Goal: Communication & Community: Answer question/provide support

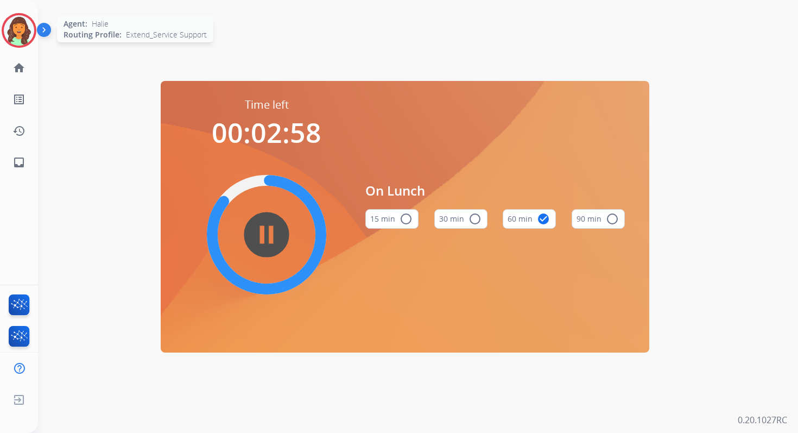
click at [17, 28] on img at bounding box center [19, 30] width 30 height 30
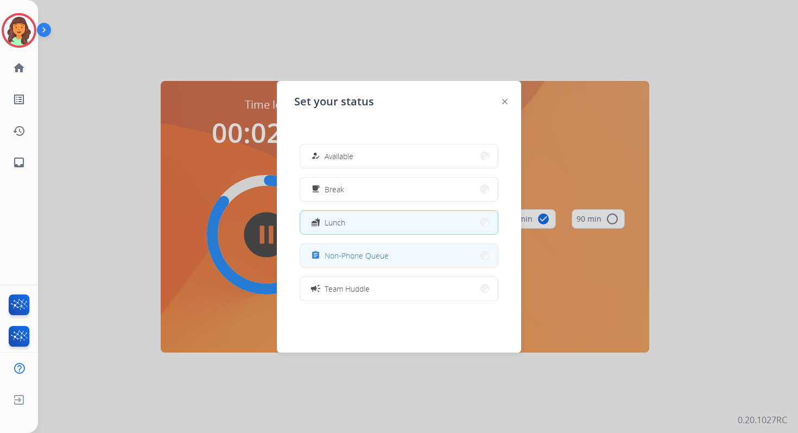
click at [374, 257] on span "Non-Phone Queue" at bounding box center [357, 255] width 64 height 11
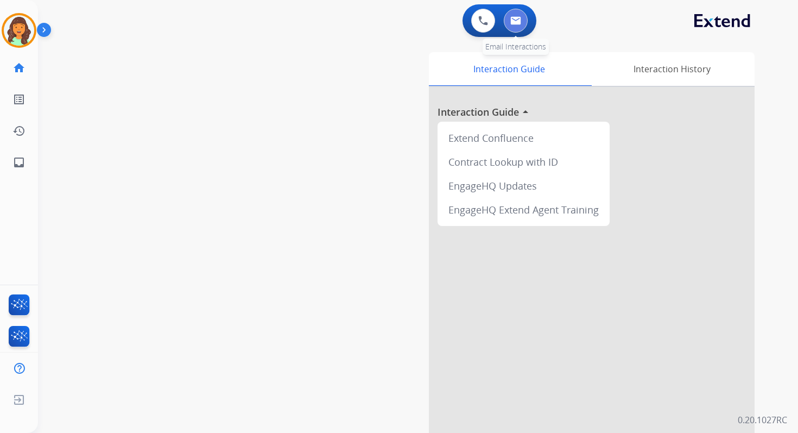
click at [517, 20] on img at bounding box center [515, 20] width 11 height 9
select select "**********"
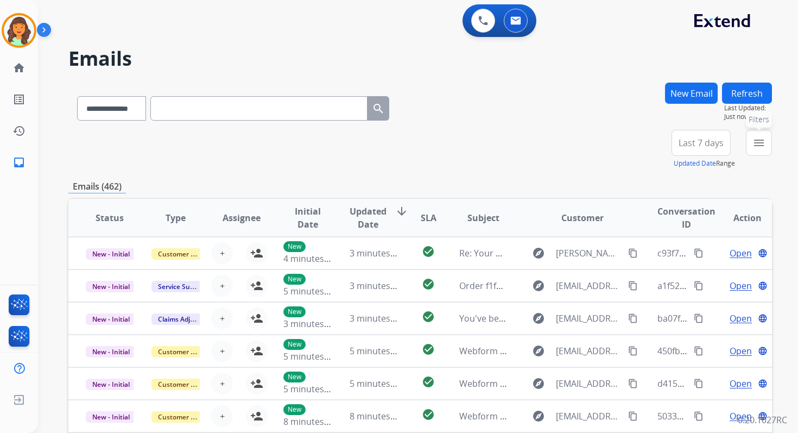
click at [761, 145] on mat-icon "menu" at bounding box center [758, 142] width 13 height 13
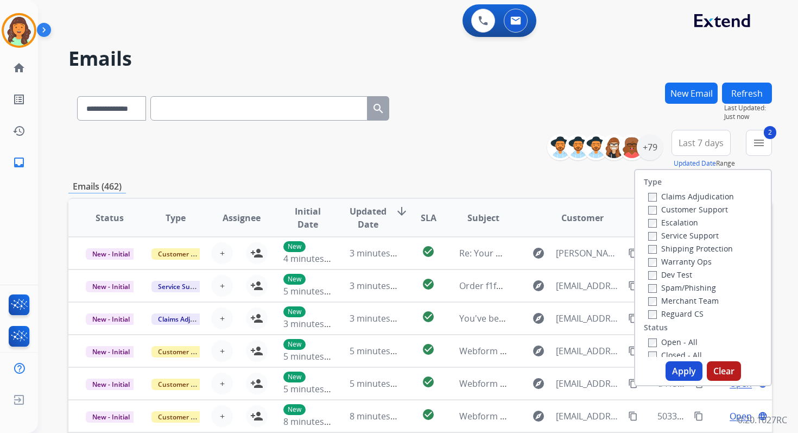
click at [678, 361] on button "Apply" at bounding box center [683, 371] width 37 height 20
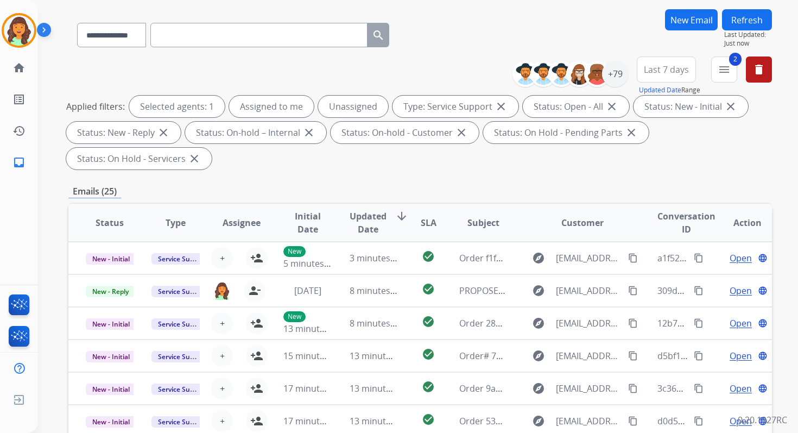
scroll to position [263, 0]
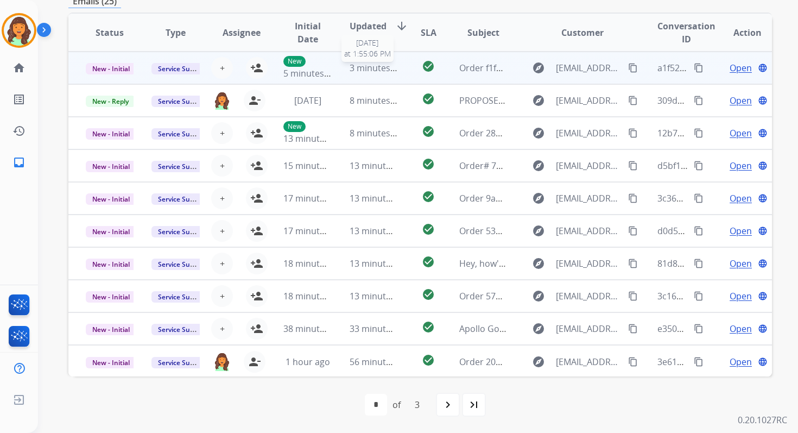
click at [361, 65] on span "3 minutes ago" at bounding box center [379, 68] width 58 height 12
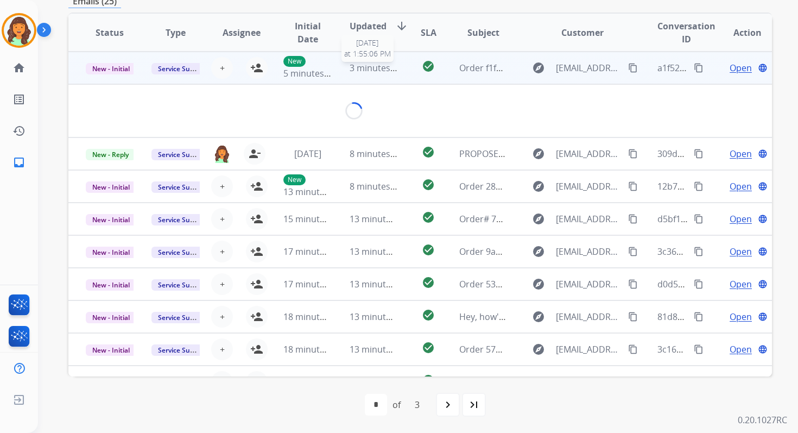
scroll to position [261, 0]
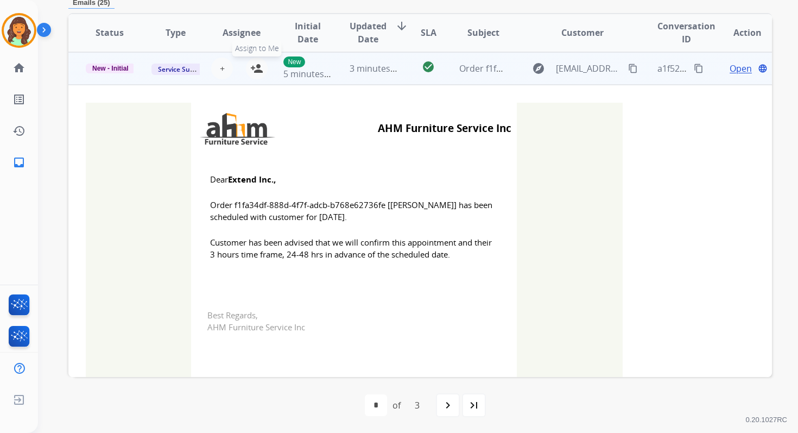
click at [258, 67] on mat-icon "person_add" at bounding box center [256, 68] width 13 height 13
click at [120, 66] on span "New - Initial" at bounding box center [110, 68] width 49 height 10
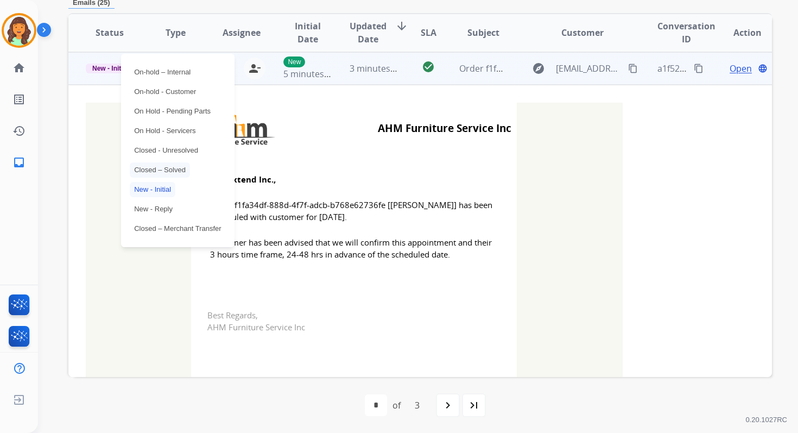
click at [159, 168] on p "Closed – Solved" at bounding box center [160, 169] width 60 height 15
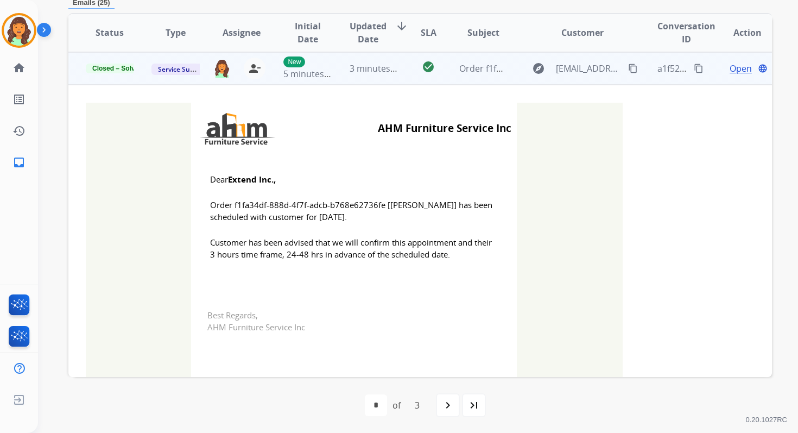
click at [382, 72] on span "3 minutes ago" at bounding box center [379, 68] width 58 height 12
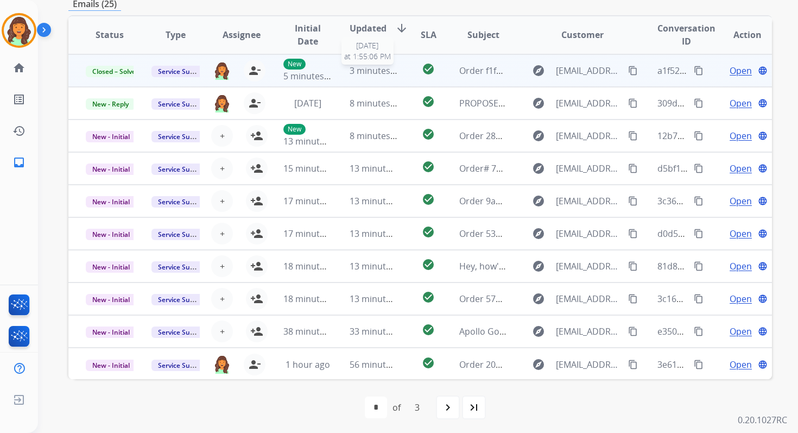
scroll to position [260, 0]
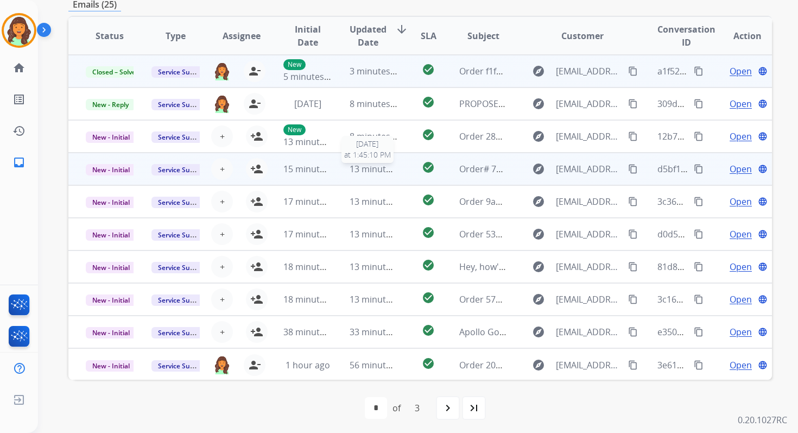
click at [384, 171] on span "13 minutes ago" at bounding box center [381, 169] width 63 height 12
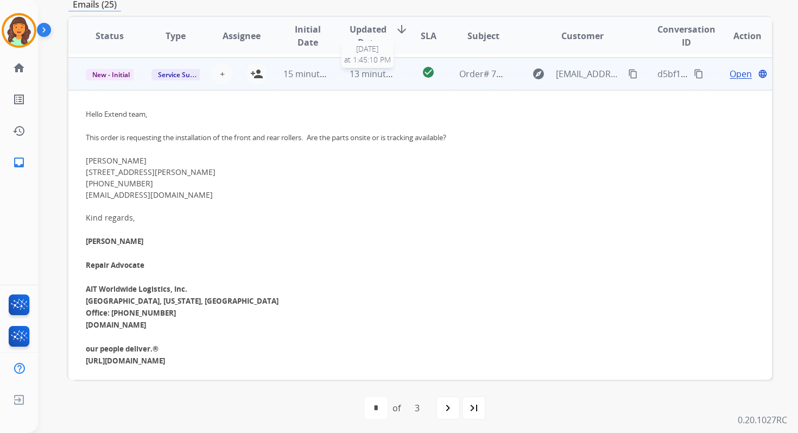
scroll to position [98, 0]
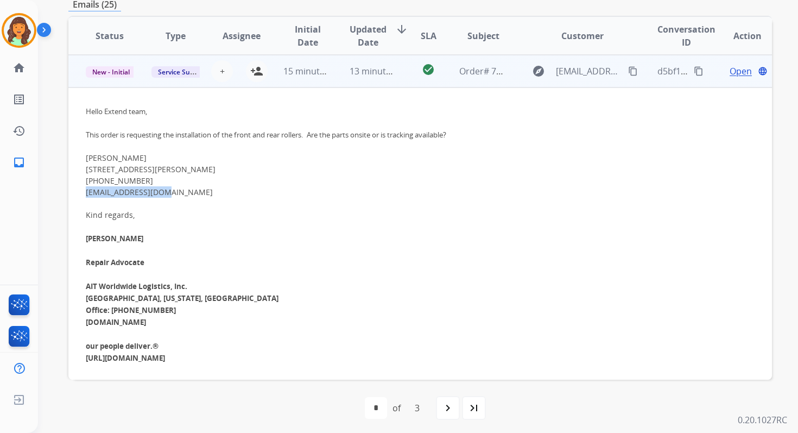
drag, startPoint x: 168, startPoint y: 194, endPoint x: 86, endPoint y: 194, distance: 82.0
click at [86, 194] on div "[EMAIL_ADDRESS][DOMAIN_NAME]" at bounding box center [354, 191] width 537 height 11
copy link "[EMAIL_ADDRESS][DOMAIN_NAME]"
click at [732, 73] on span "Open" at bounding box center [740, 71] width 22 height 13
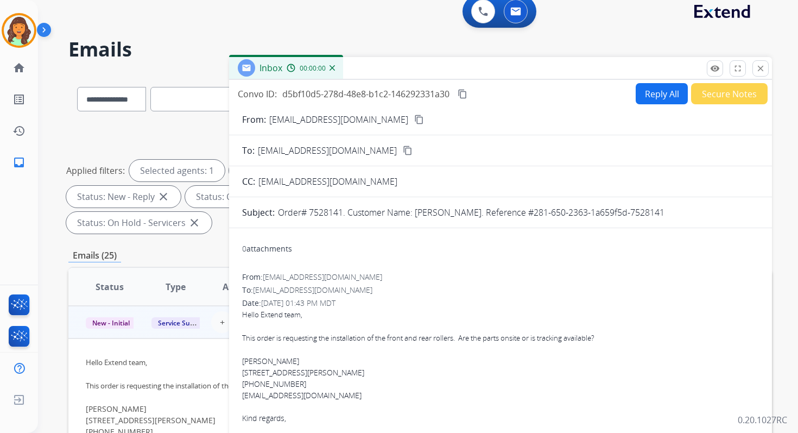
scroll to position [0, 0]
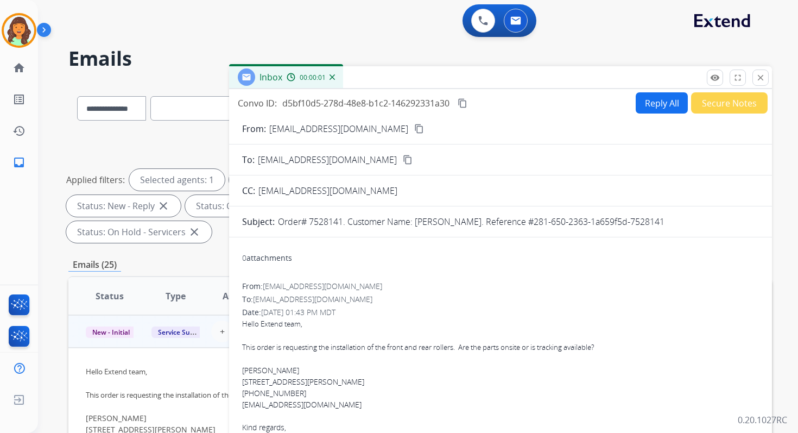
click at [650, 99] on button "Reply All" at bounding box center [662, 102] width 52 height 21
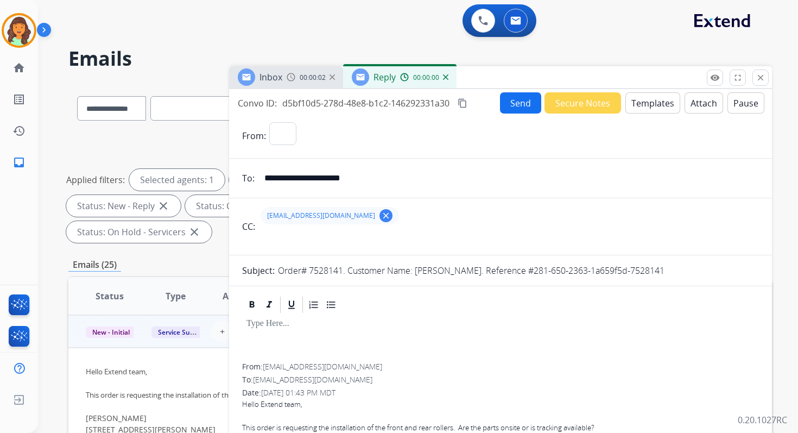
select select "**********"
click at [644, 104] on button "Templates" at bounding box center [652, 102] width 55 height 21
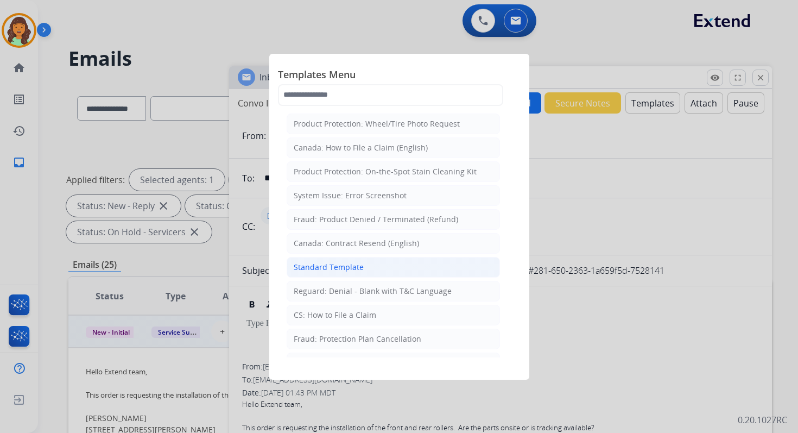
click at [358, 263] on div "Standard Template" at bounding box center [329, 267] width 70 height 11
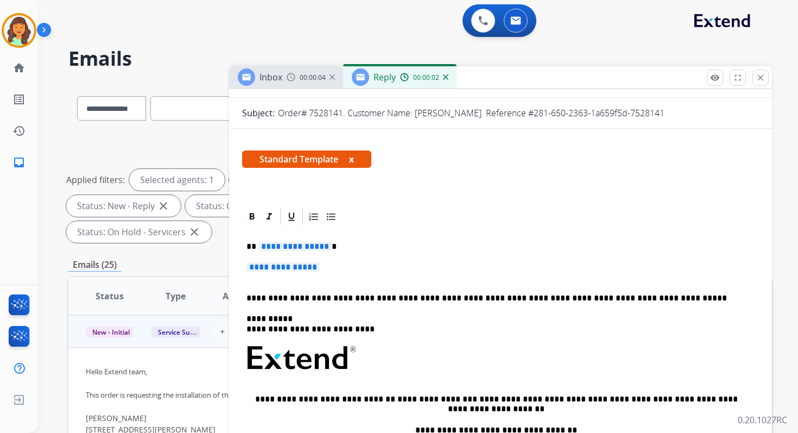
scroll to position [174, 0]
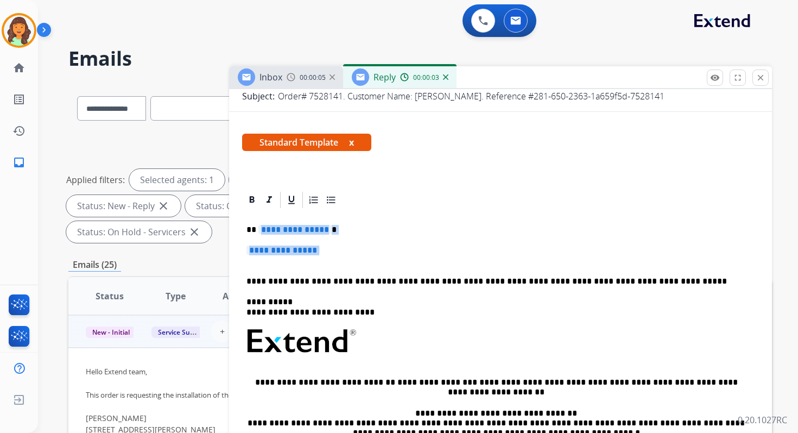
drag, startPoint x: 257, startPoint y: 227, endPoint x: 347, endPoint y: 263, distance: 97.0
click at [347, 263] on div "**********" at bounding box center [500, 366] width 517 height 314
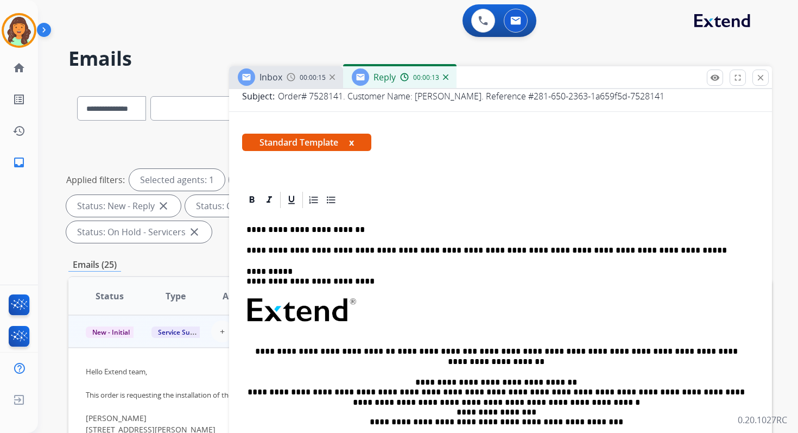
click at [282, 230] on p "**********" at bounding box center [495, 230] width 499 height 10
click at [281, 230] on p "**********" at bounding box center [495, 230] width 499 height 10
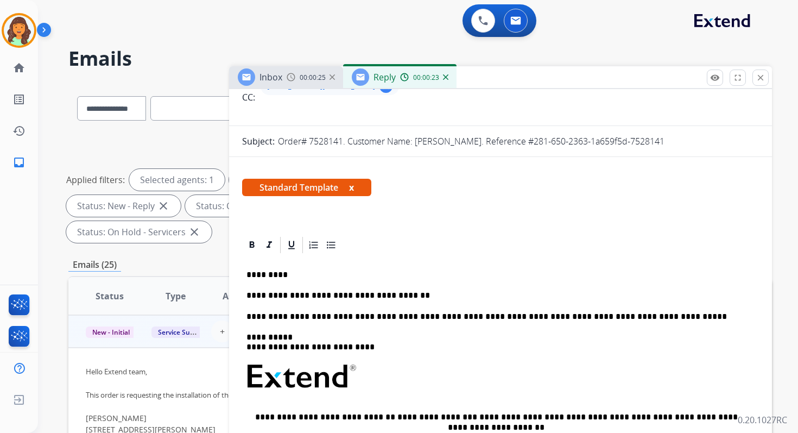
scroll to position [112, 0]
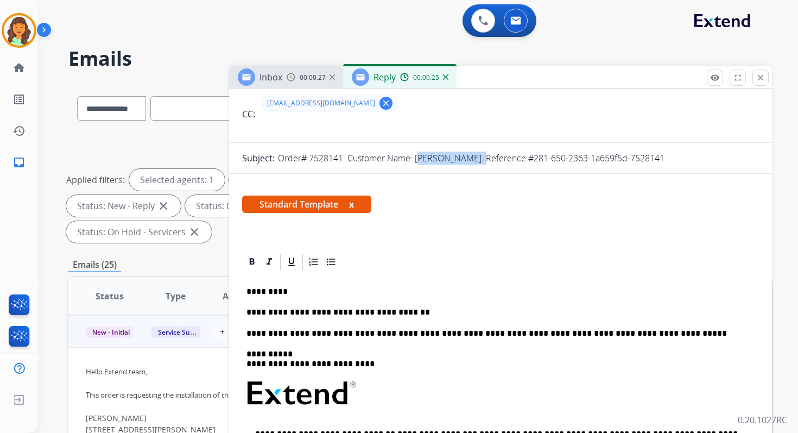
copy p "[PERSON_NAME]"
drag, startPoint x: 416, startPoint y: 157, endPoint x: 474, endPoint y: 159, distance: 58.1
click at [474, 159] on p "Order# 7528141. Customer Name: [PERSON_NAME]. Reference #281-650-2363-1a659f5d-…" at bounding box center [471, 157] width 386 height 13
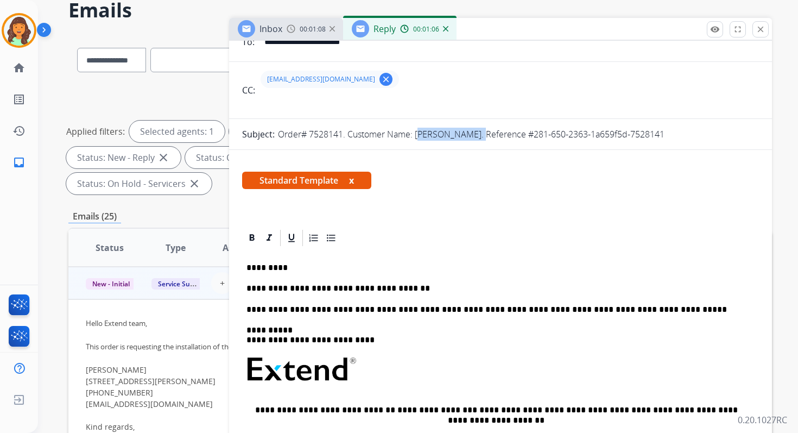
scroll to position [102, 0]
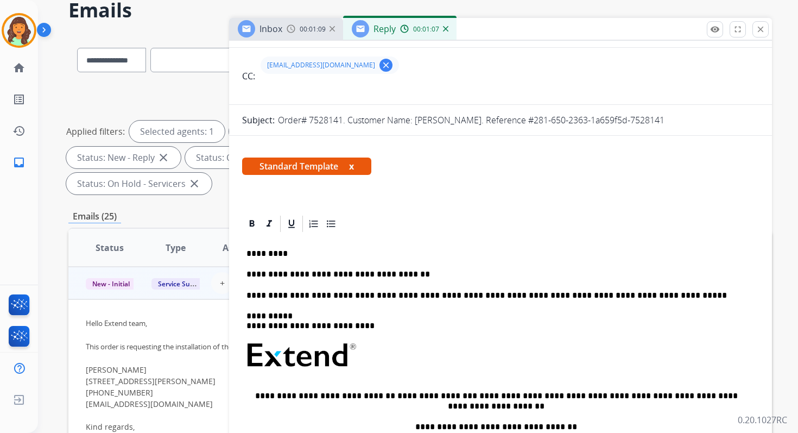
click at [386, 276] on p "**********" at bounding box center [495, 274] width 499 height 10
click at [359, 301] on div "**********" at bounding box center [500, 385] width 517 height 304
click at [359, 297] on p "**********" at bounding box center [495, 295] width 499 height 10
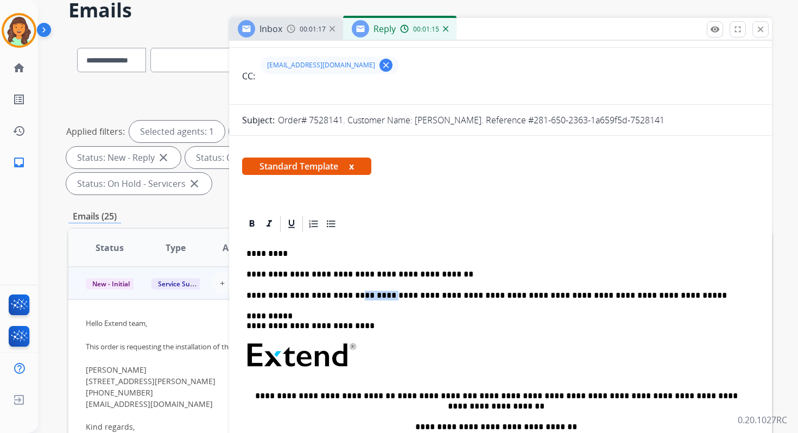
click at [359, 297] on p "**********" at bounding box center [495, 295] width 499 height 10
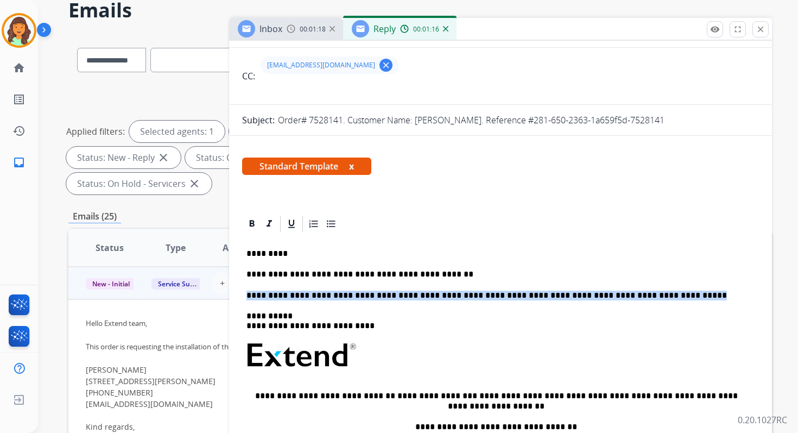
click at [359, 297] on p "**********" at bounding box center [495, 295] width 499 height 10
click at [337, 295] on p "**********" at bounding box center [495, 295] width 499 height 10
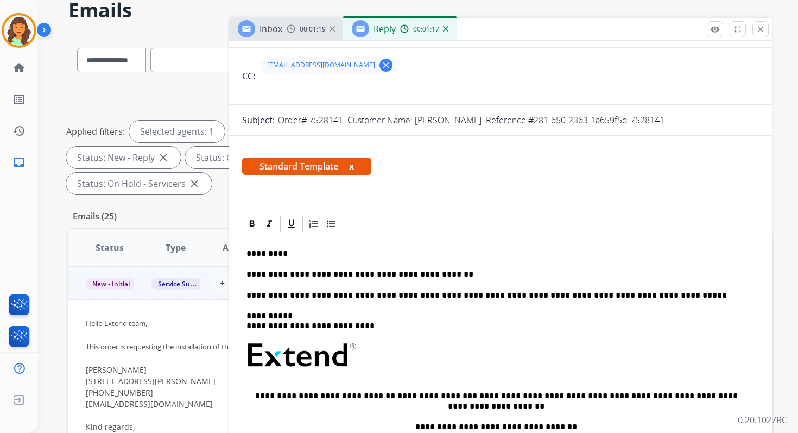
click at [337, 295] on p "**********" at bounding box center [495, 295] width 499 height 10
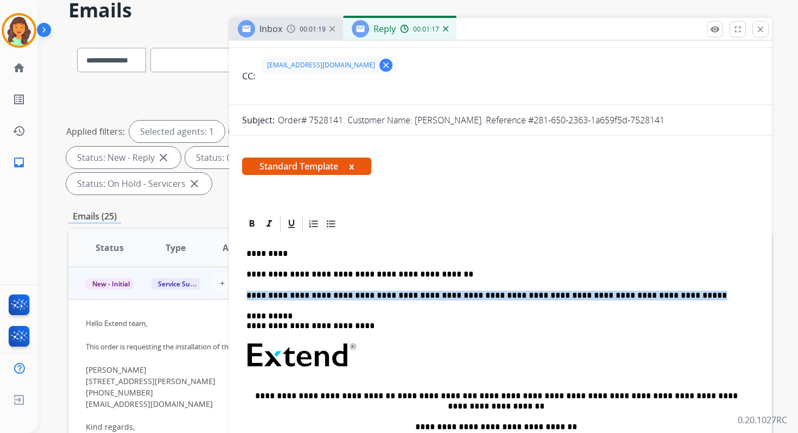
click at [337, 295] on p "**********" at bounding box center [495, 295] width 499 height 10
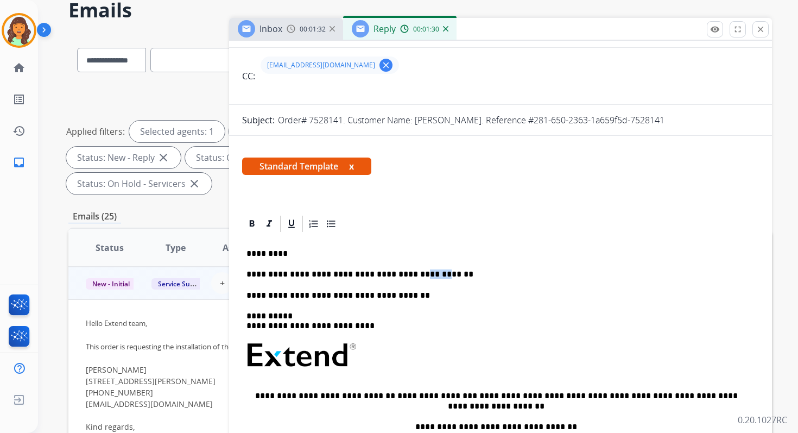
drag, startPoint x: 407, startPoint y: 276, endPoint x: 389, endPoint y: 278, distance: 17.6
click at [389, 278] on p "**********" at bounding box center [495, 274] width 499 height 10
click at [334, 277] on p "**********" at bounding box center [495, 274] width 499 height 10
drag, startPoint x: 339, startPoint y: 327, endPoint x: 289, endPoint y: 327, distance: 49.9
click at [289, 327] on p "**********" at bounding box center [495, 321] width 499 height 20
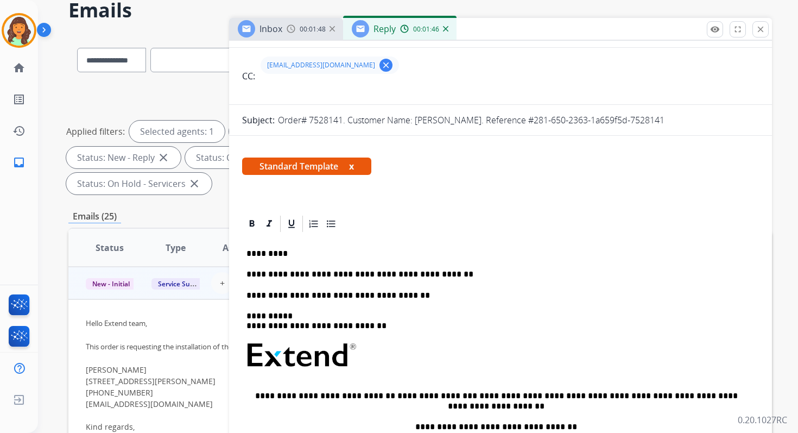
click at [397, 397] on link "**********" at bounding box center [437, 395] width 80 height 8
click at [348, 328] on p "**********" at bounding box center [495, 321] width 499 height 20
click at [397, 396] on link "**********" at bounding box center [437, 395] width 80 height 8
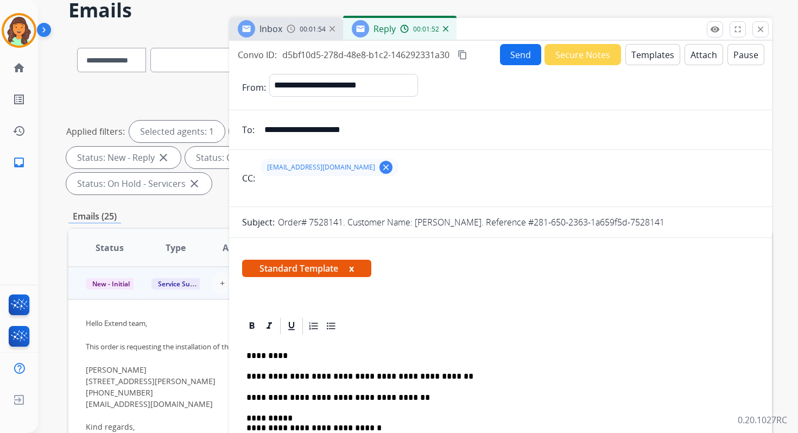
click at [461, 53] on mat-icon "content_copy" at bounding box center [463, 55] width 10 height 10
click at [511, 53] on button "Send" at bounding box center [520, 54] width 41 height 21
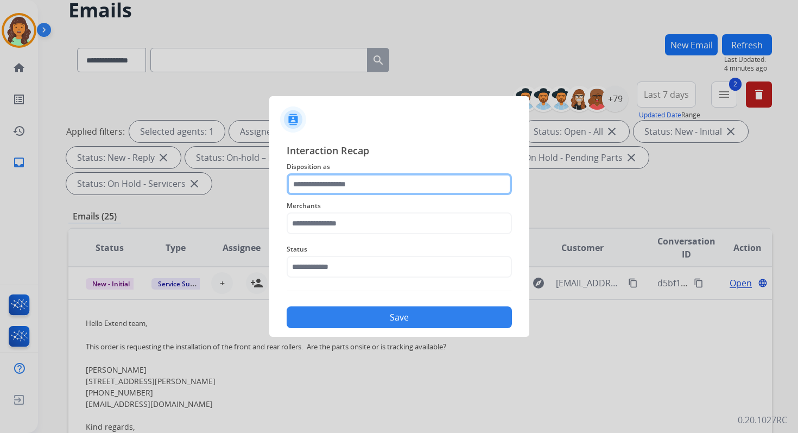
click at [344, 182] on input "text" at bounding box center [399, 184] width 225 height 22
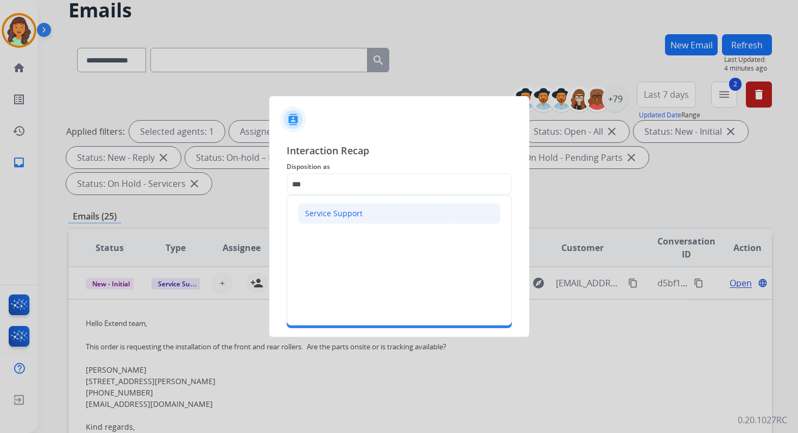
click at [328, 211] on div "Service Support" at bounding box center [334, 213] width 58 height 11
type input "**********"
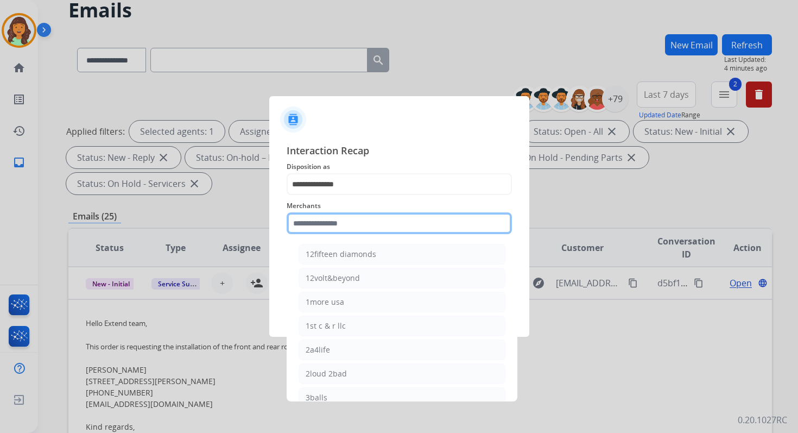
click at [331, 224] on input "text" at bounding box center [399, 223] width 225 height 22
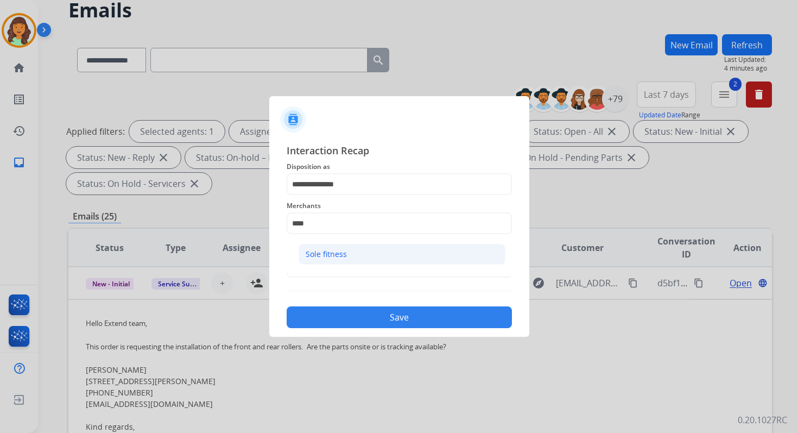
drag, startPoint x: 337, startPoint y: 267, endPoint x: 337, endPoint y: 256, distance: 10.9
click at [337, 266] on ul "Sole fitness" at bounding box center [401, 256] width 213 height 37
click at [340, 244] on li "Sole fitness" at bounding box center [401, 254] width 207 height 21
type input "**********"
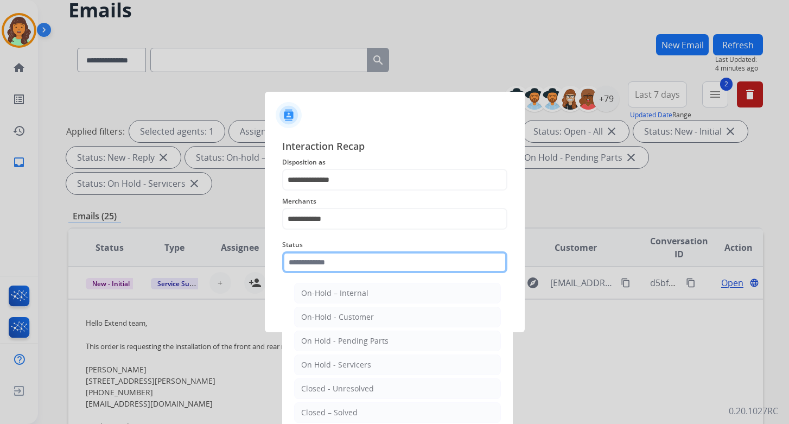
click at [340, 269] on input "text" at bounding box center [394, 262] width 225 height 22
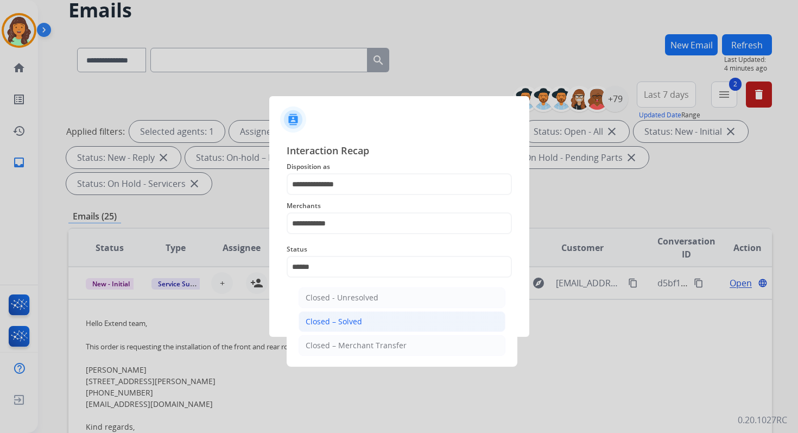
click at [349, 321] on div "Closed – Solved" at bounding box center [334, 321] width 56 height 11
type input "**********"
click at [349, 321] on button "Save" at bounding box center [399, 317] width 225 height 22
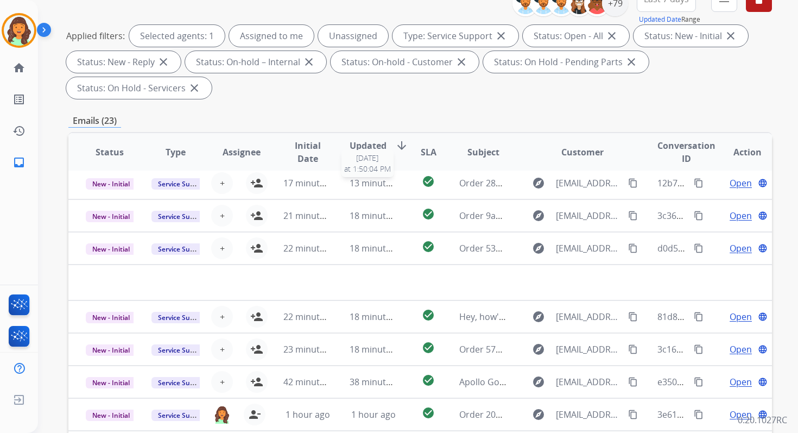
scroll to position [263, 0]
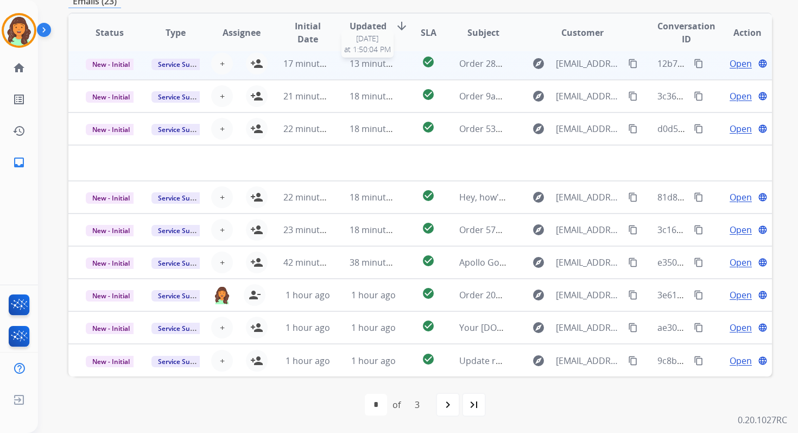
click at [369, 62] on span "13 minutes ago" at bounding box center [381, 64] width 63 height 12
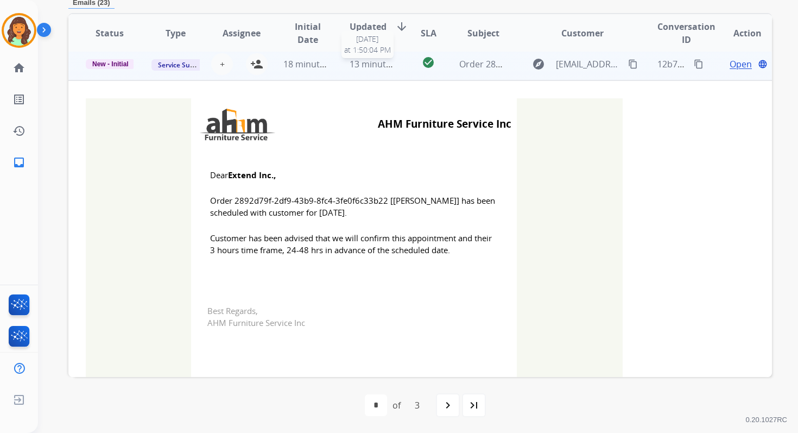
scroll to position [33, 0]
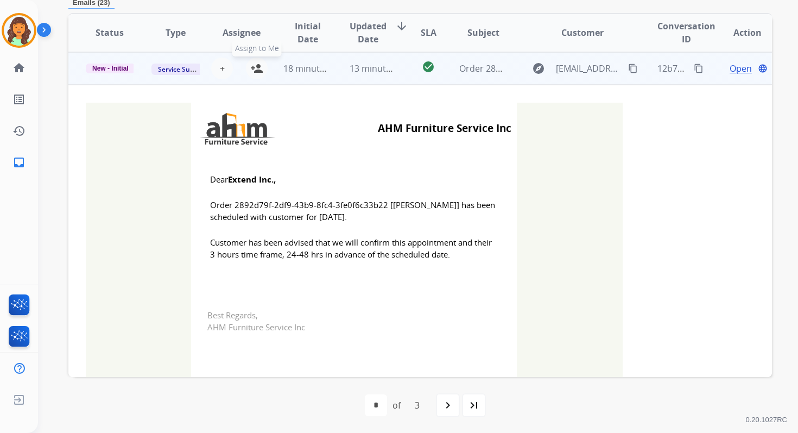
click at [255, 71] on mat-icon "person_add" at bounding box center [256, 68] width 13 height 13
click at [118, 63] on span "New - Initial" at bounding box center [110, 68] width 49 height 10
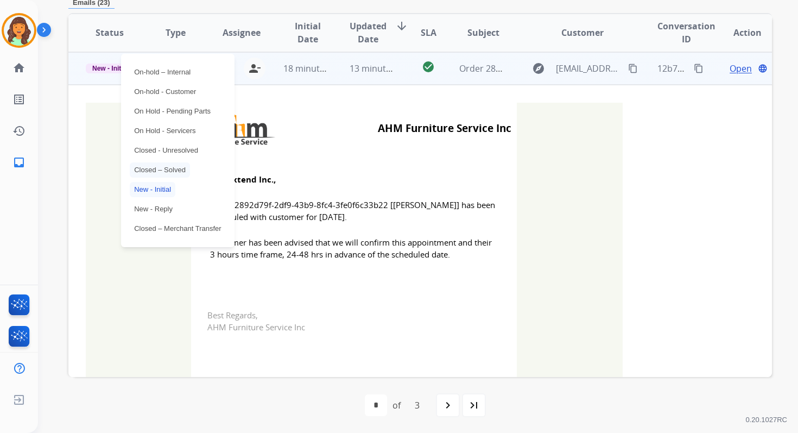
click at [161, 174] on p "Closed – Solved" at bounding box center [160, 169] width 60 height 15
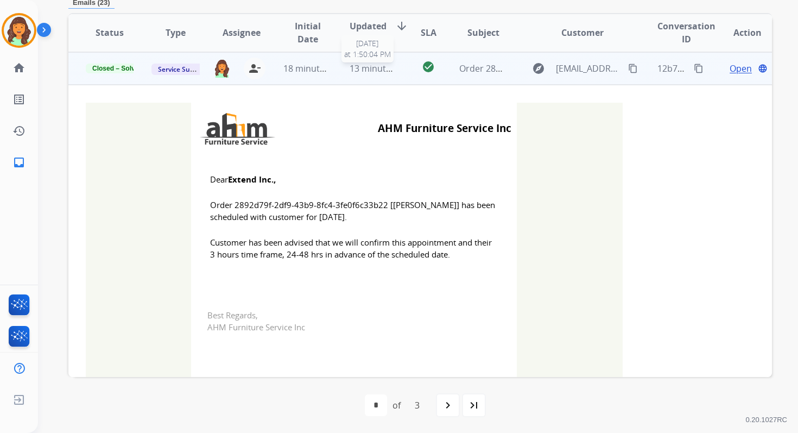
click at [359, 72] on span "13 minutes ago" at bounding box center [381, 68] width 63 height 12
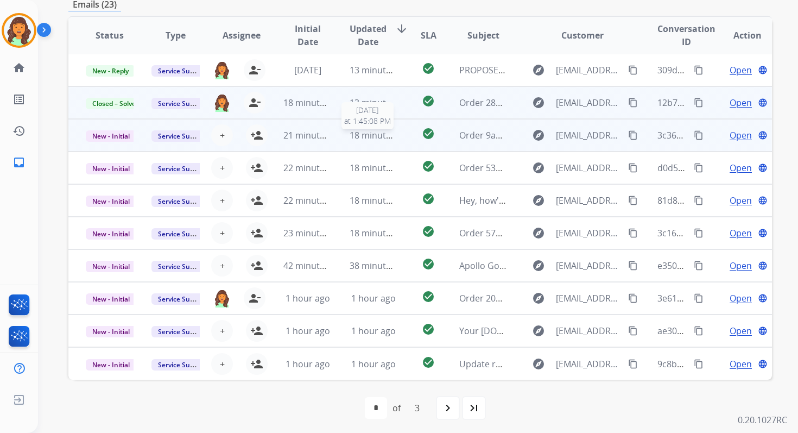
click at [364, 133] on span "18 minutes ago" at bounding box center [381, 135] width 63 height 12
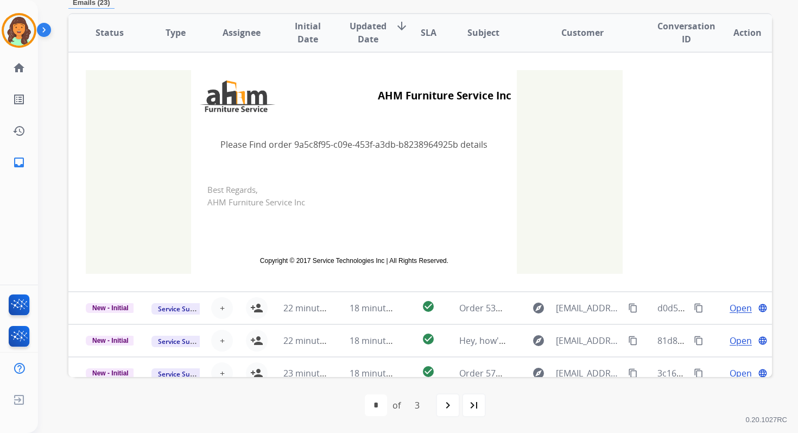
scroll to position [0, 0]
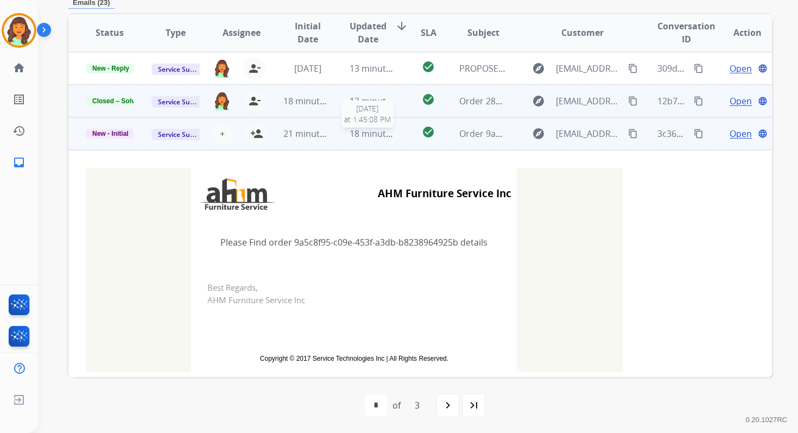
click at [360, 136] on span "18 minutes ago" at bounding box center [381, 134] width 63 height 12
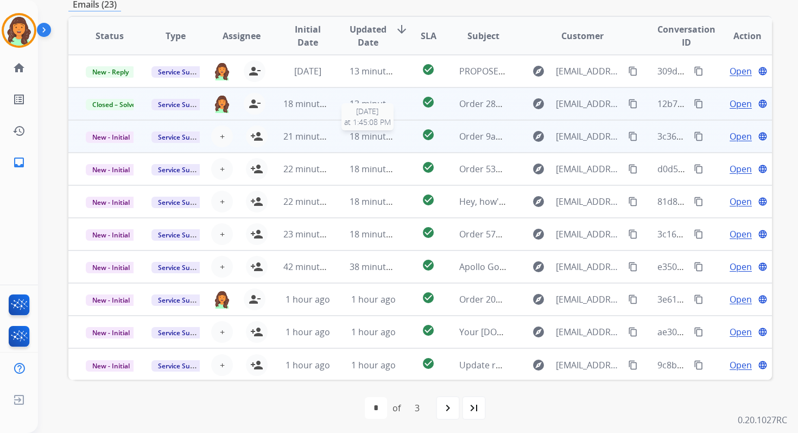
click at [367, 132] on span "18 minutes ago" at bounding box center [381, 136] width 63 height 12
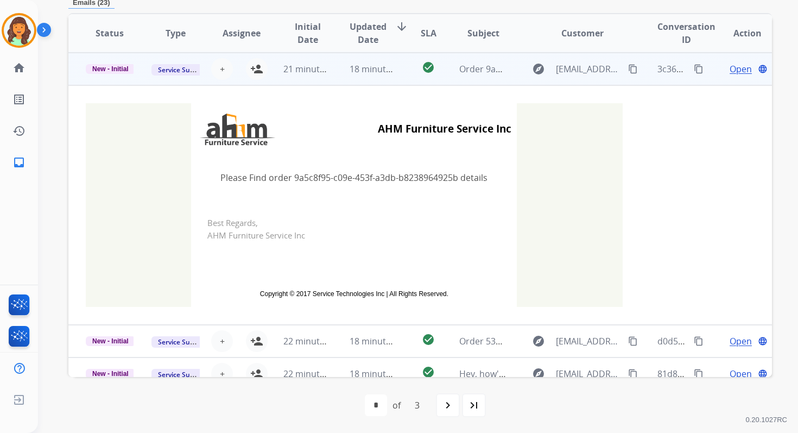
scroll to position [65, 0]
click at [220, 63] on span "+" at bounding box center [222, 68] width 5 height 13
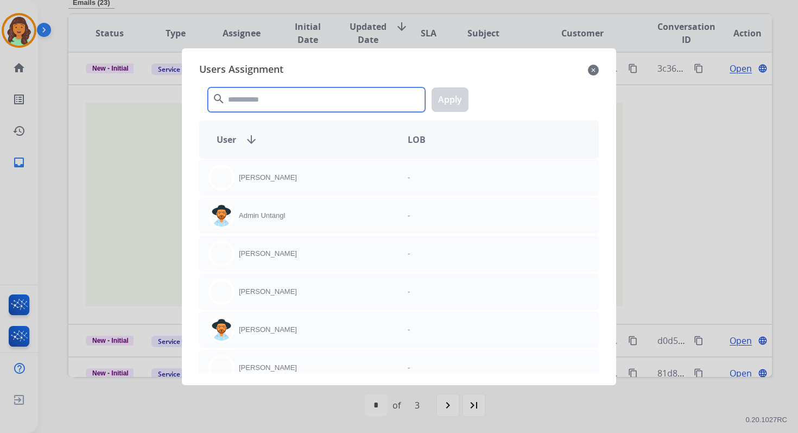
click at [244, 97] on input "text" at bounding box center [316, 99] width 217 height 24
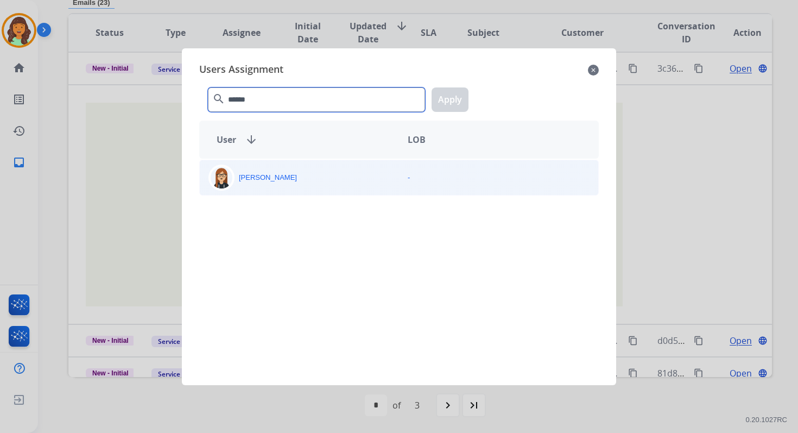
type input "******"
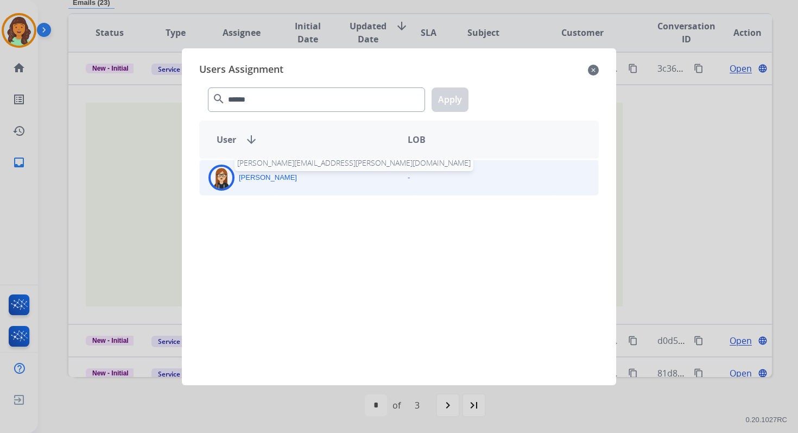
click at [276, 175] on p "[PERSON_NAME]" at bounding box center [268, 177] width 58 height 11
click at [437, 114] on div "****** search Apply" at bounding box center [398, 97] width 399 height 37
click at [447, 94] on button "Apply" at bounding box center [449, 99] width 37 height 24
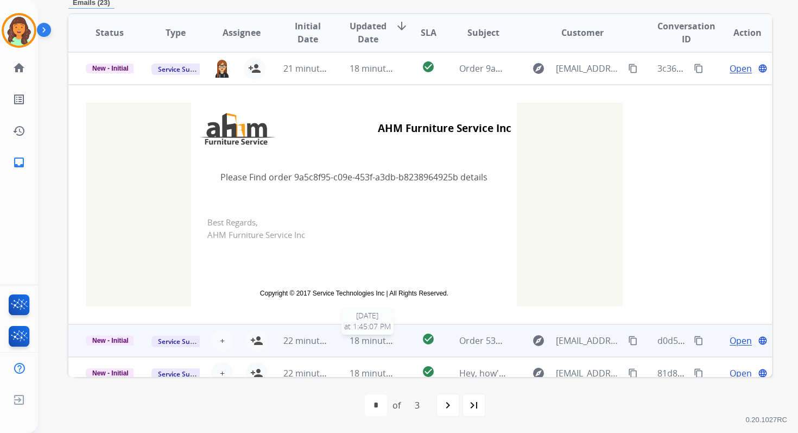
click at [358, 340] on span "18 minutes ago" at bounding box center [381, 340] width 63 height 12
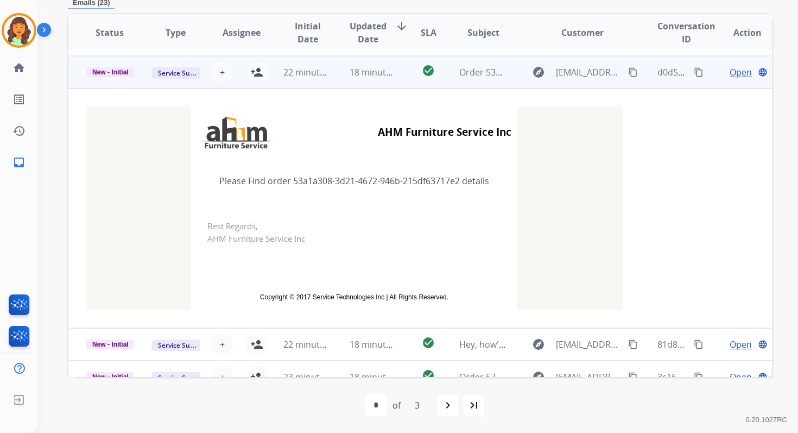
scroll to position [98, 0]
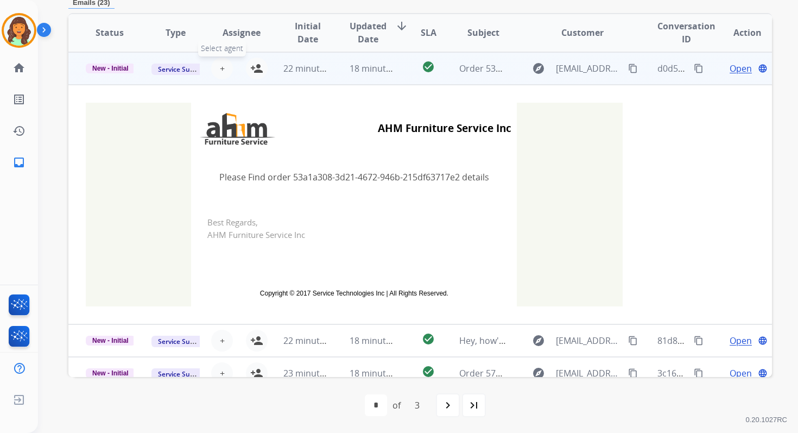
click at [220, 63] on span "+" at bounding box center [222, 68] width 5 height 13
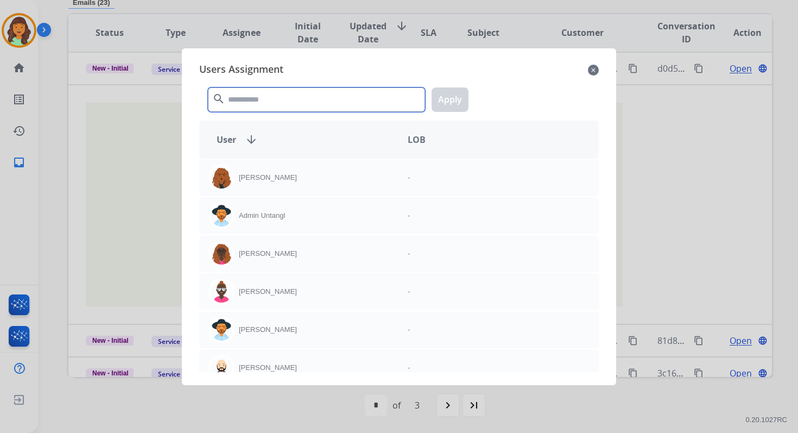
click at [243, 96] on input "text" at bounding box center [316, 99] width 217 height 24
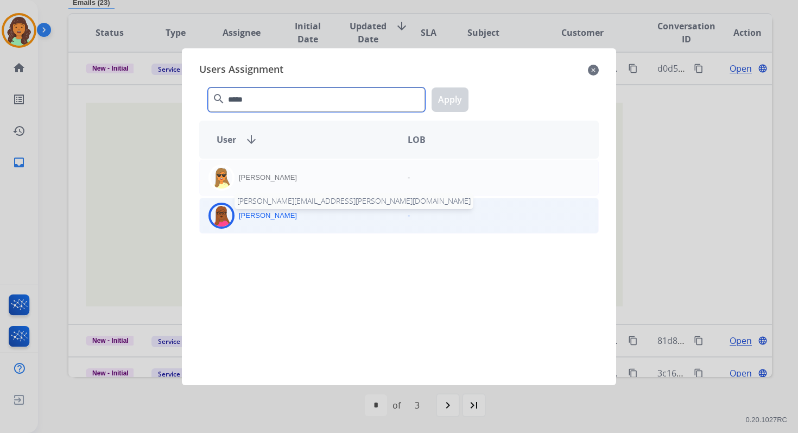
type input "*****"
click at [271, 218] on p "[PERSON_NAME]" at bounding box center [268, 215] width 58 height 11
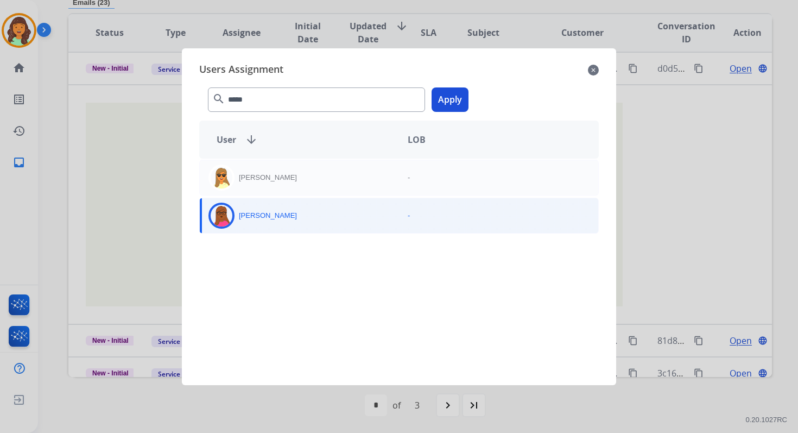
click at [450, 98] on button "Apply" at bounding box center [449, 99] width 37 height 24
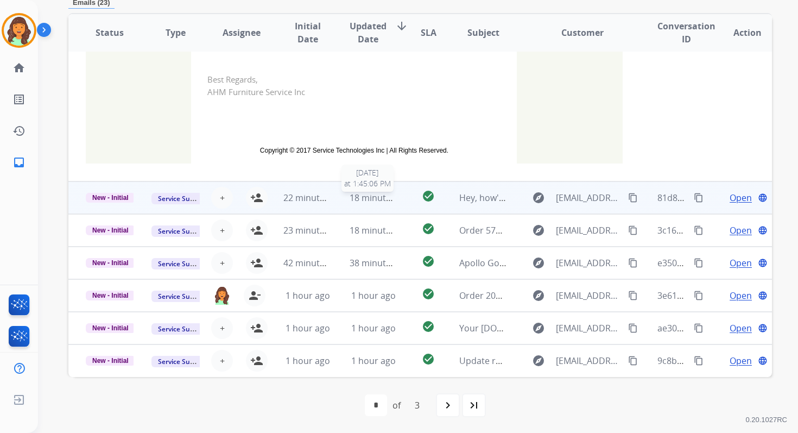
click at [365, 195] on span "18 minutes ago" at bounding box center [381, 198] width 63 height 12
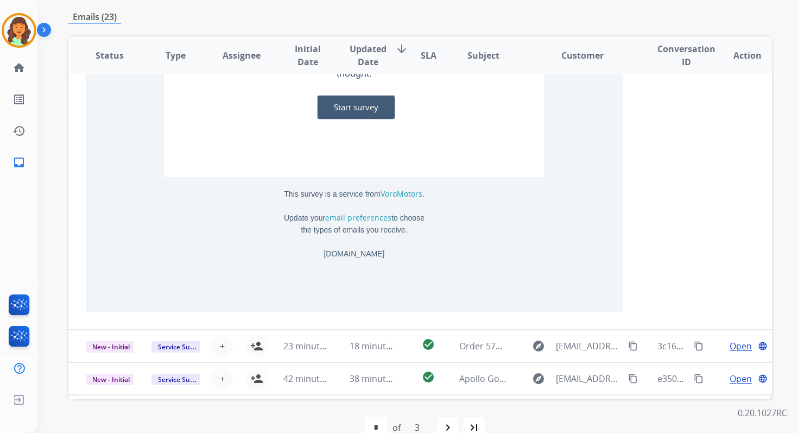
scroll to position [336, 0]
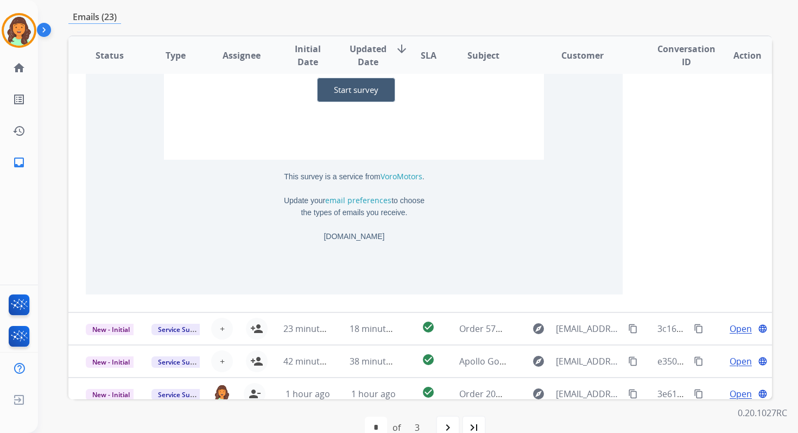
click at [359, 201] on link "email preferences" at bounding box center [358, 200] width 66 height 10
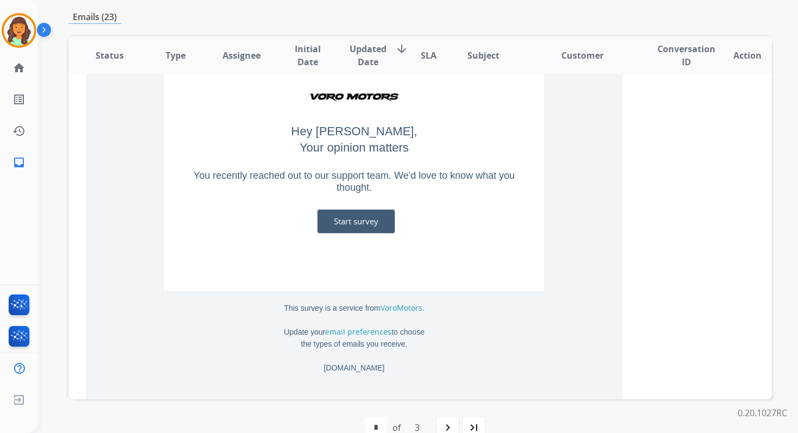
scroll to position [0, 0]
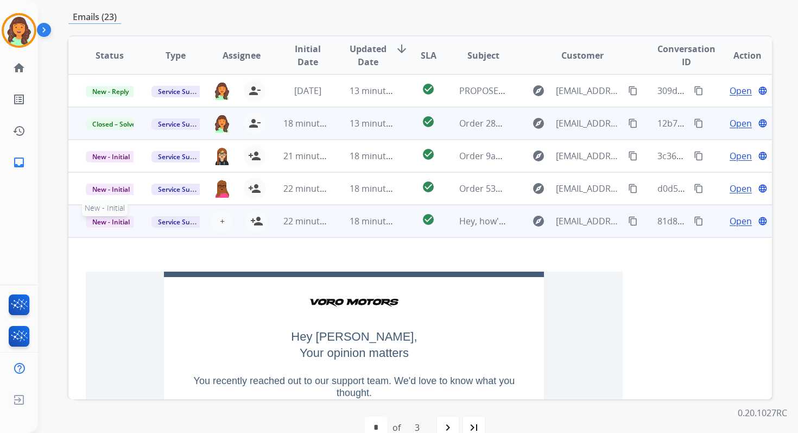
click at [119, 221] on span "New - Initial" at bounding box center [111, 221] width 50 height 11
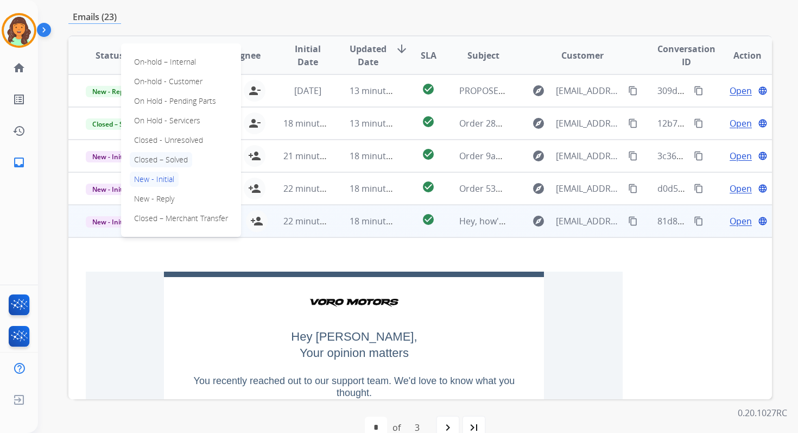
click at [160, 156] on p "Closed – Solved" at bounding box center [161, 159] width 62 height 15
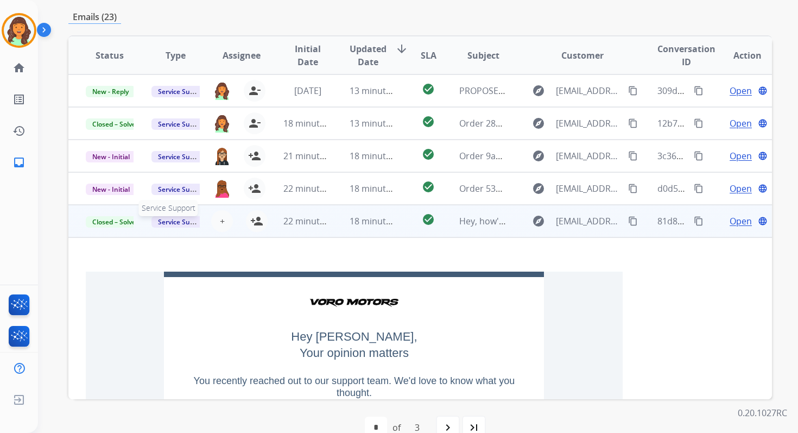
click at [183, 225] on span "Service Support" at bounding box center [182, 221] width 62 height 11
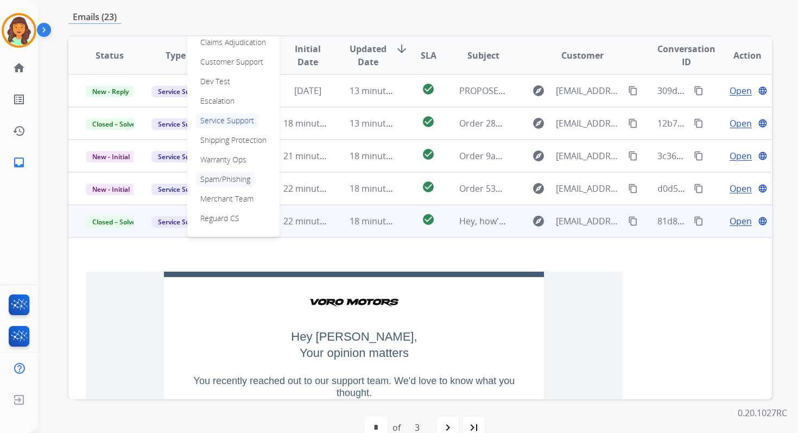
click at [227, 177] on p "Spam/Phishing" at bounding box center [225, 179] width 59 height 15
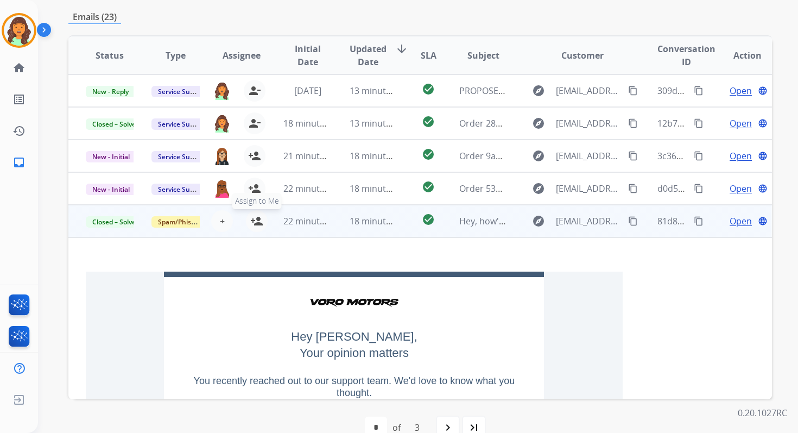
click at [258, 221] on mat-icon "person_add" at bounding box center [256, 220] width 13 height 13
click at [366, 220] on span "18 minutes ago" at bounding box center [381, 221] width 63 height 12
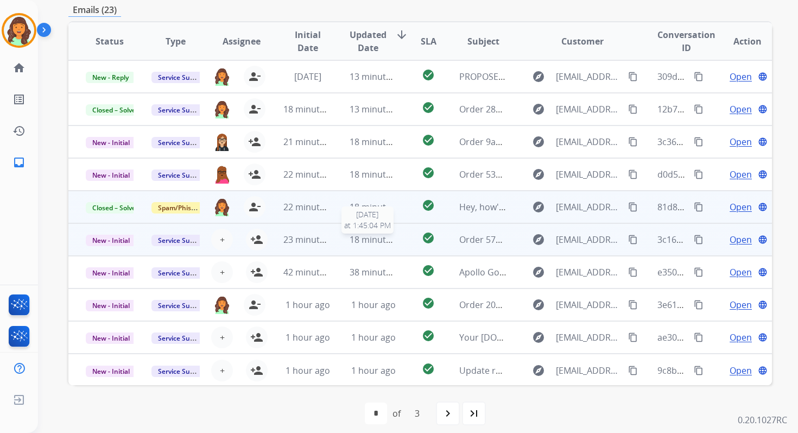
click at [369, 236] on span "18 minutes ago" at bounding box center [381, 239] width 63 height 12
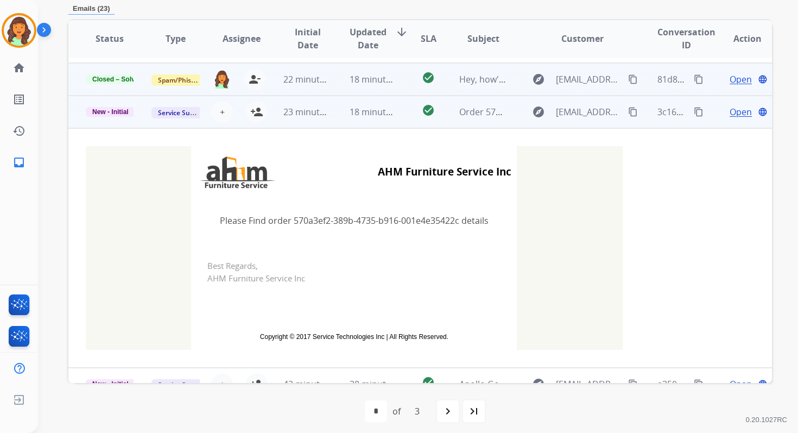
scroll to position [56, 0]
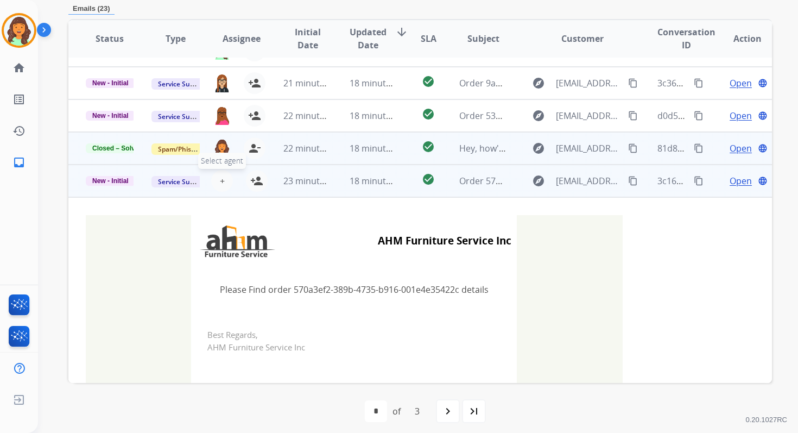
click at [220, 179] on span "+" at bounding box center [222, 180] width 5 height 13
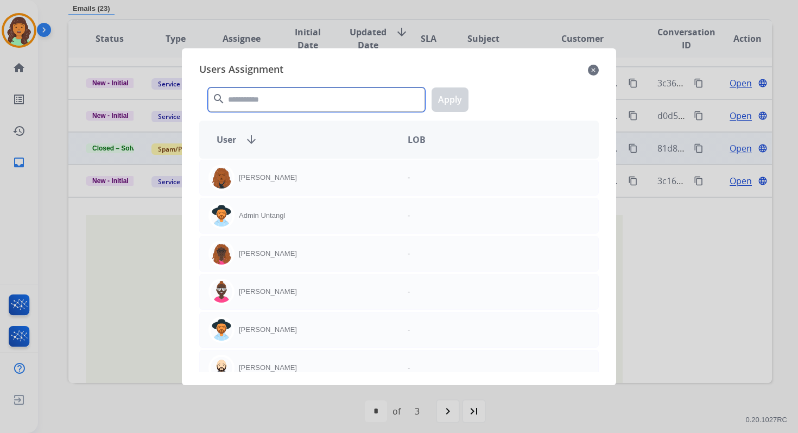
click at [272, 105] on input "text" at bounding box center [316, 99] width 217 height 24
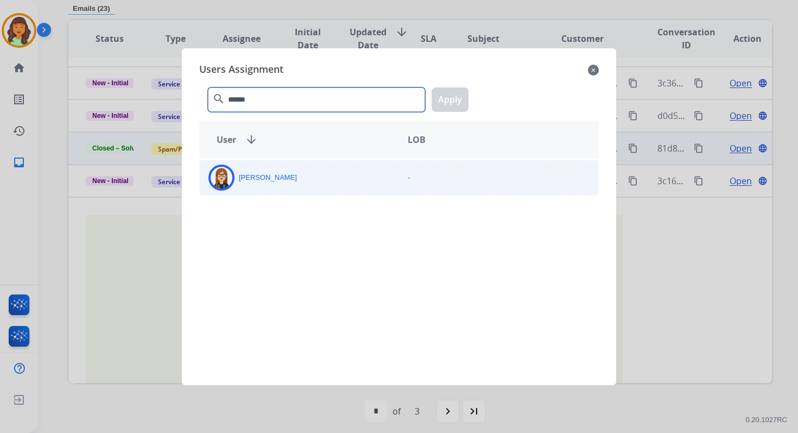
type input "******"
click at [293, 175] on div "[PERSON_NAME]" at bounding box center [299, 177] width 199 height 26
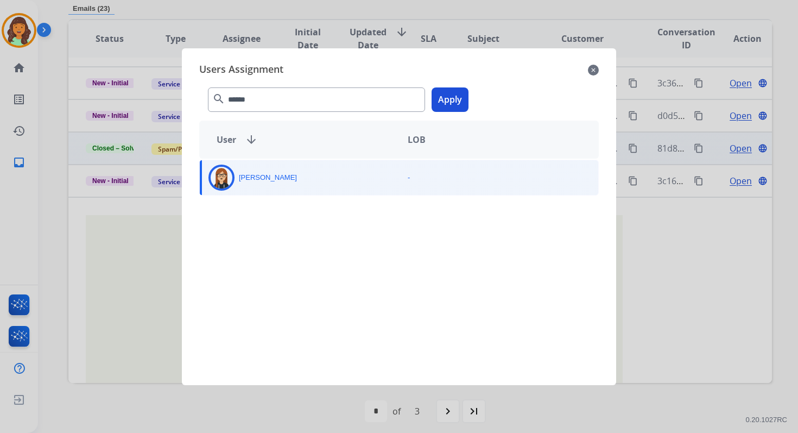
click at [448, 91] on button "Apply" at bounding box center [449, 99] width 37 height 24
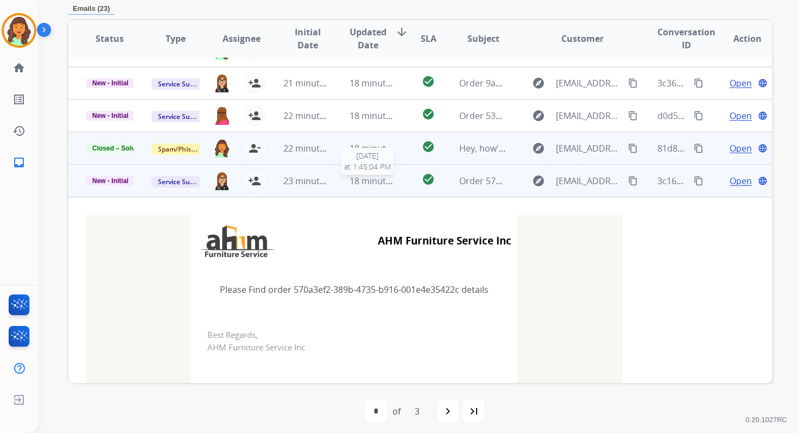
click at [359, 175] on span "18 minutes ago" at bounding box center [381, 181] width 63 height 12
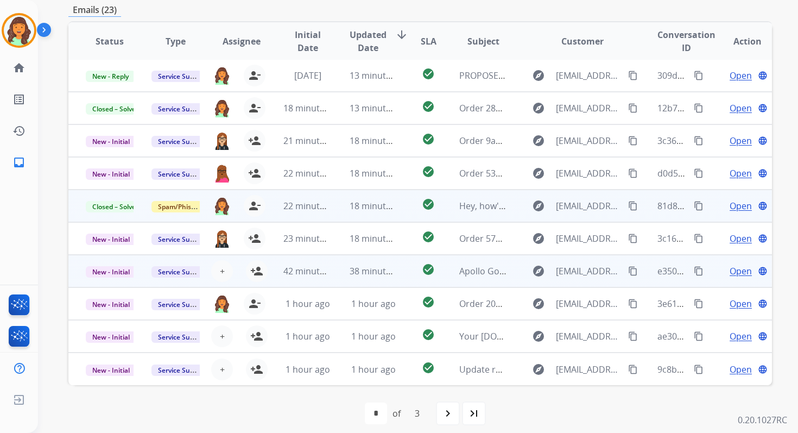
click at [344, 273] on td "38 minutes ago" at bounding box center [365, 271] width 66 height 33
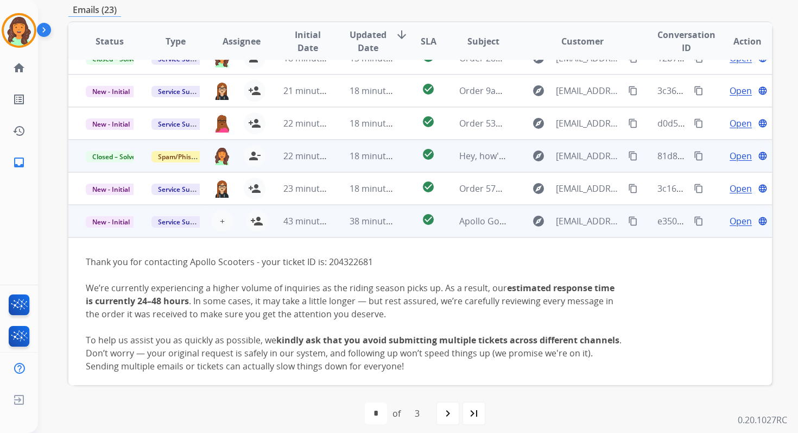
scroll to position [37, 0]
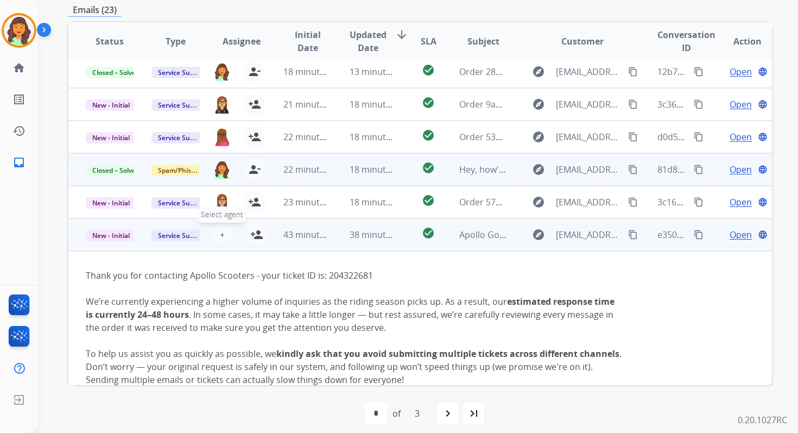
click at [221, 233] on span "+" at bounding box center [222, 234] width 5 height 13
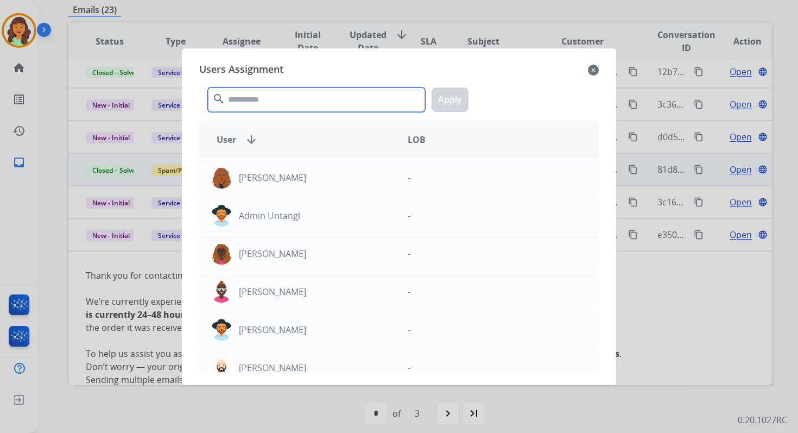
click at [301, 101] on input "text" at bounding box center [316, 99] width 217 height 24
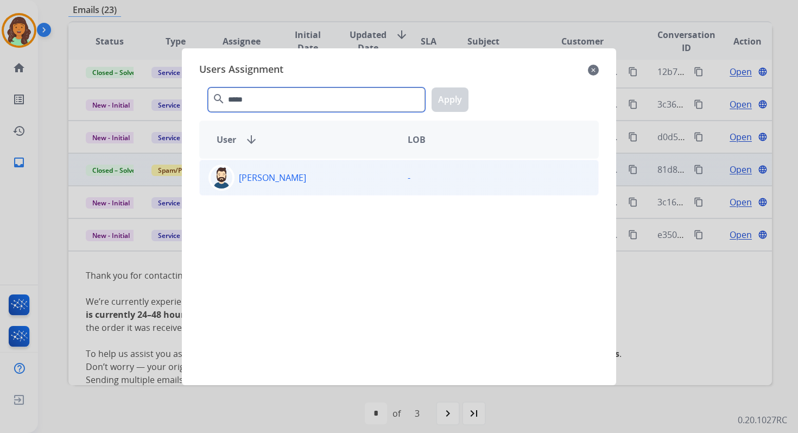
type input "*****"
click at [321, 179] on div "[PERSON_NAME]" at bounding box center [299, 177] width 199 height 26
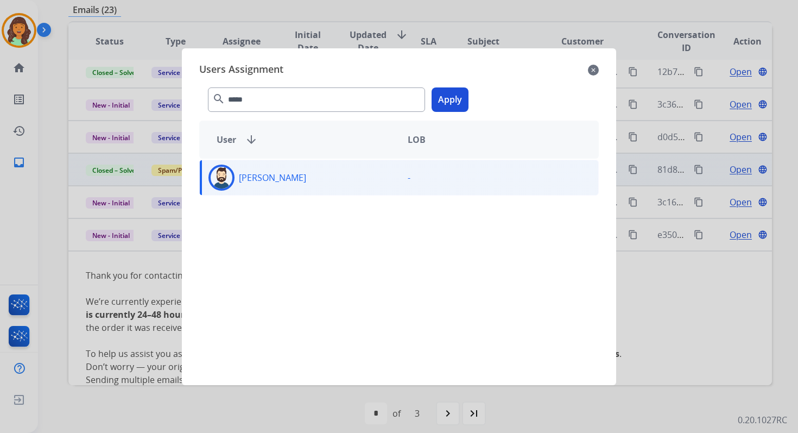
click at [455, 99] on button "Apply" at bounding box center [449, 99] width 37 height 24
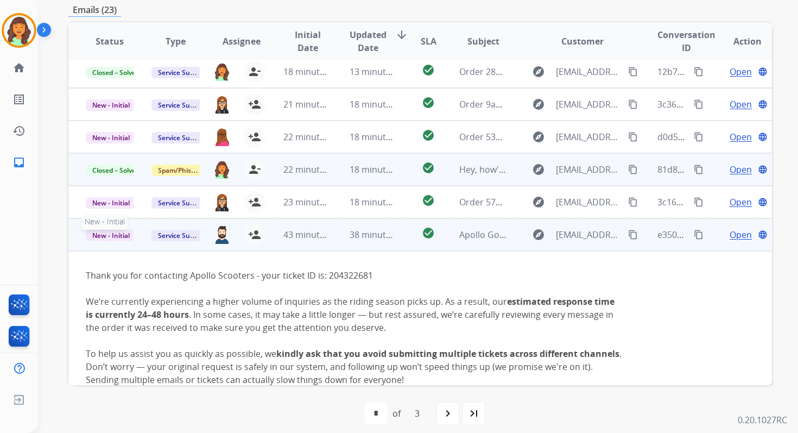
click at [107, 237] on span "New - Initial" at bounding box center [111, 235] width 50 height 11
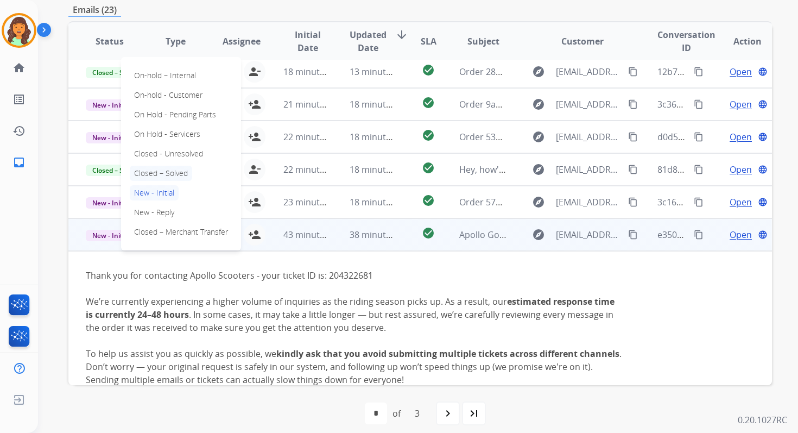
click at [158, 168] on p "Closed – Solved" at bounding box center [161, 173] width 62 height 15
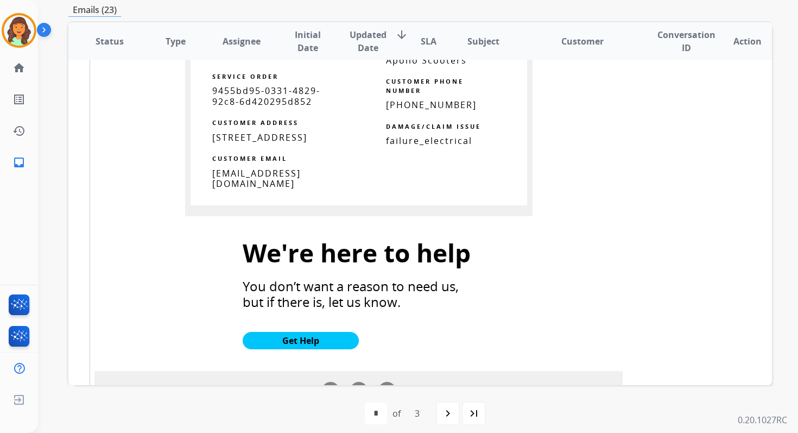
scroll to position [1348, 0]
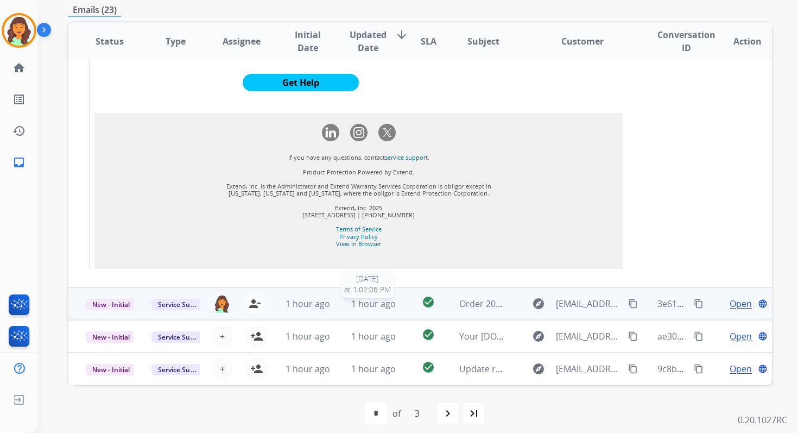
click at [375, 300] on span "1 hour ago" at bounding box center [373, 303] width 45 height 12
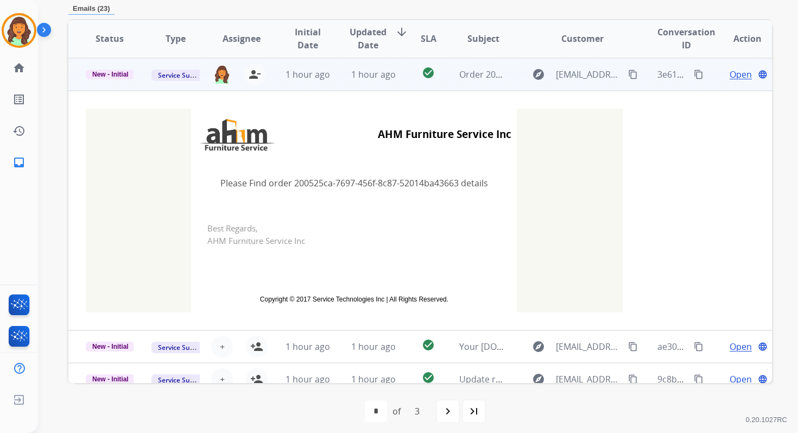
scroll to position [240, 0]
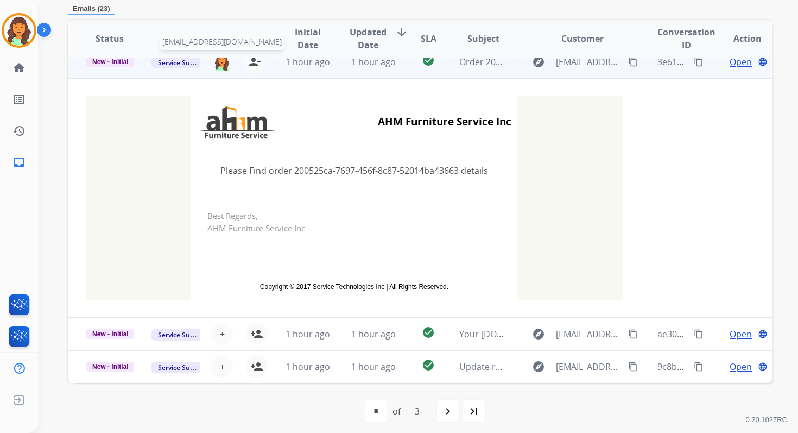
click at [221, 63] on img at bounding box center [221, 61] width 17 height 18
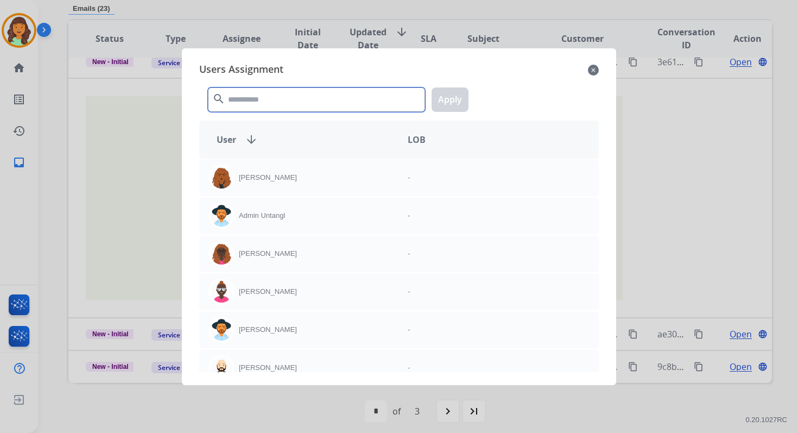
click at [250, 94] on input "text" at bounding box center [316, 99] width 217 height 24
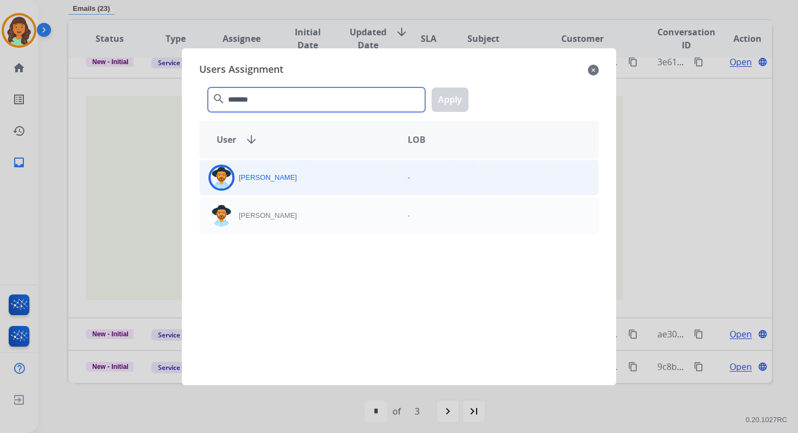
type input "*******"
click at [293, 179] on div "[PERSON_NAME]" at bounding box center [299, 177] width 199 height 26
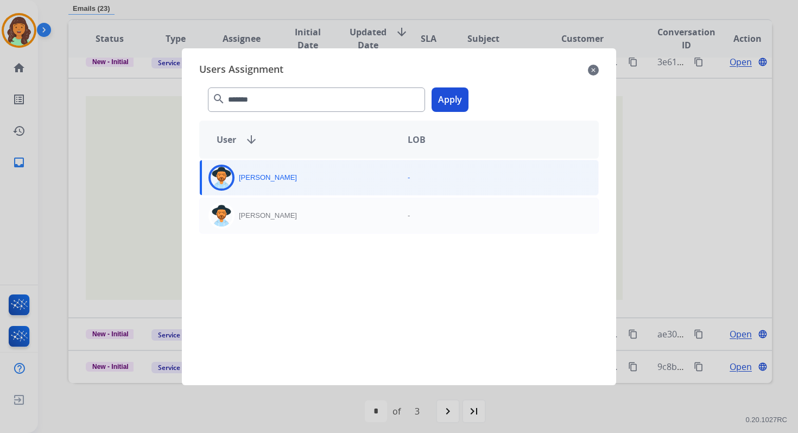
click at [447, 94] on button "Apply" at bounding box center [449, 99] width 37 height 24
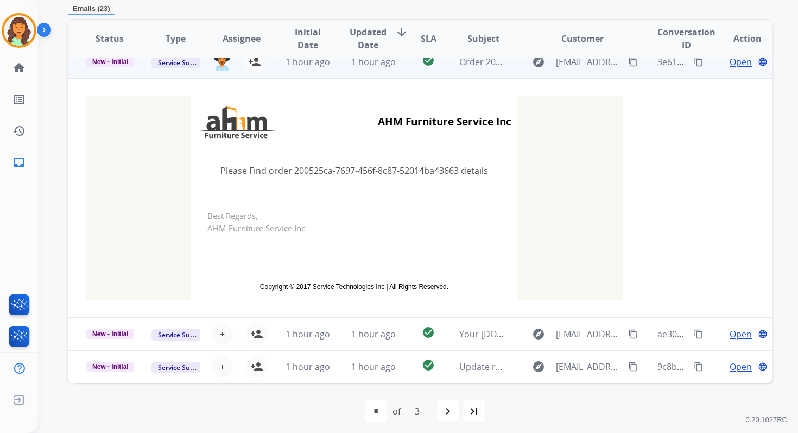
scroll to position [261, 0]
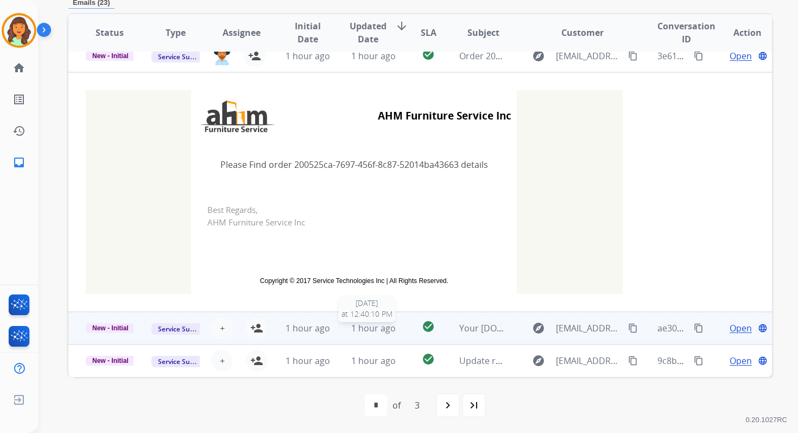
click at [390, 328] on span "1 hour ago" at bounding box center [373, 328] width 45 height 12
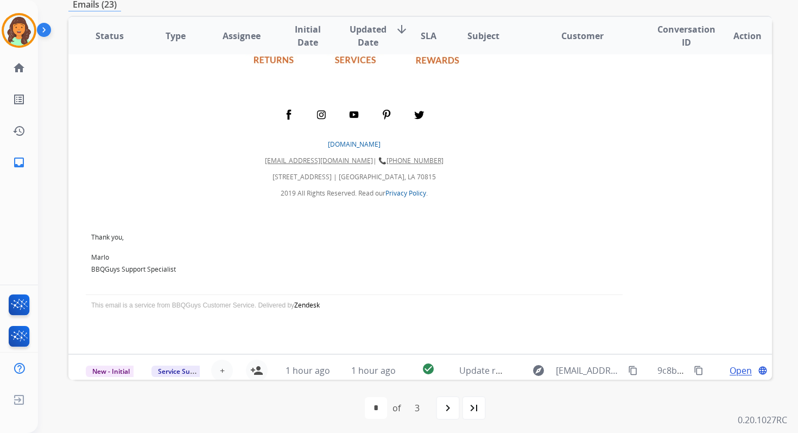
scroll to position [1104, 0]
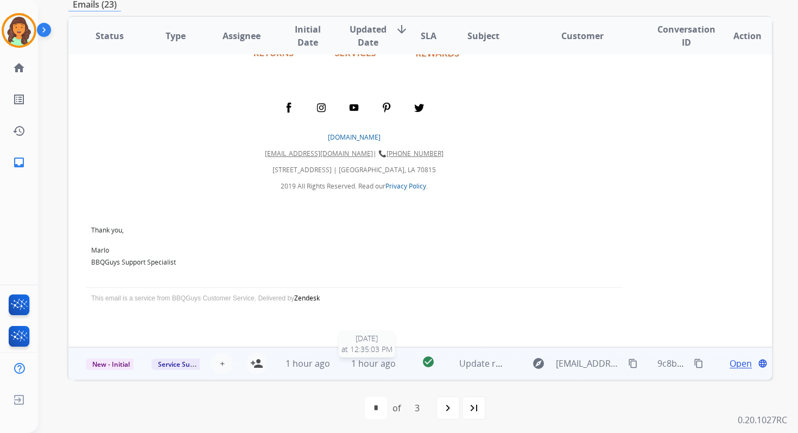
click at [378, 365] on span "1 hour ago" at bounding box center [373, 363] width 45 height 12
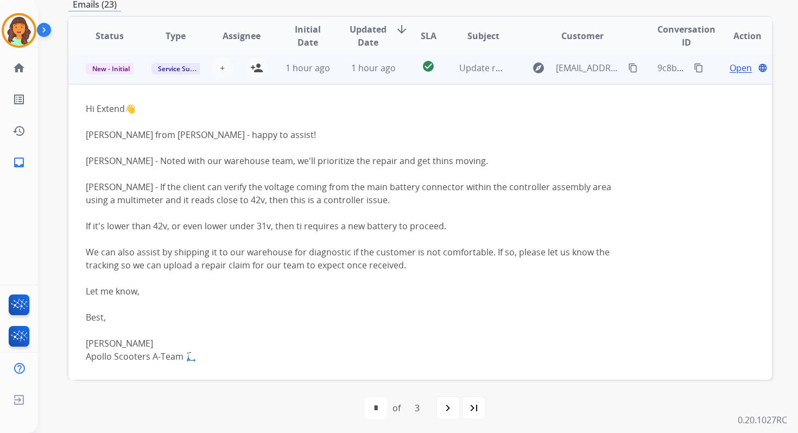
scroll to position [293, 0]
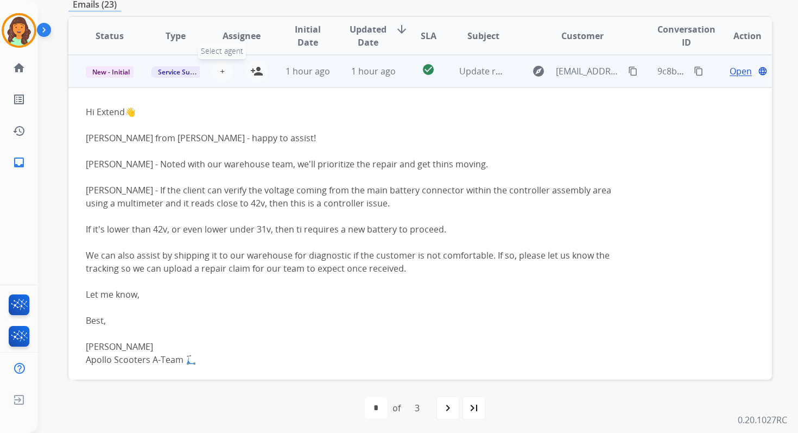
click at [220, 68] on span "+" at bounding box center [222, 71] width 5 height 13
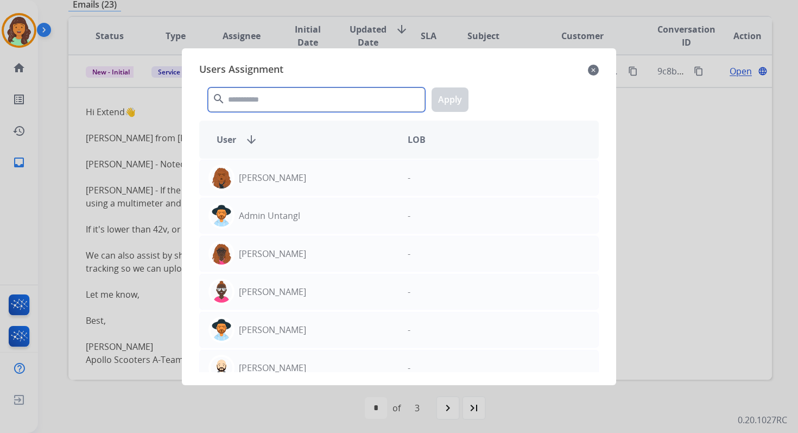
click at [253, 97] on input "text" at bounding box center [316, 99] width 217 height 24
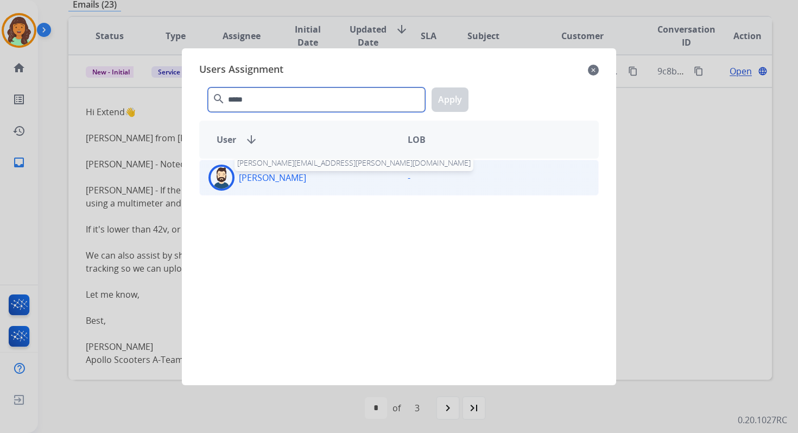
type input "*****"
click at [272, 179] on p "[PERSON_NAME]" at bounding box center [272, 177] width 67 height 13
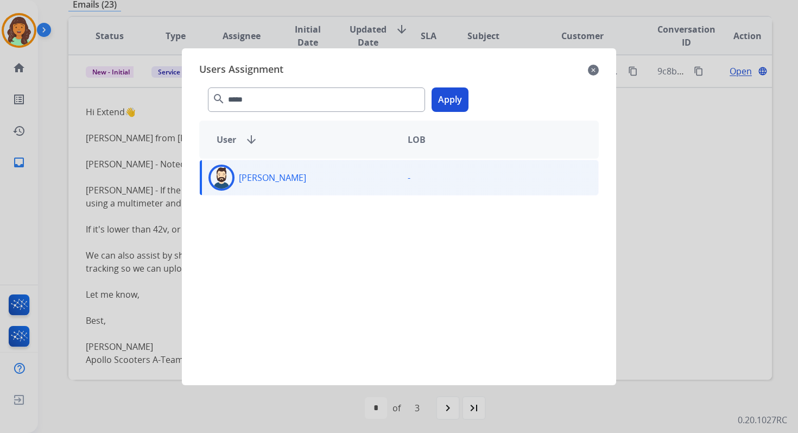
click at [442, 99] on button "Apply" at bounding box center [449, 99] width 37 height 24
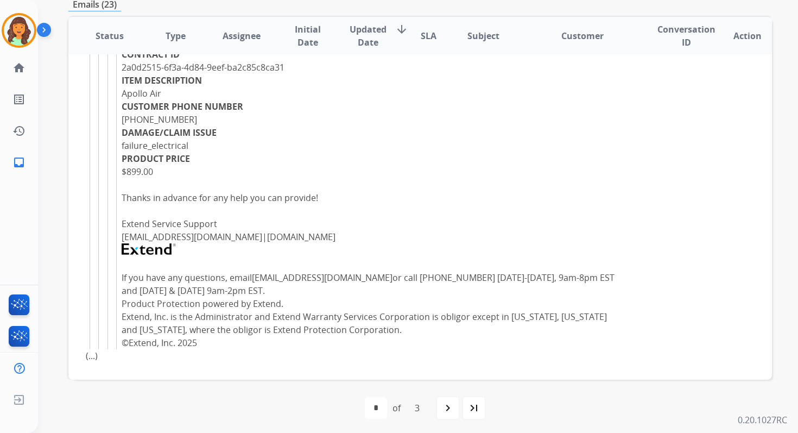
scroll to position [263, 0]
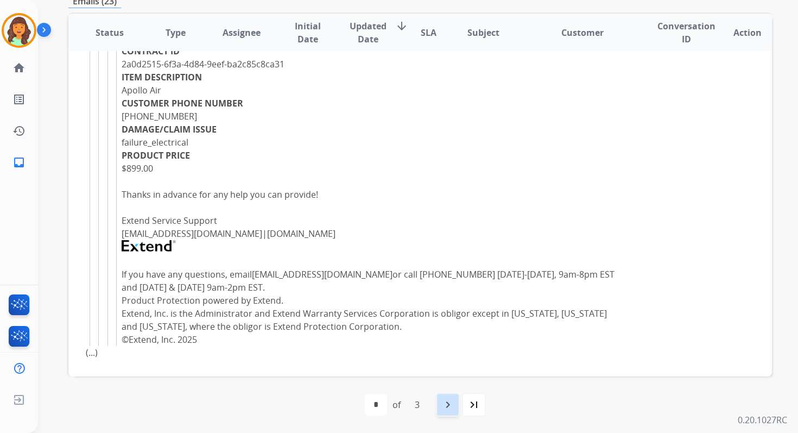
click at [450, 399] on mat-icon "navigate_next" at bounding box center [447, 404] width 13 height 13
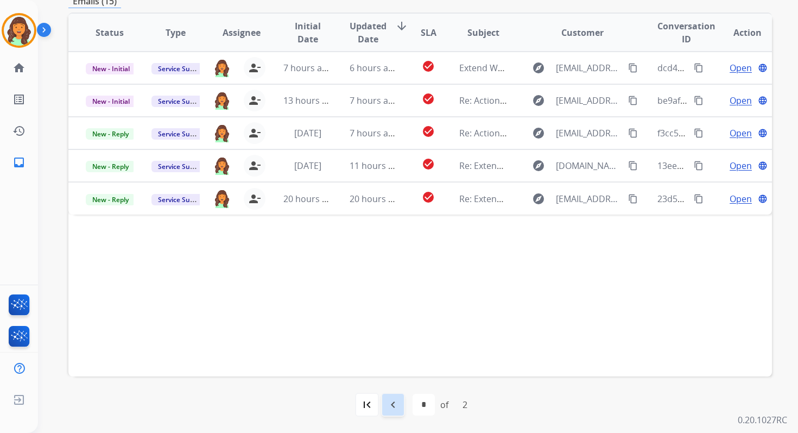
click at [394, 402] on mat-icon "navigate_before" at bounding box center [392, 404] width 13 height 13
select select "*"
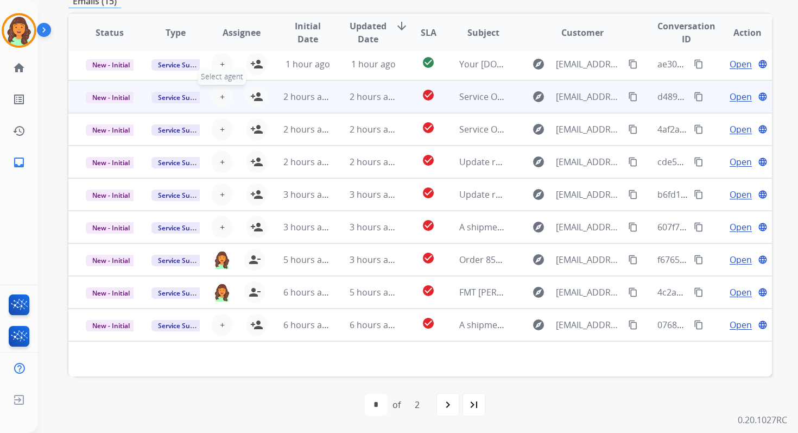
click at [221, 96] on span "+" at bounding box center [222, 96] width 5 height 13
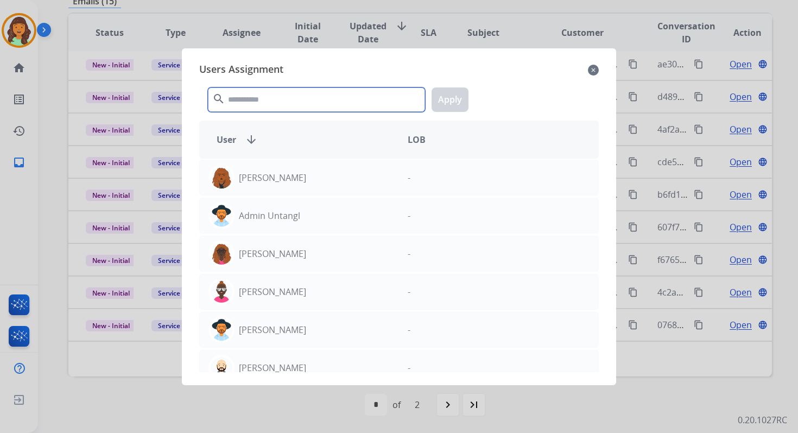
click at [276, 101] on input "text" at bounding box center [316, 99] width 217 height 24
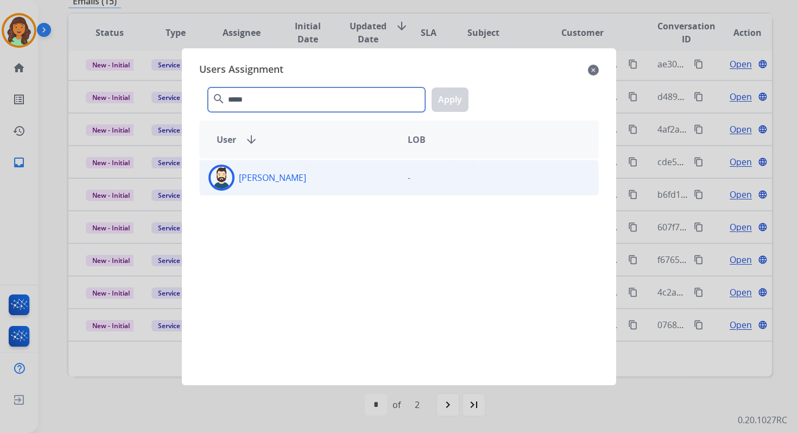
type input "*****"
click at [297, 187] on div "[PERSON_NAME]" at bounding box center [299, 177] width 199 height 26
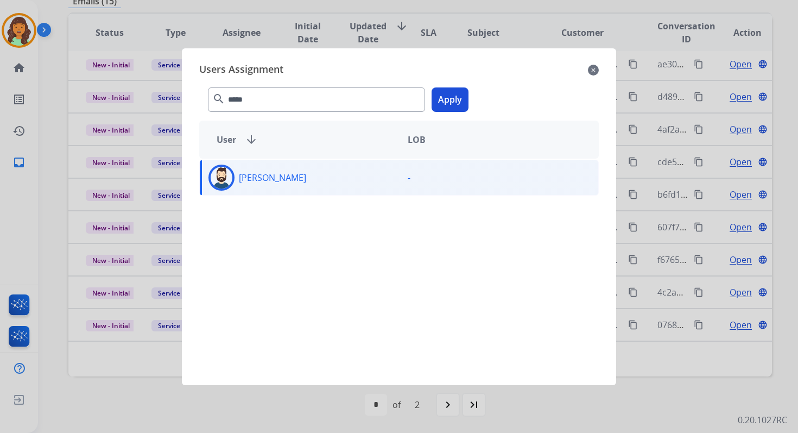
click at [447, 98] on button "Apply" at bounding box center [449, 99] width 37 height 24
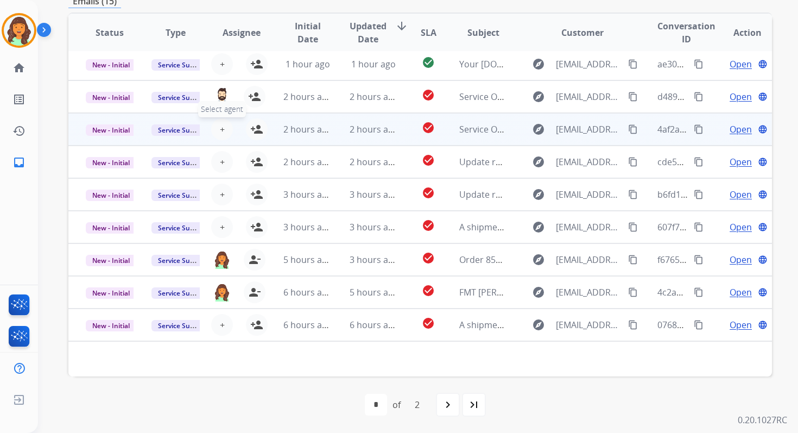
click at [220, 129] on span "+" at bounding box center [222, 129] width 5 height 13
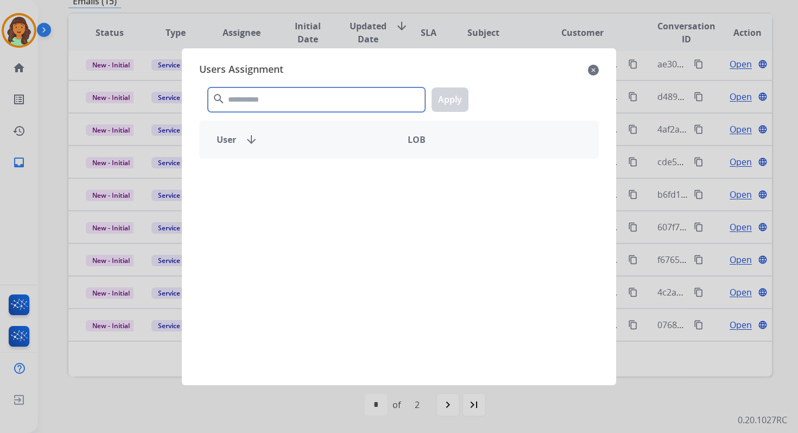
click at [259, 100] on input "text" at bounding box center [316, 99] width 217 height 24
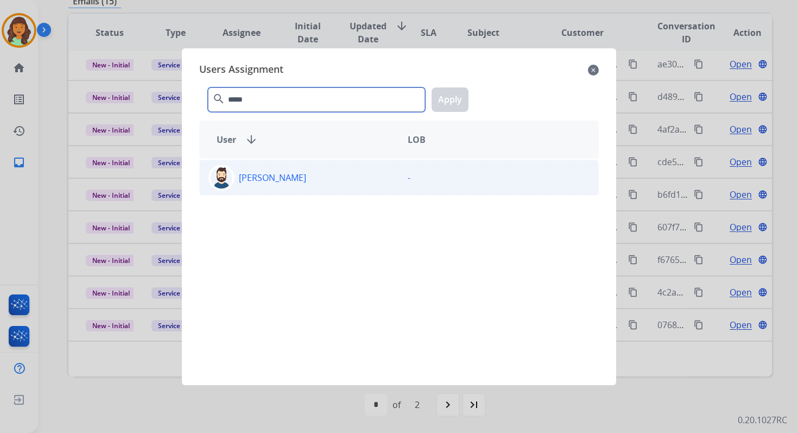
type input "*****"
click at [280, 180] on div "[PERSON_NAME]" at bounding box center [299, 177] width 199 height 26
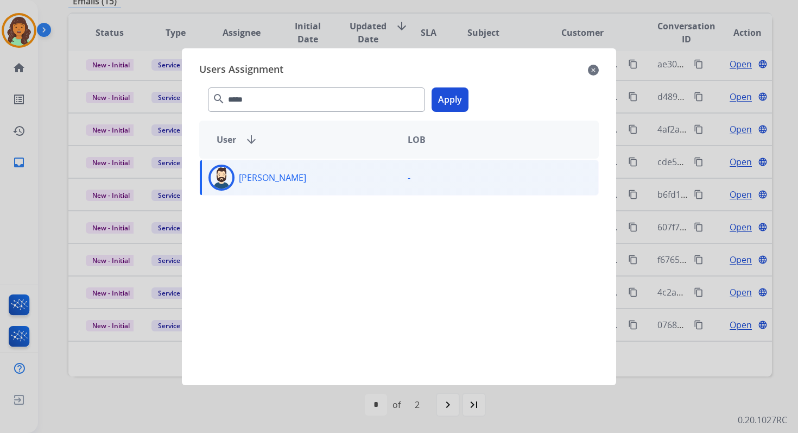
click at [449, 106] on button "Apply" at bounding box center [449, 99] width 37 height 24
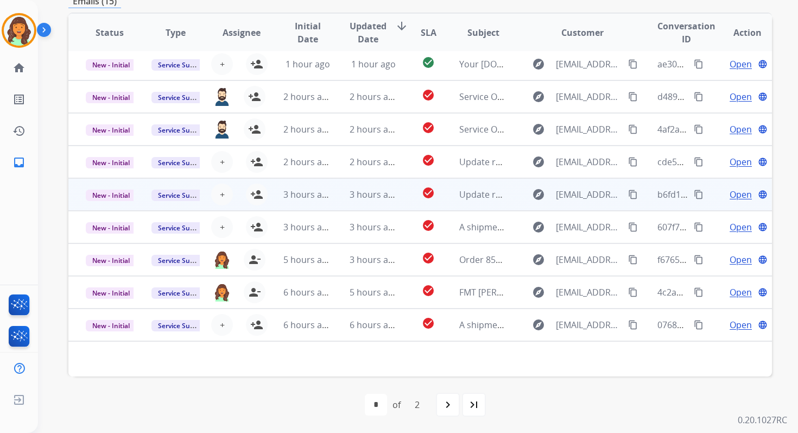
click at [326, 191] on span "3 hours ago" at bounding box center [307, 194] width 49 height 12
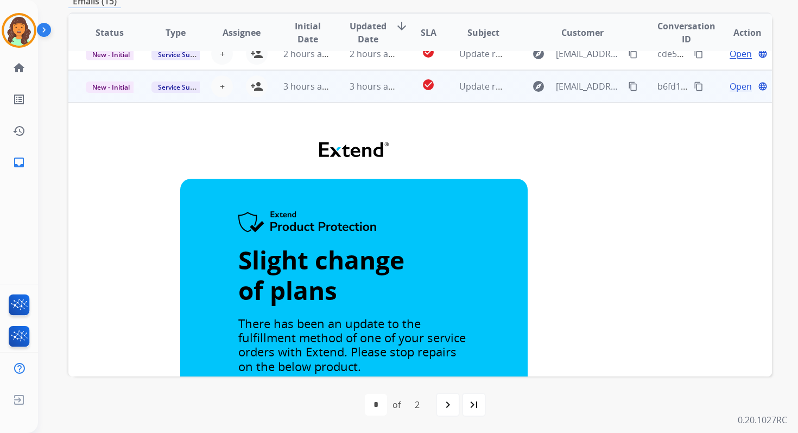
scroll to position [143, 0]
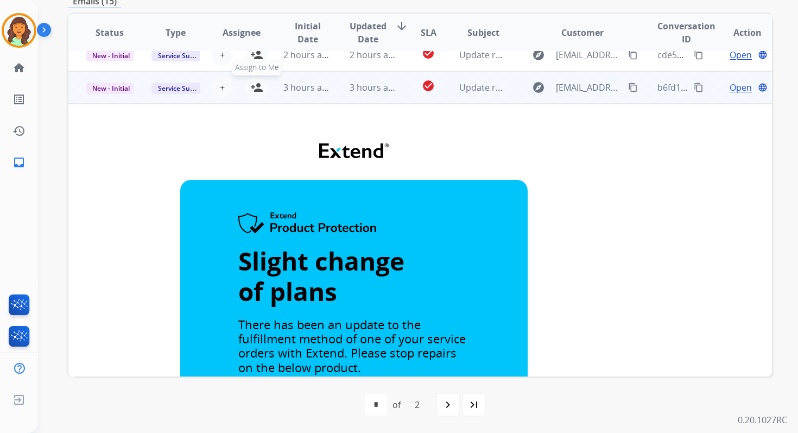
click at [255, 84] on mat-icon "person_add" at bounding box center [256, 87] width 13 height 13
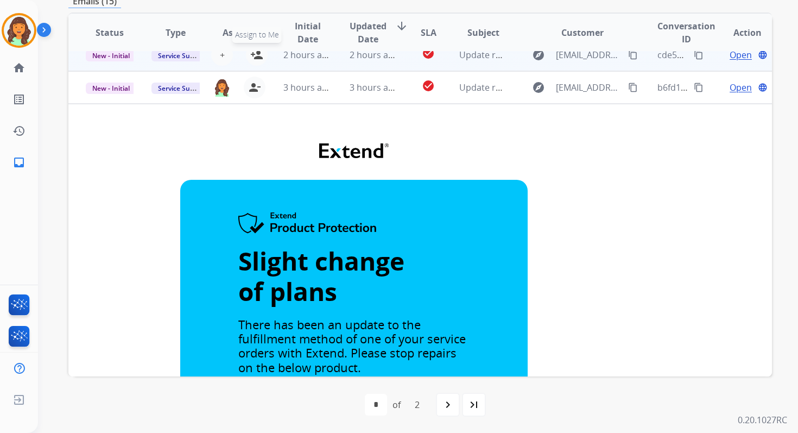
click at [254, 56] on mat-icon "person_add" at bounding box center [256, 54] width 13 height 13
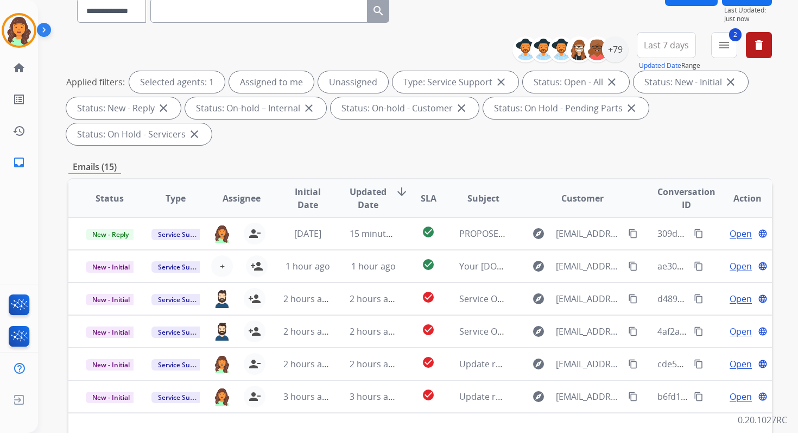
scroll to position [0, 0]
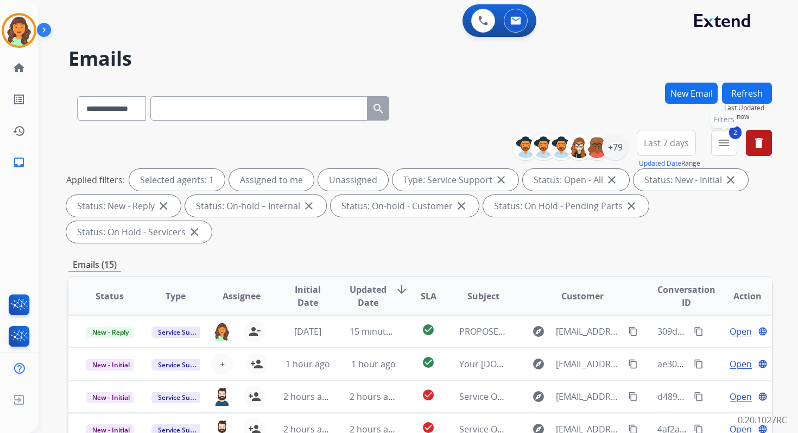
click at [725, 146] on mat-icon "menu" at bounding box center [723, 142] width 13 height 13
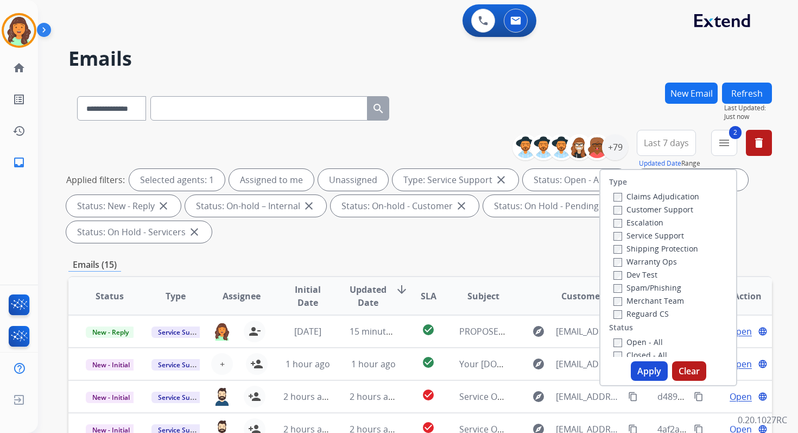
click at [602, 63] on h2 "Emails" at bounding box center [419, 59] width 703 height 22
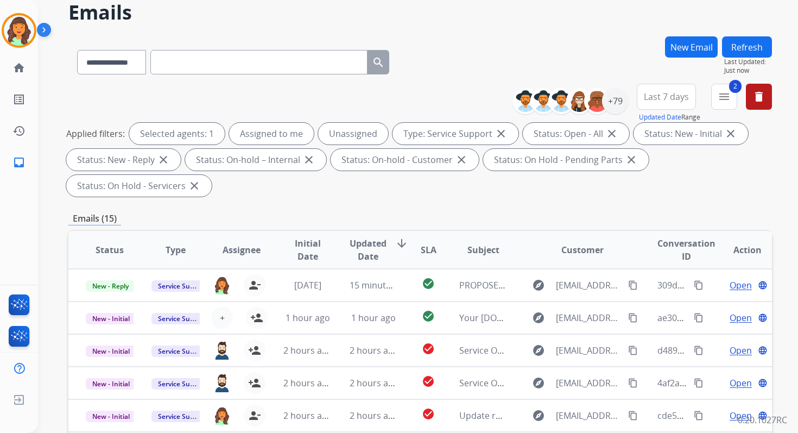
scroll to position [263, 0]
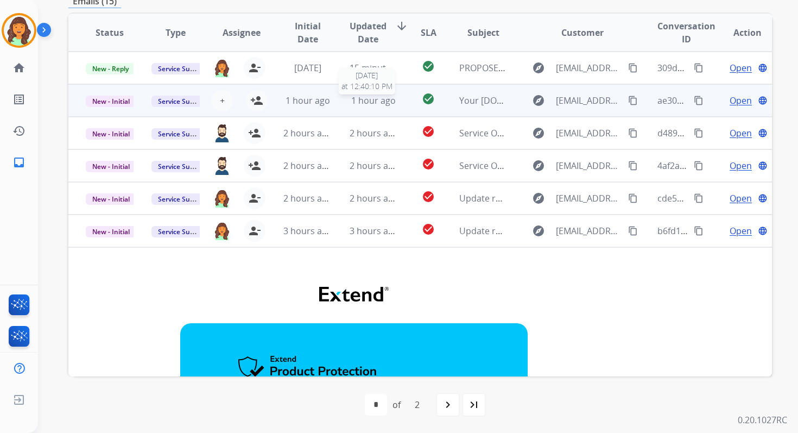
click at [388, 105] on span "1 hour ago" at bounding box center [373, 100] width 45 height 12
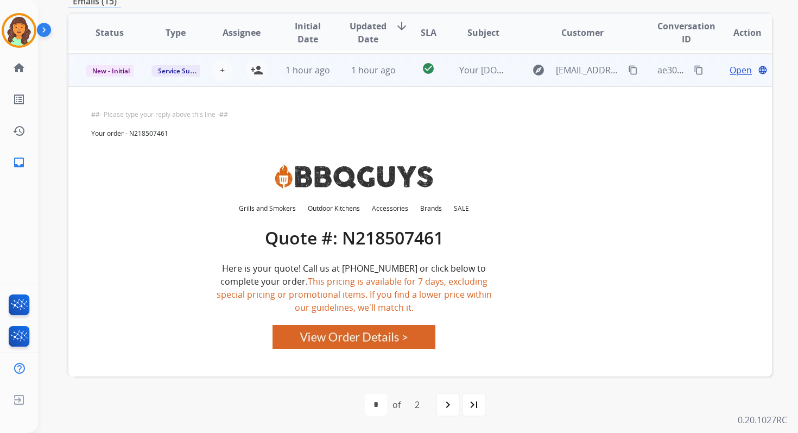
scroll to position [33, 0]
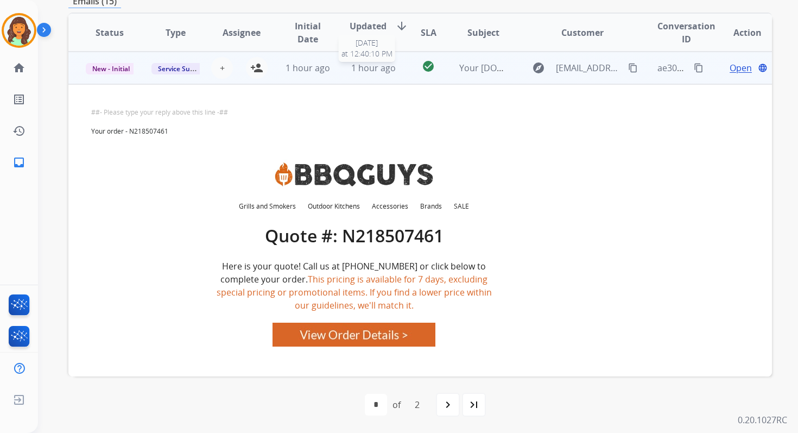
click at [365, 69] on span "1 hour ago" at bounding box center [373, 68] width 45 height 12
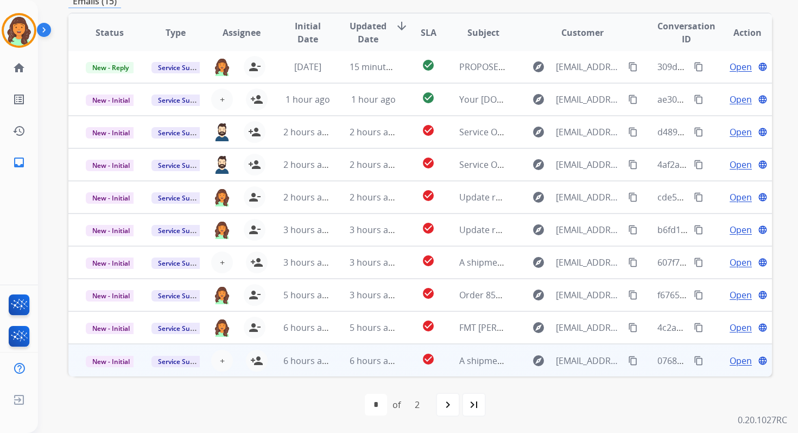
click at [335, 361] on td "6 hours ago" at bounding box center [365, 360] width 66 height 33
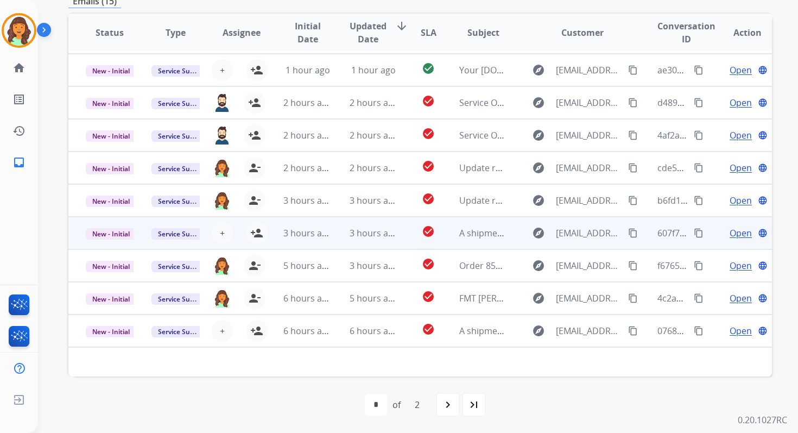
scroll to position [0, 0]
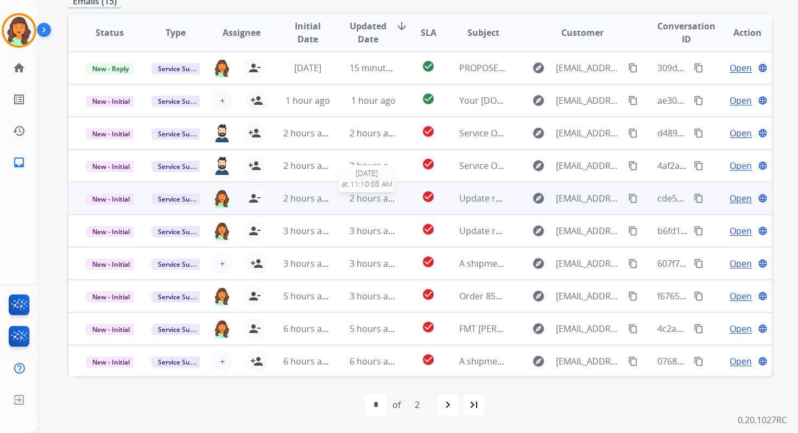
click at [350, 200] on span "2 hours ago" at bounding box center [374, 198] width 49 height 12
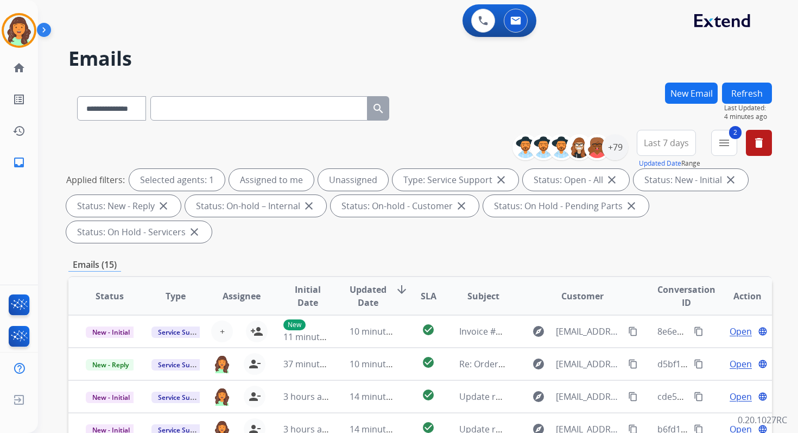
click at [728, 144] on mat-icon "menu" at bounding box center [723, 142] width 13 height 13
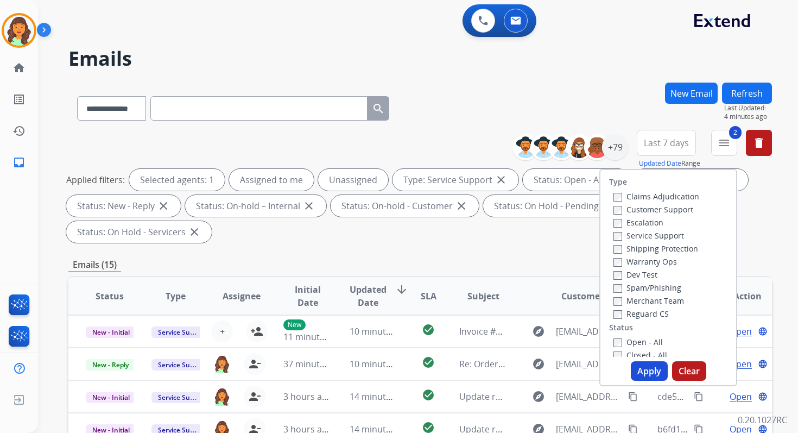
click at [648, 368] on button "Apply" at bounding box center [649, 371] width 37 height 20
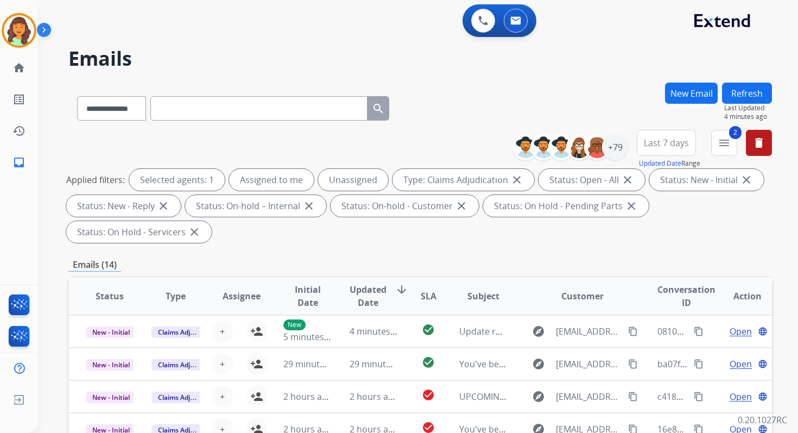
click at [381, 240] on div "Applied filters: Selected agents: 1 Assigned to me Unassigned Type: Claims Adju…" at bounding box center [417, 206] width 703 height 74
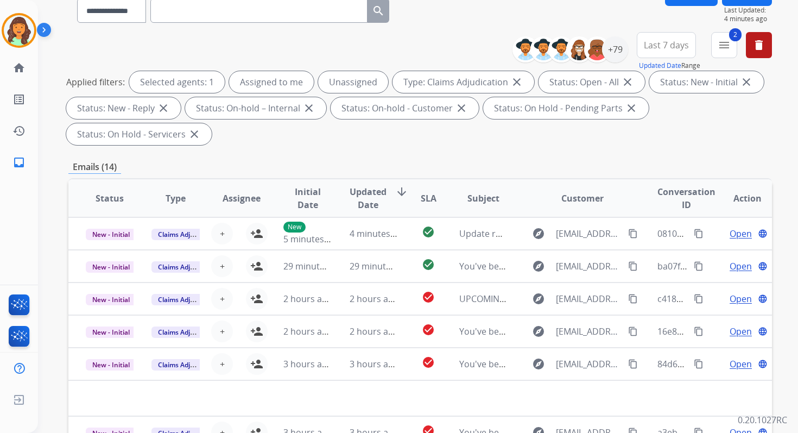
scroll to position [263, 0]
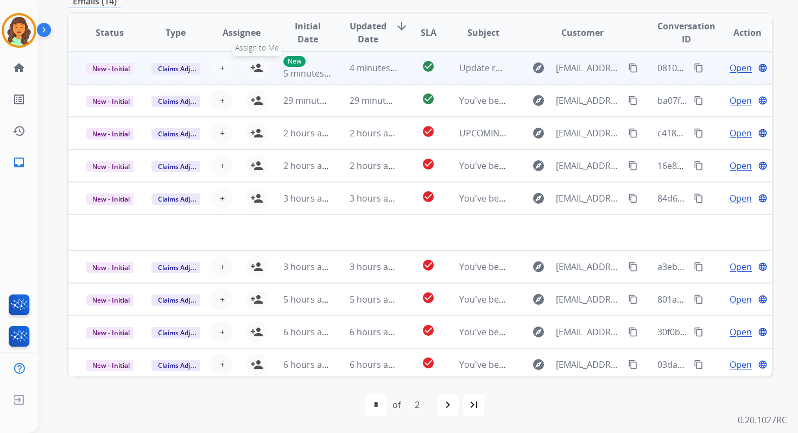
click at [258, 69] on mat-icon "person_add" at bounding box center [256, 67] width 13 height 13
click at [118, 68] on span "New - Initial" at bounding box center [111, 68] width 50 height 11
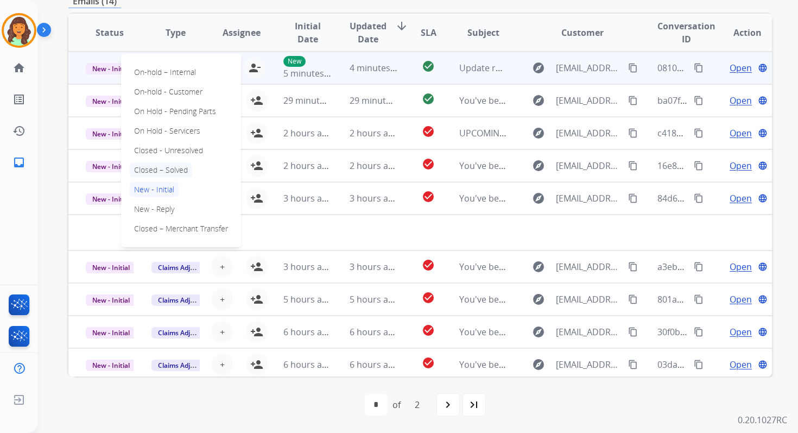
click at [171, 170] on p "Closed – Solved" at bounding box center [161, 169] width 62 height 15
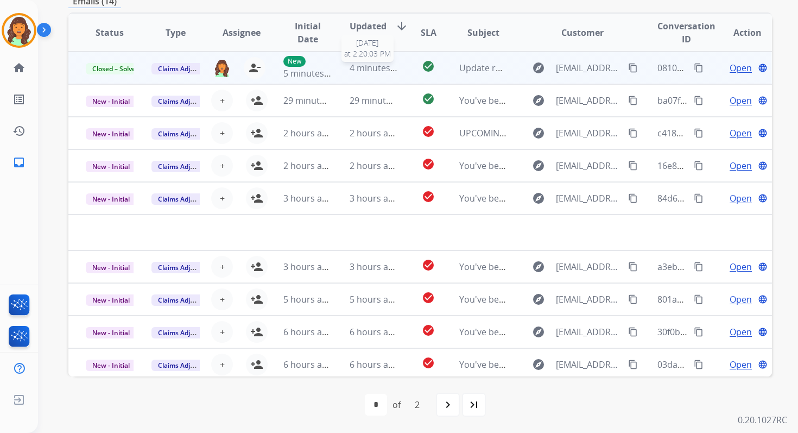
click at [367, 73] on span "4 minutes ago" at bounding box center [379, 68] width 58 height 12
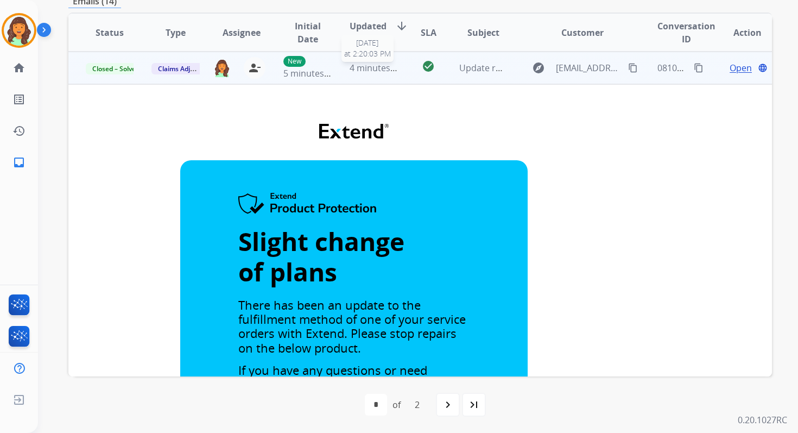
click at [367, 73] on span "4 minutes ago" at bounding box center [379, 68] width 58 height 12
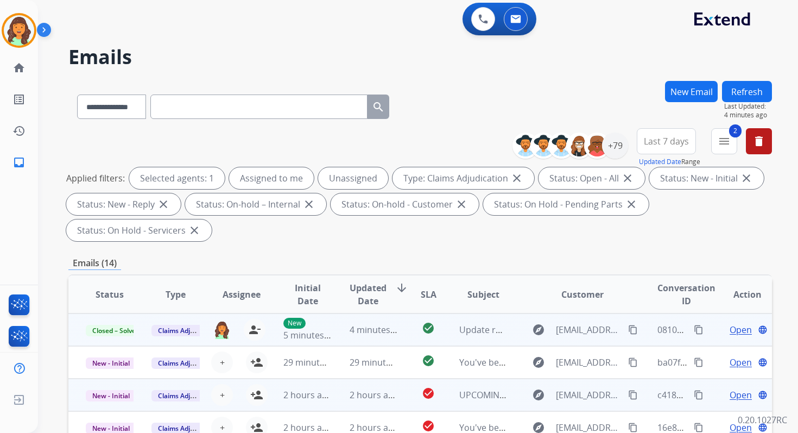
scroll to position [0, 0]
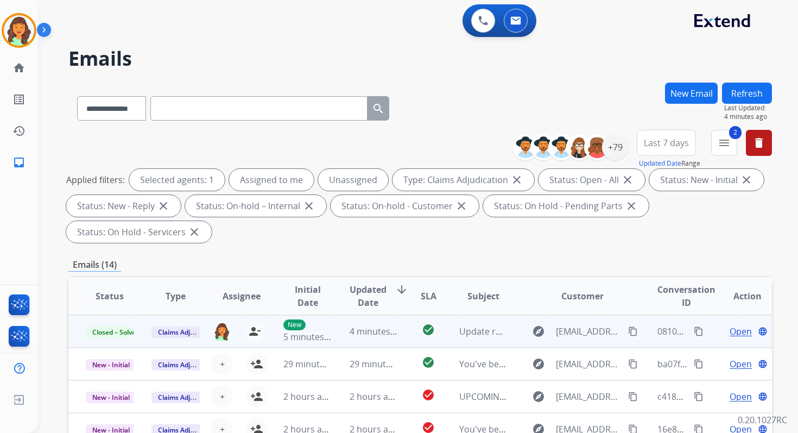
click at [766, 86] on button "Refresh" at bounding box center [747, 92] width 50 height 21
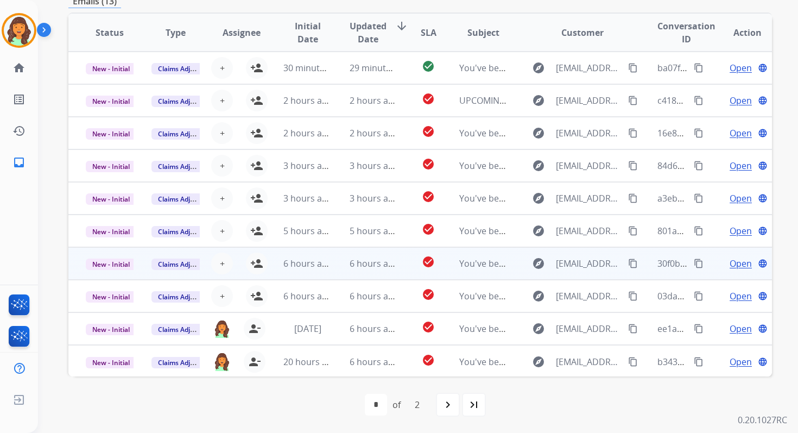
scroll to position [1, 0]
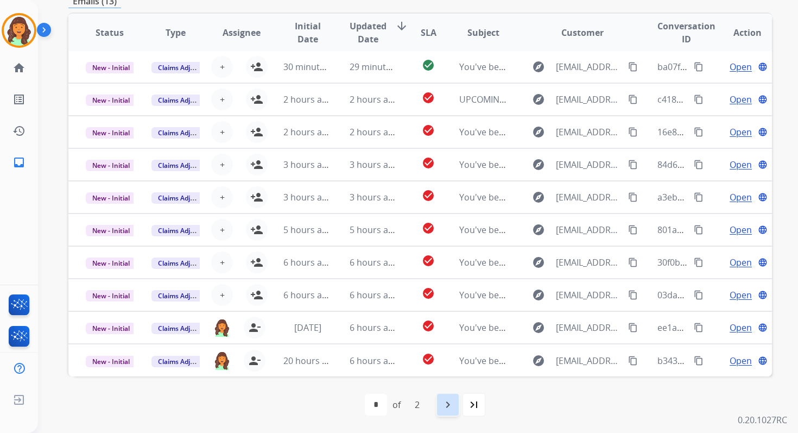
click at [448, 403] on mat-icon "navigate_next" at bounding box center [447, 404] width 13 height 13
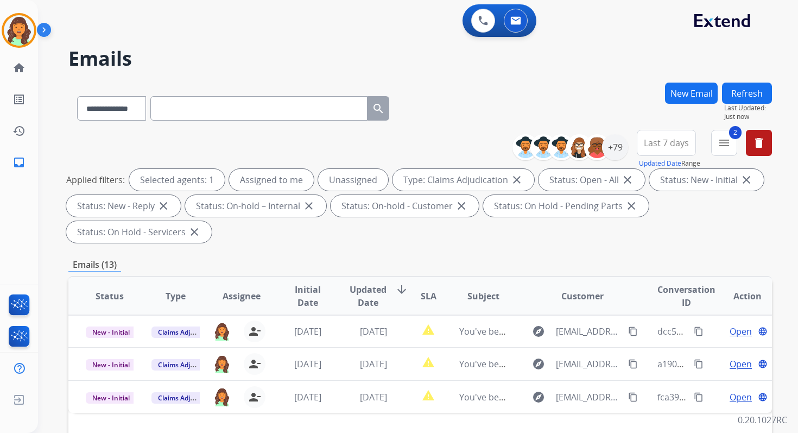
scroll to position [263, 0]
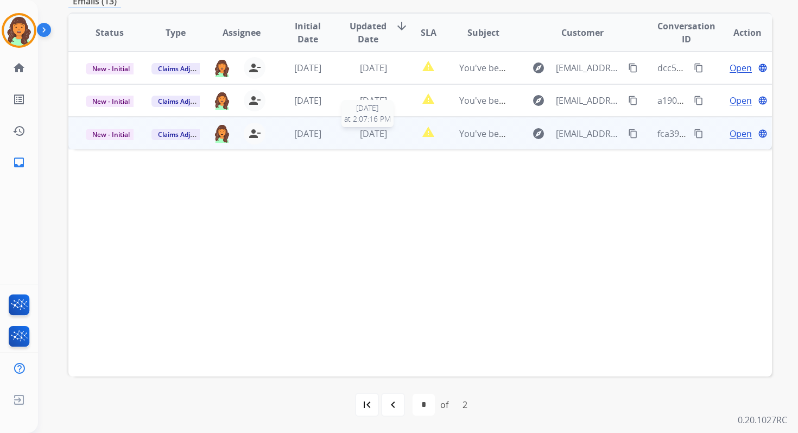
click at [370, 138] on span "[DATE]" at bounding box center [373, 134] width 27 height 12
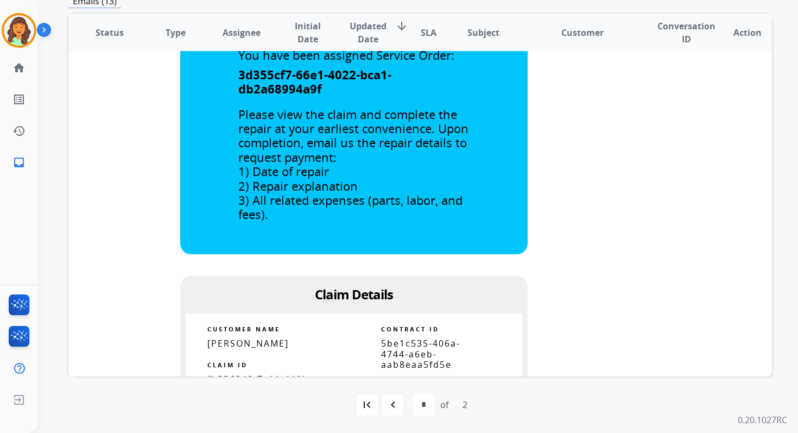
scroll to position [0, 0]
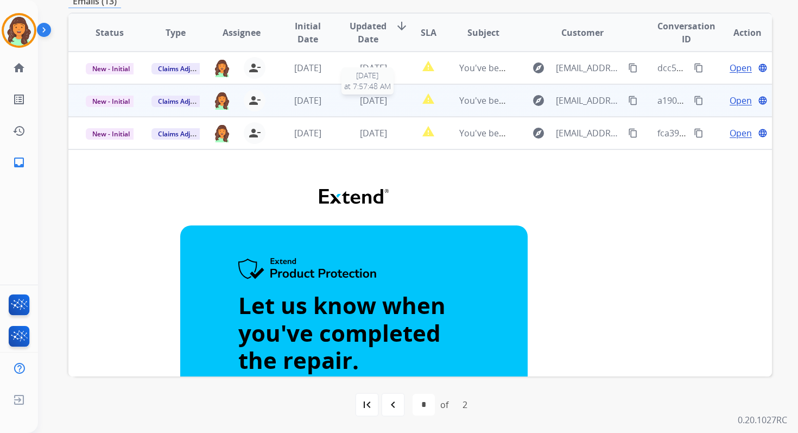
click at [383, 97] on span "[DATE]" at bounding box center [373, 100] width 27 height 12
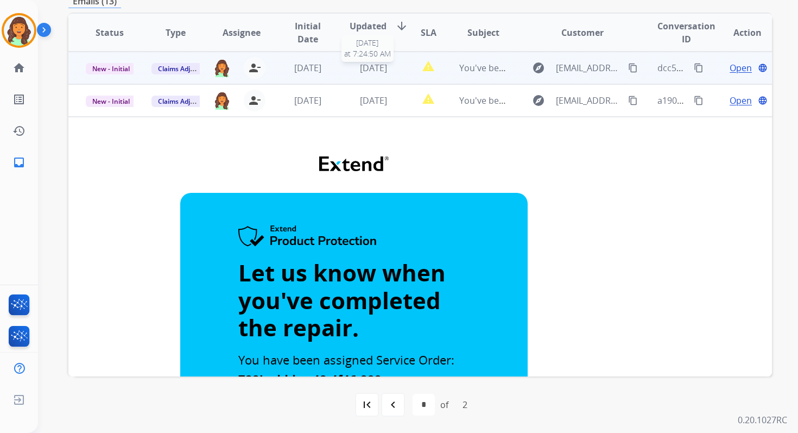
click at [370, 68] on span "[DATE]" at bounding box center [373, 68] width 27 height 12
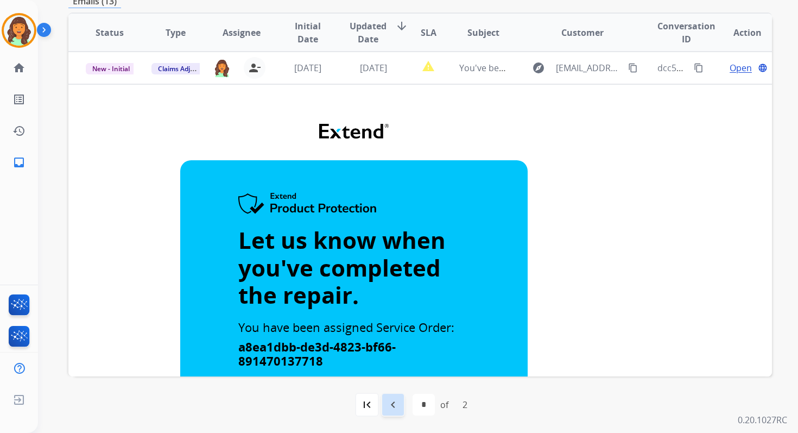
click at [402, 400] on div "navigate_before" at bounding box center [393, 404] width 24 height 24
select select "*"
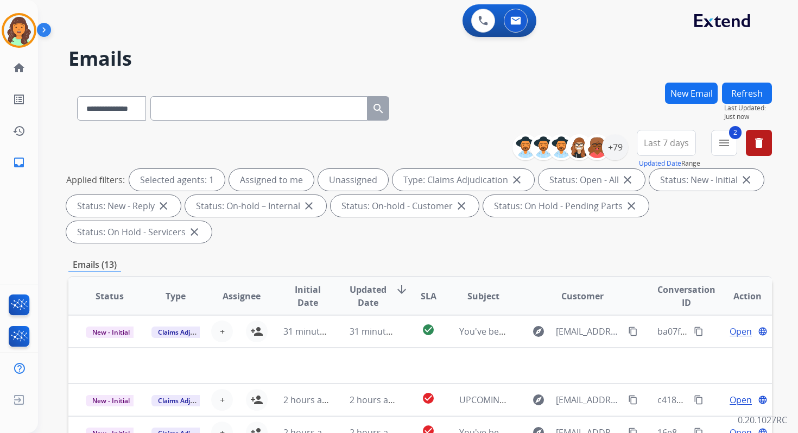
scroll to position [263, 0]
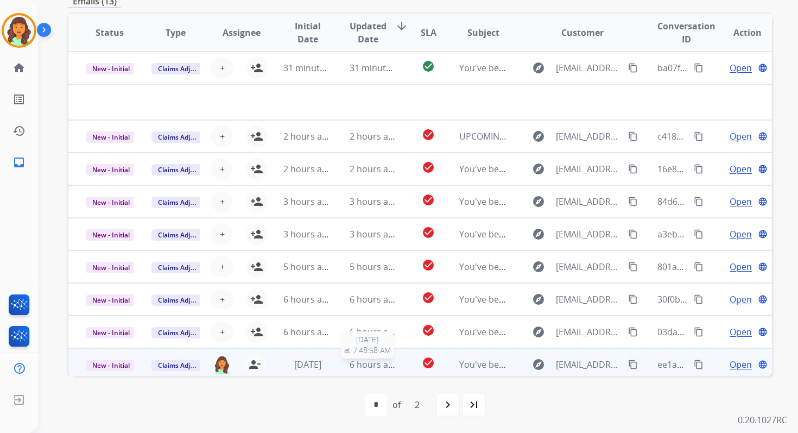
click at [363, 363] on span "6 hours ago" at bounding box center [374, 364] width 49 height 12
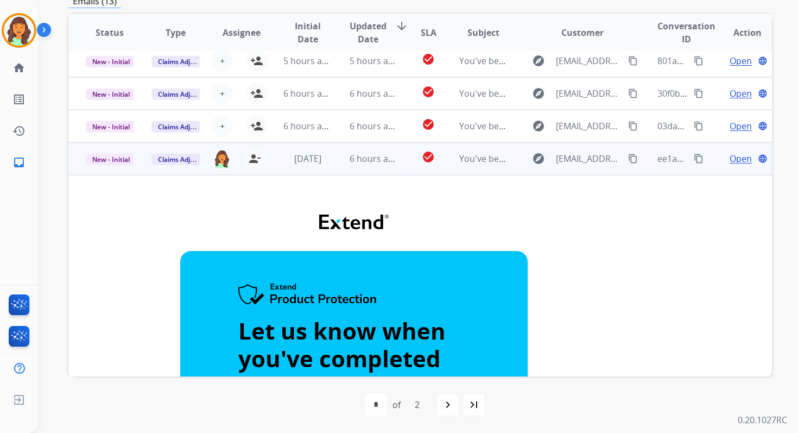
scroll to position [0, 0]
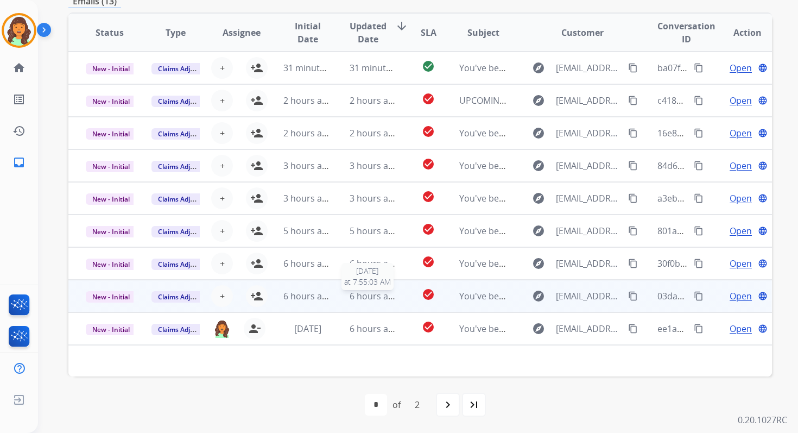
click at [355, 300] on span "6 hours ago" at bounding box center [374, 296] width 49 height 12
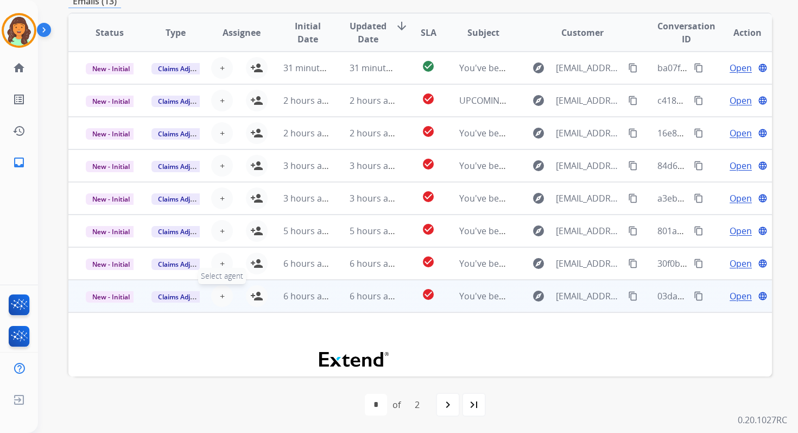
click at [220, 293] on span "+" at bounding box center [222, 295] width 5 height 13
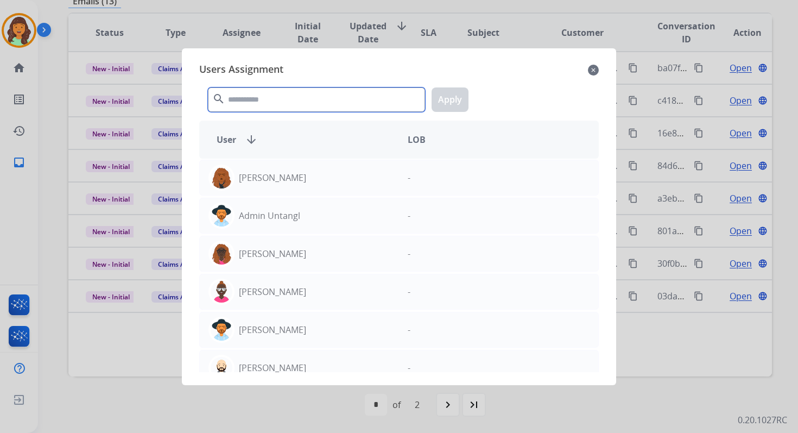
click at [264, 98] on input "text" at bounding box center [316, 99] width 217 height 24
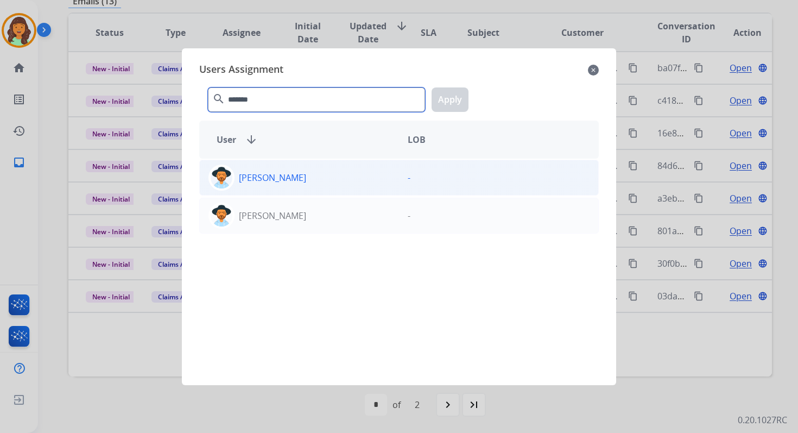
type input "*******"
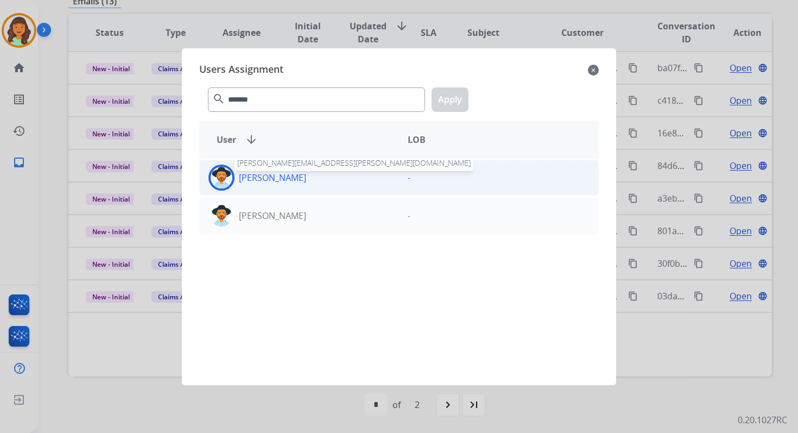
click at [298, 180] on p "[PERSON_NAME]" at bounding box center [272, 177] width 67 height 13
click at [453, 99] on button "Apply" at bounding box center [449, 99] width 37 height 24
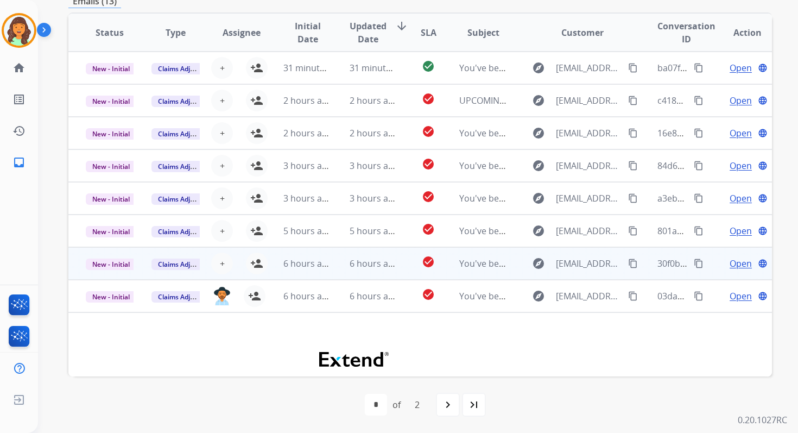
click at [332, 262] on td "6 hours ago" at bounding box center [365, 263] width 66 height 33
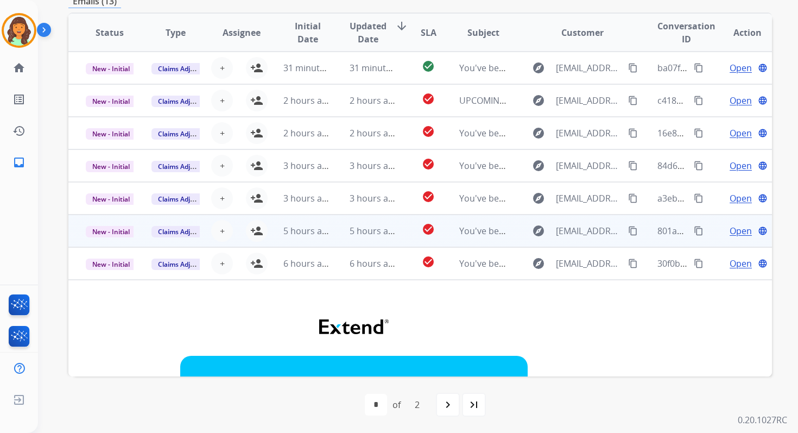
click at [332, 231] on td "5 hours ago" at bounding box center [365, 230] width 66 height 33
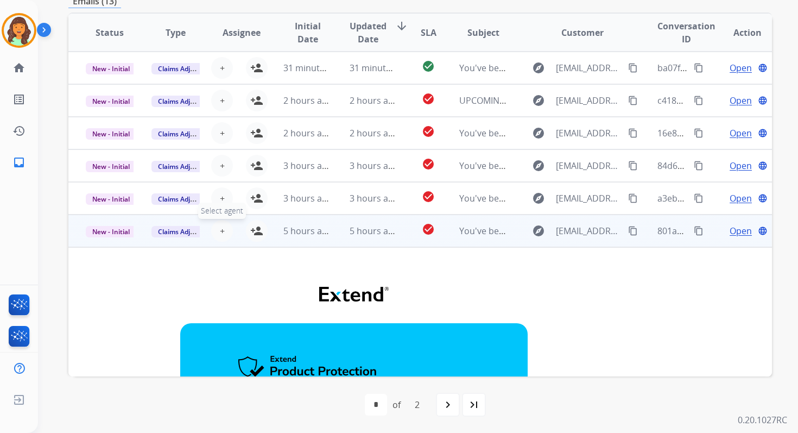
click at [221, 228] on span "+" at bounding box center [222, 230] width 5 height 13
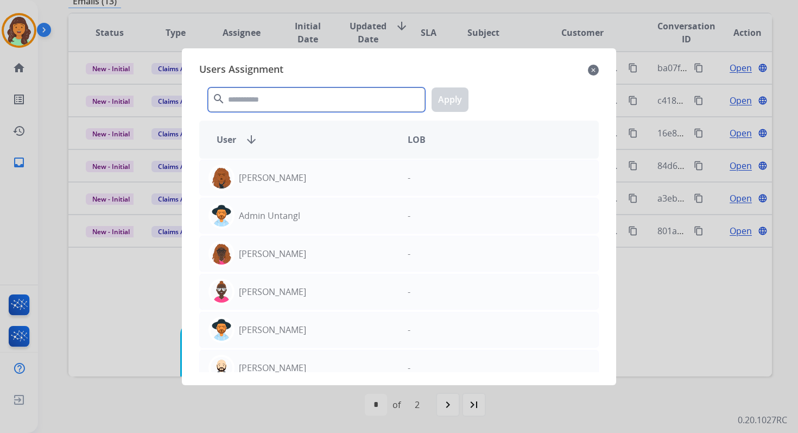
click at [256, 96] on input "text" at bounding box center [316, 99] width 217 height 24
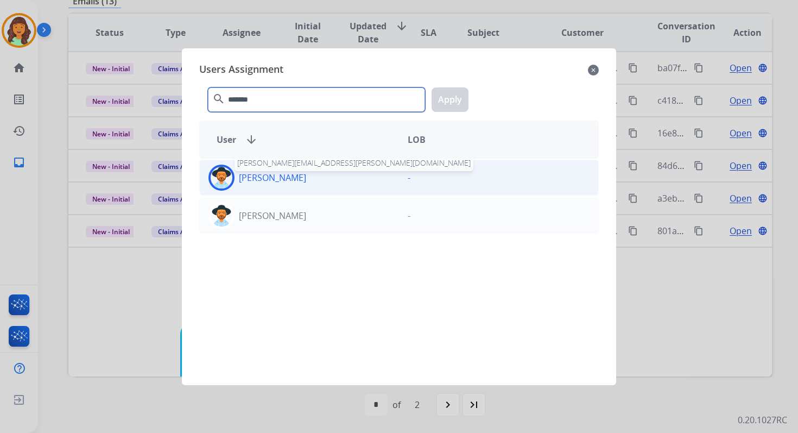
type input "*******"
click at [288, 181] on p "[PERSON_NAME]" at bounding box center [272, 177] width 67 height 13
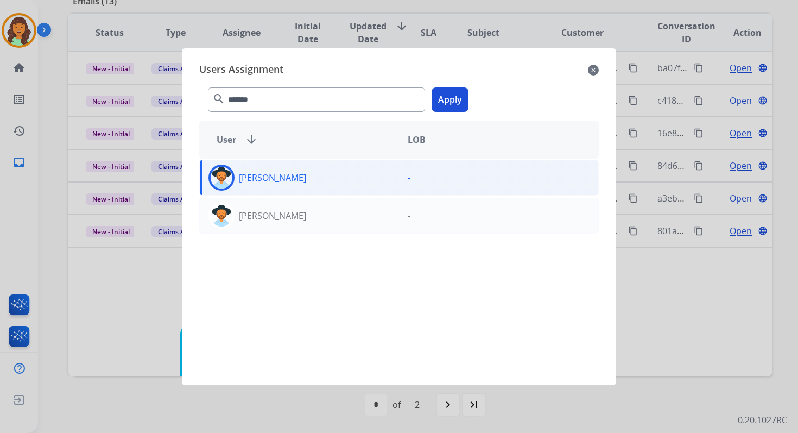
click at [450, 97] on button "Apply" at bounding box center [449, 99] width 37 height 24
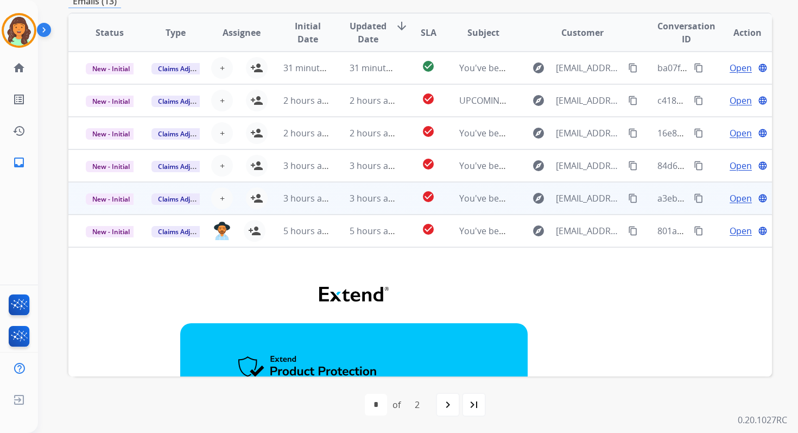
click at [390, 189] on td "3 hours ago" at bounding box center [365, 198] width 66 height 33
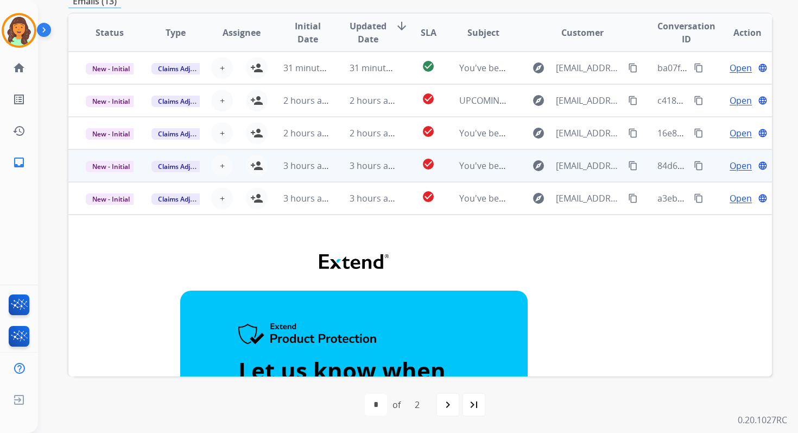
click at [367, 163] on span "3 hours ago" at bounding box center [374, 166] width 49 height 12
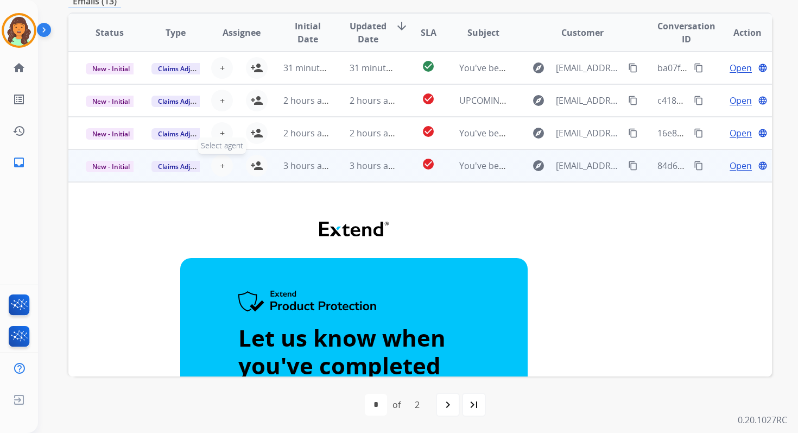
click at [223, 166] on button "+ Select agent" at bounding box center [222, 166] width 22 height 22
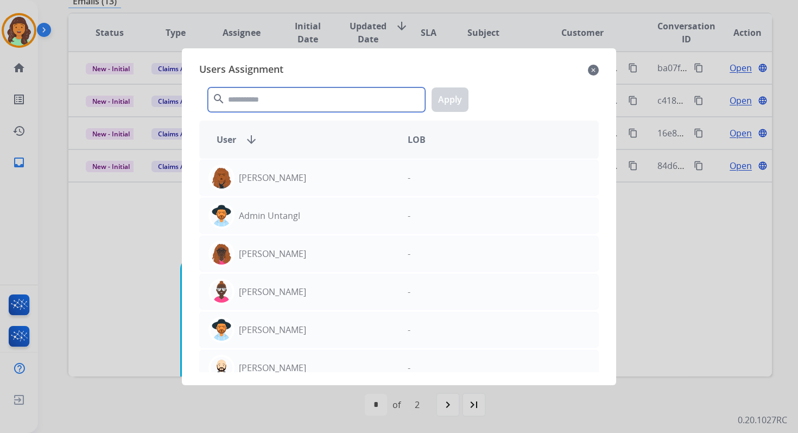
click at [274, 100] on input "text" at bounding box center [316, 99] width 217 height 24
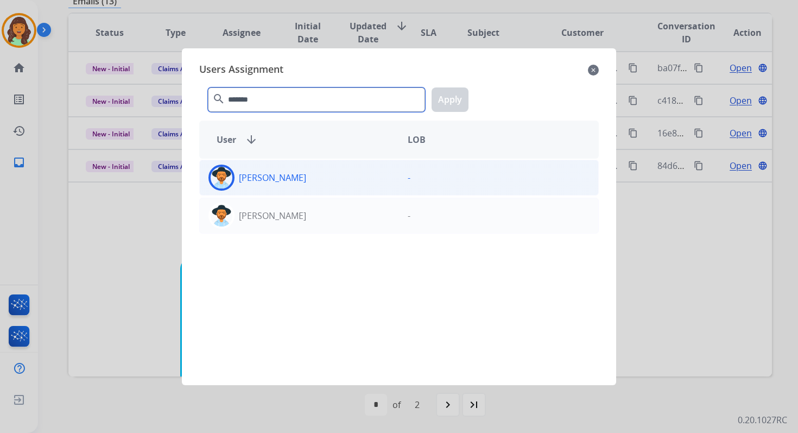
type input "*******"
click at [312, 176] on div "[PERSON_NAME]" at bounding box center [299, 177] width 199 height 26
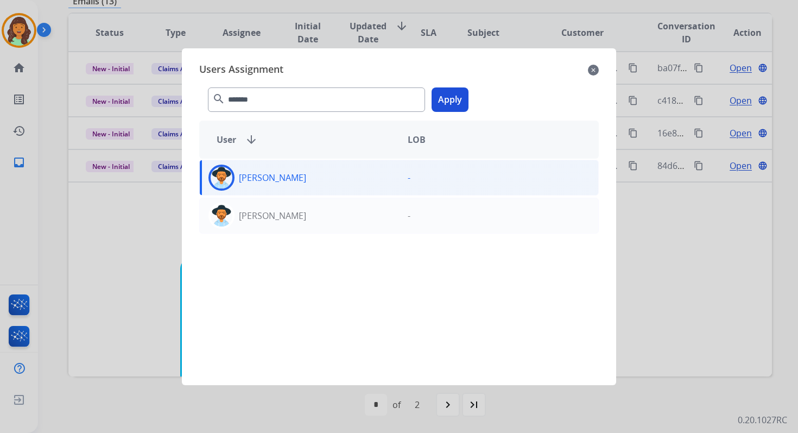
click at [440, 110] on button "Apply" at bounding box center [449, 99] width 37 height 24
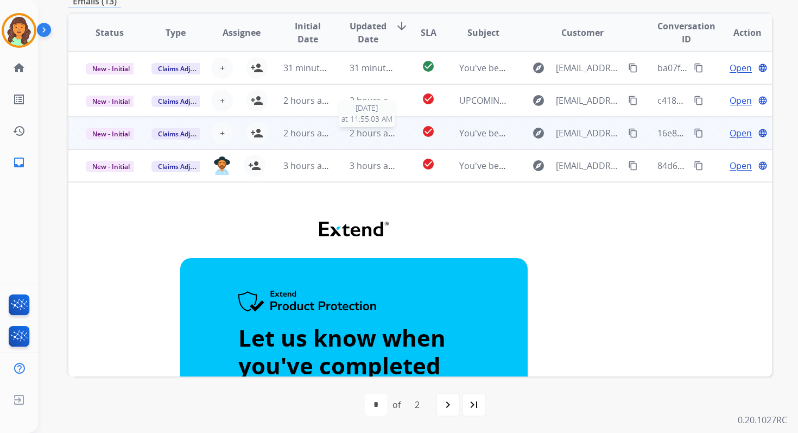
click at [375, 131] on span "2 hours ago" at bounding box center [374, 133] width 49 height 12
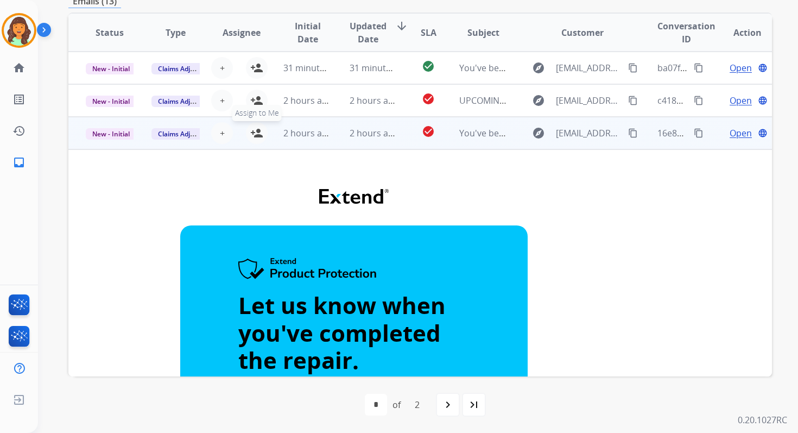
click at [254, 132] on mat-icon "person_add" at bounding box center [256, 132] width 13 height 13
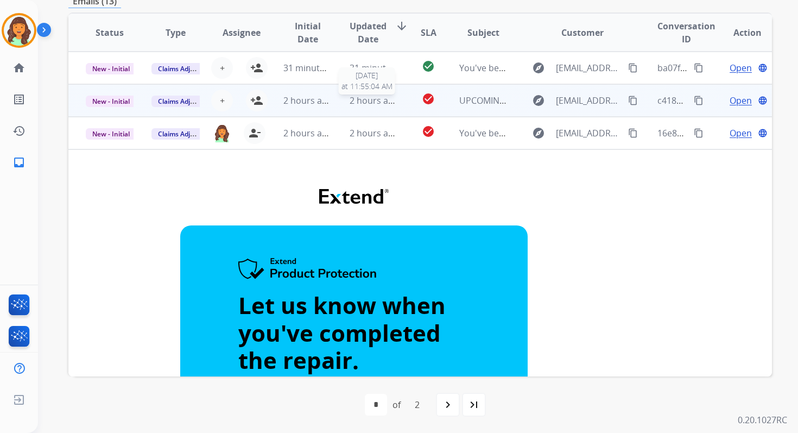
click at [358, 97] on span "2 hours ago" at bounding box center [374, 100] width 49 height 12
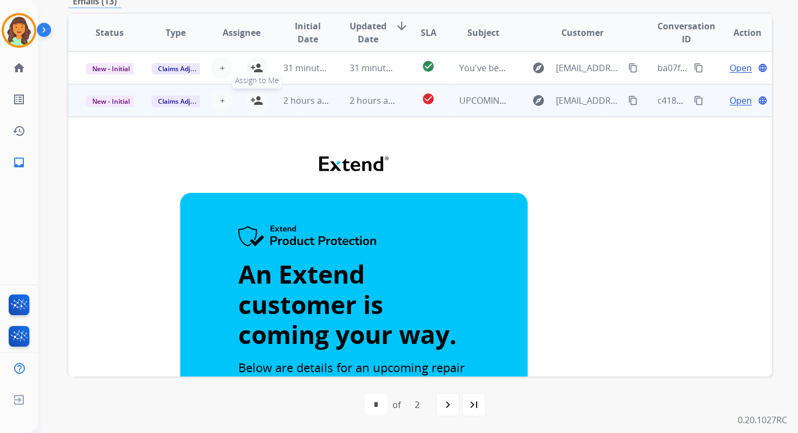
click at [258, 101] on mat-icon "person_add" at bounding box center [256, 100] width 13 height 13
click at [124, 102] on span "New - Initial" at bounding box center [111, 101] width 50 height 11
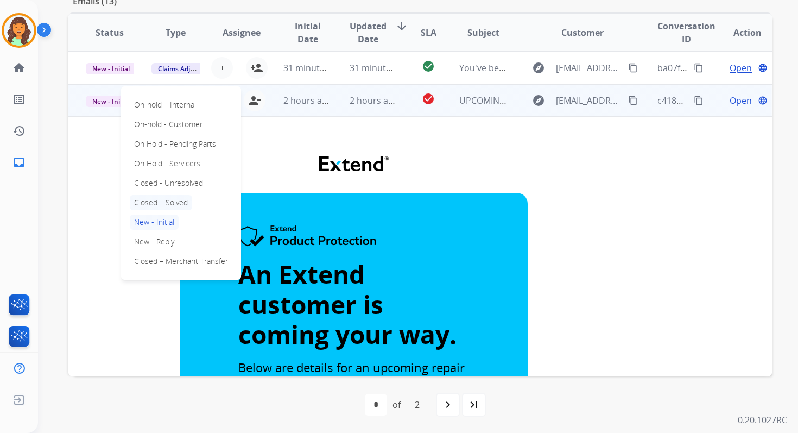
click at [167, 203] on p "Closed – Solved" at bounding box center [161, 202] width 62 height 15
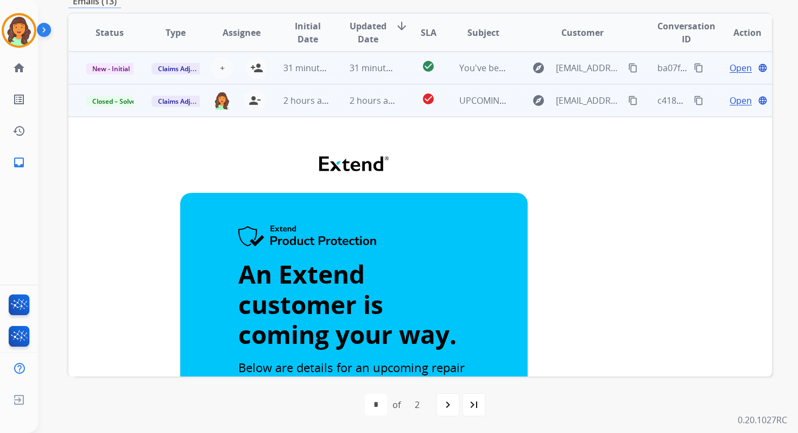
click at [339, 58] on td "31 minutes ago" at bounding box center [365, 68] width 66 height 33
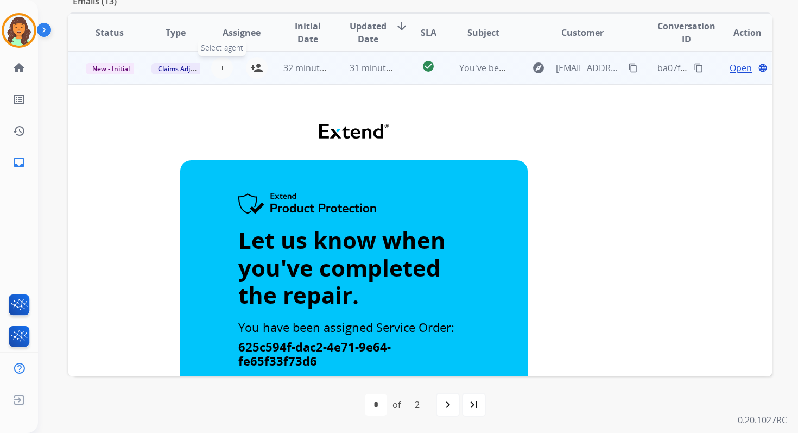
click at [221, 69] on span "+" at bounding box center [222, 67] width 5 height 13
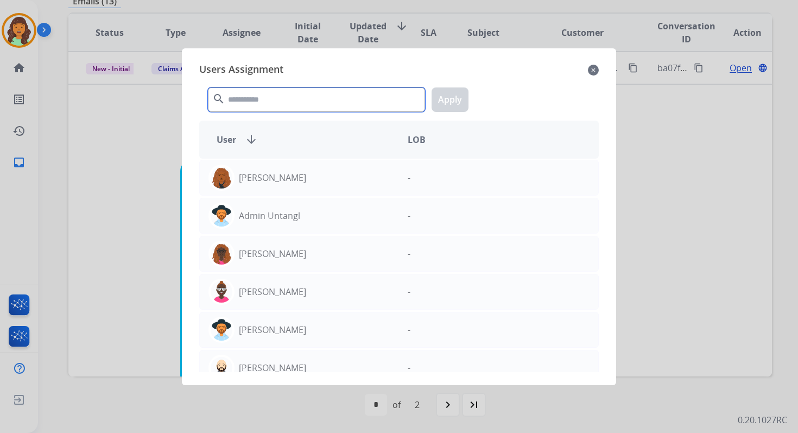
click at [284, 99] on input "text" at bounding box center [316, 99] width 217 height 24
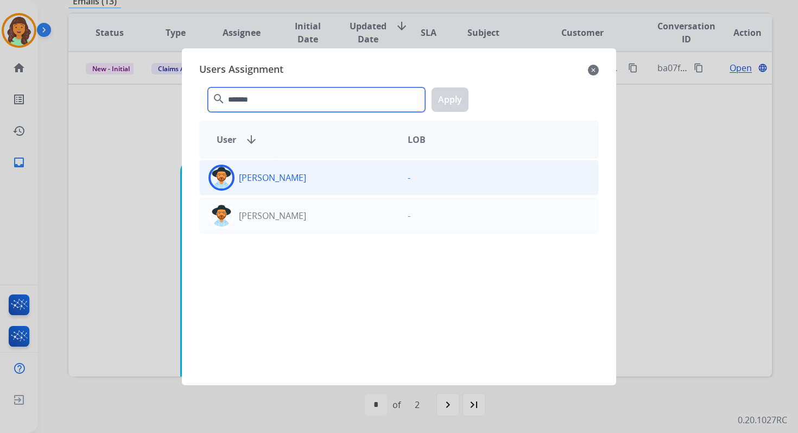
type input "*******"
click at [314, 183] on div "[PERSON_NAME]" at bounding box center [299, 177] width 199 height 26
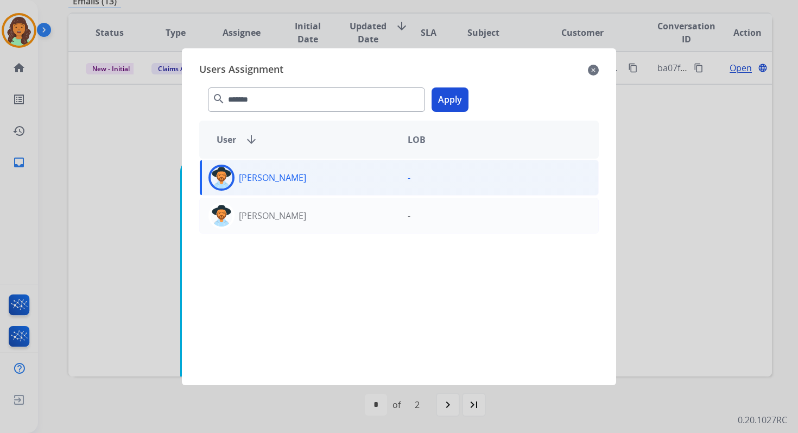
click at [448, 106] on button "Apply" at bounding box center [449, 99] width 37 height 24
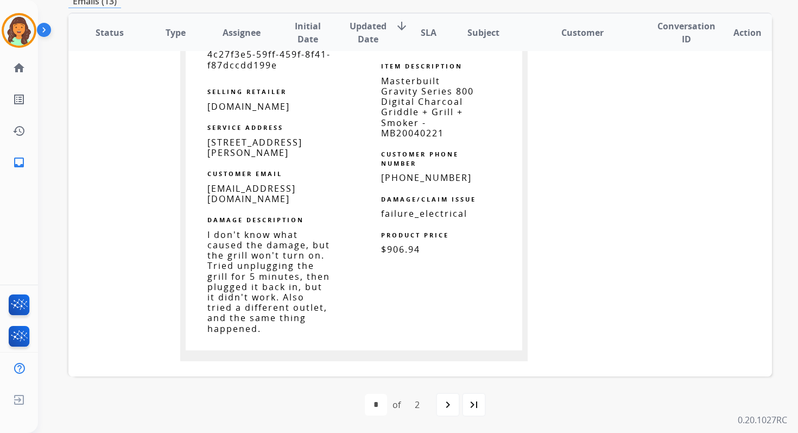
scroll to position [541, 0]
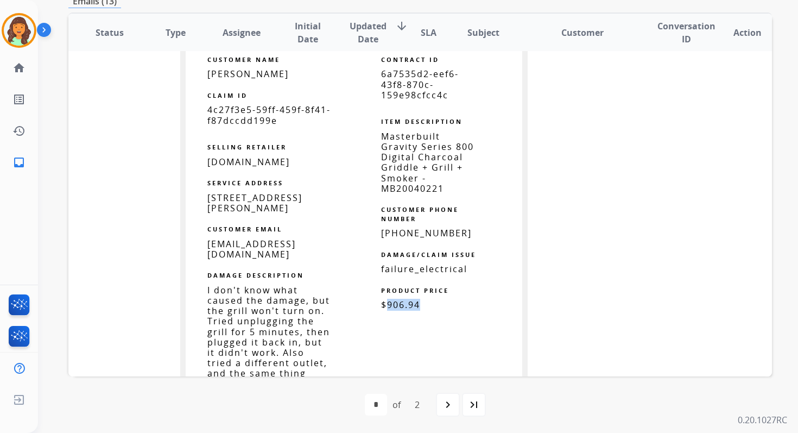
drag, startPoint x: 385, startPoint y: 291, endPoint x: 420, endPoint y: 291, distance: 34.7
click at [420, 300] on p "$906.94" at bounding box center [430, 305] width 98 height 10
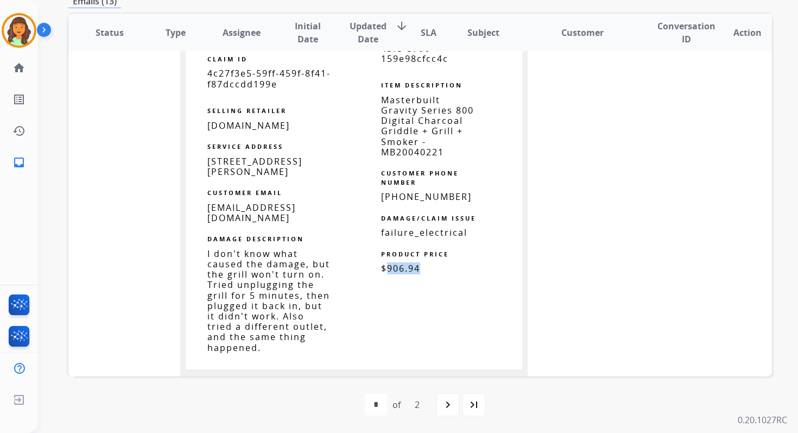
scroll to position [580, 0]
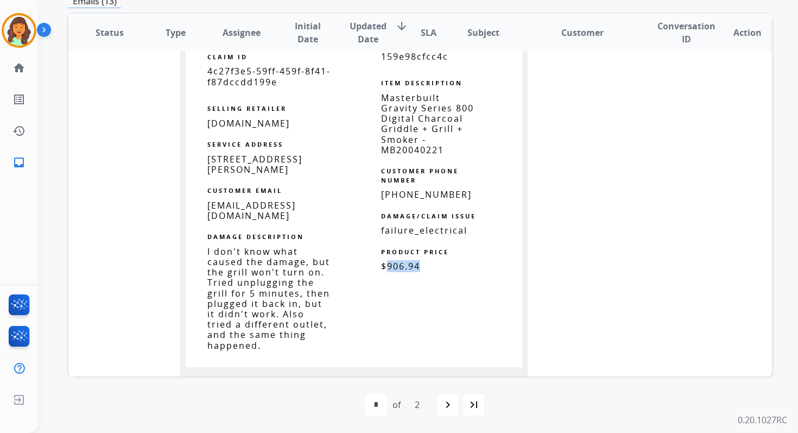
click at [397, 260] on span "$906.94" at bounding box center [400, 266] width 39 height 12
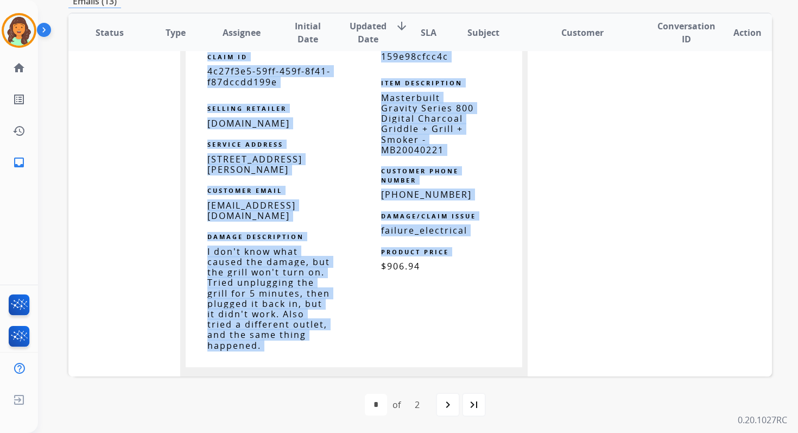
click at [397, 260] on span "$906.94" at bounding box center [400, 266] width 39 height 12
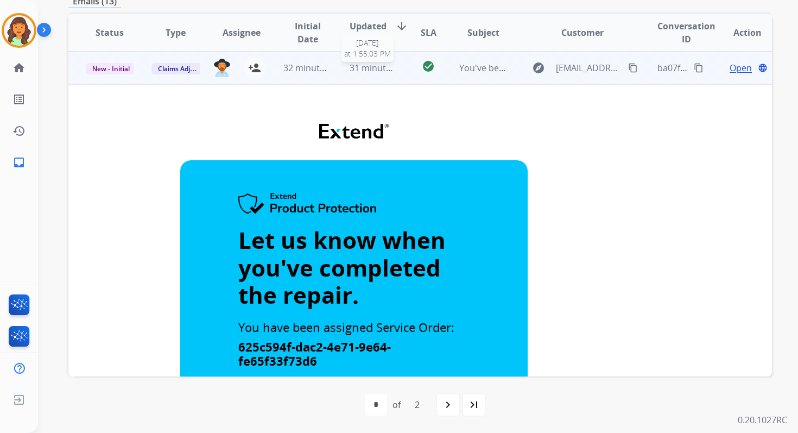
click at [371, 70] on span "31 minutes ago" at bounding box center [381, 68] width 63 height 12
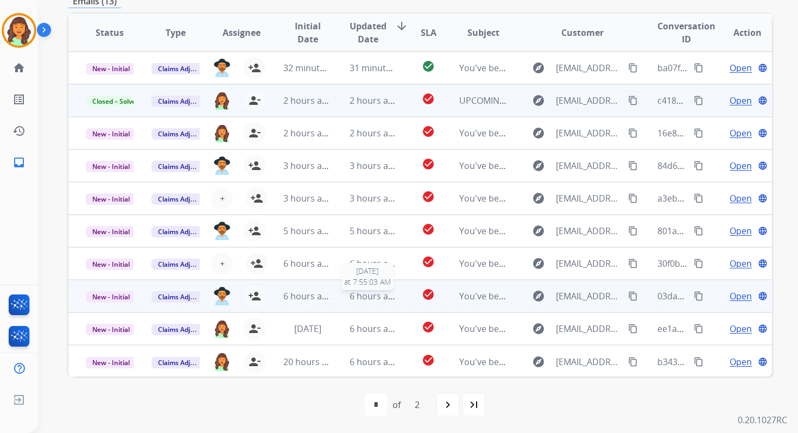
click at [352, 293] on span "6 hours ago" at bounding box center [374, 296] width 49 height 12
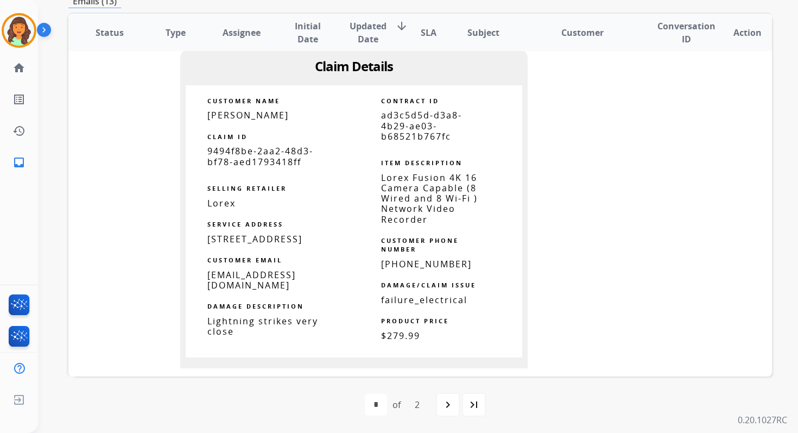
scroll to position [731, 0]
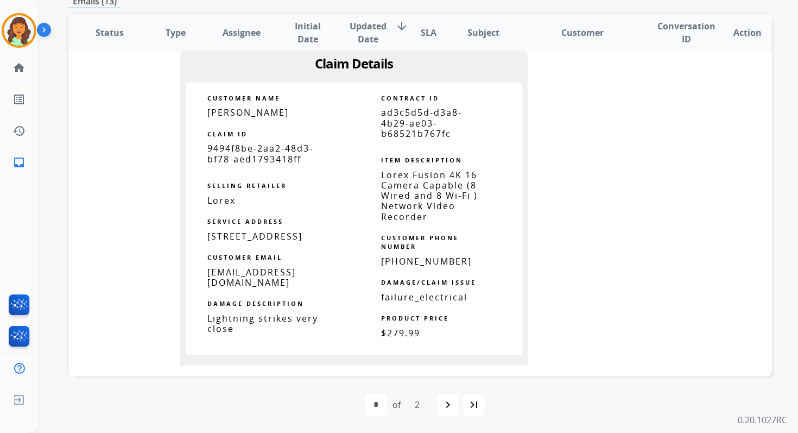
click at [399, 128] on span "ad3c5d5d-d3a8-4b29-ae03-b68521b767fc" at bounding box center [421, 122] width 81 height 33
copy tbody
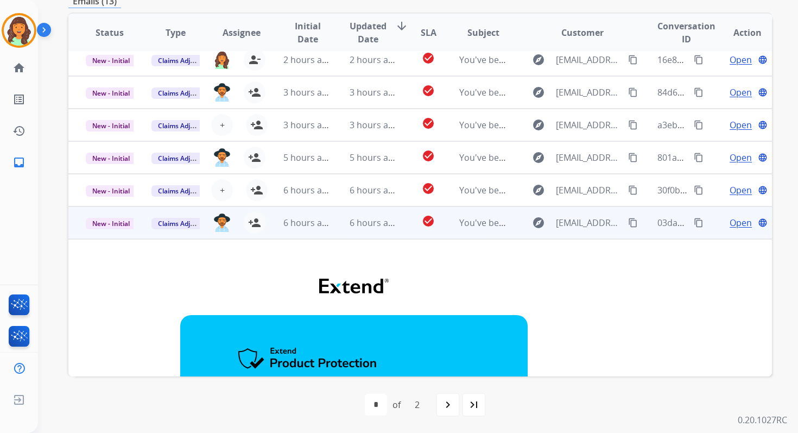
scroll to position [67, 0]
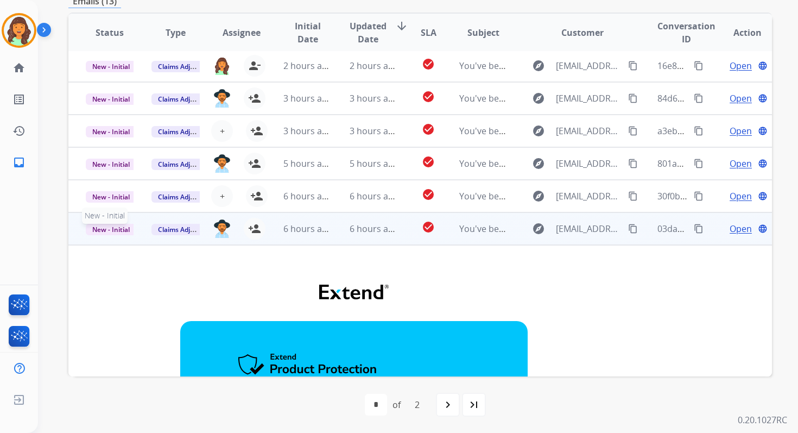
click at [113, 230] on span "New - Initial" at bounding box center [111, 229] width 50 height 11
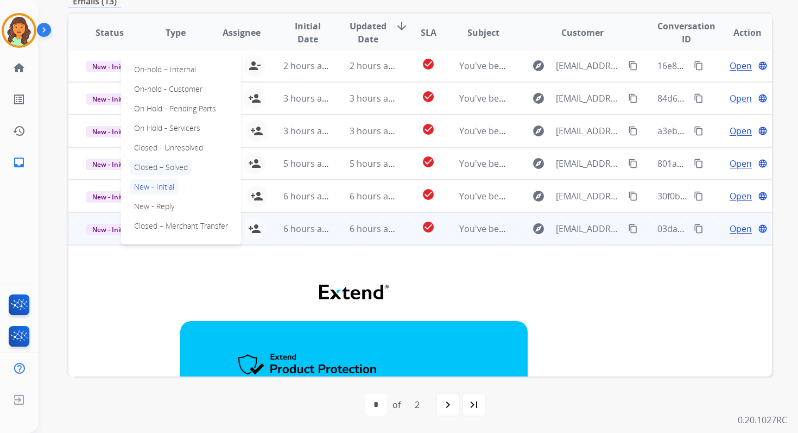
click at [162, 163] on p "Closed – Solved" at bounding box center [161, 167] width 62 height 15
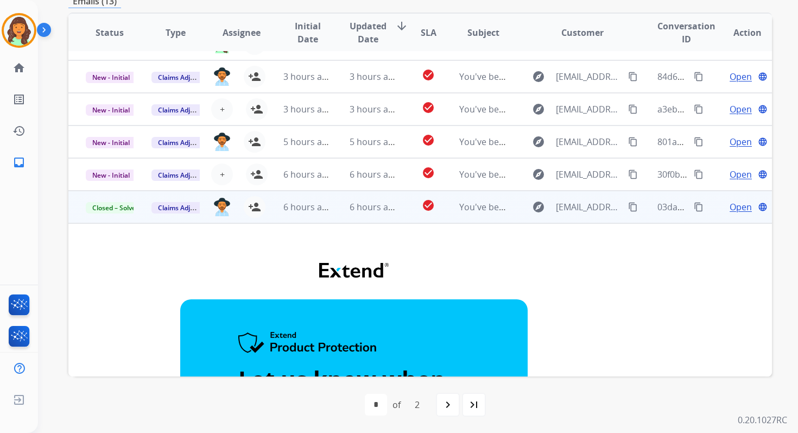
scroll to position [47, 0]
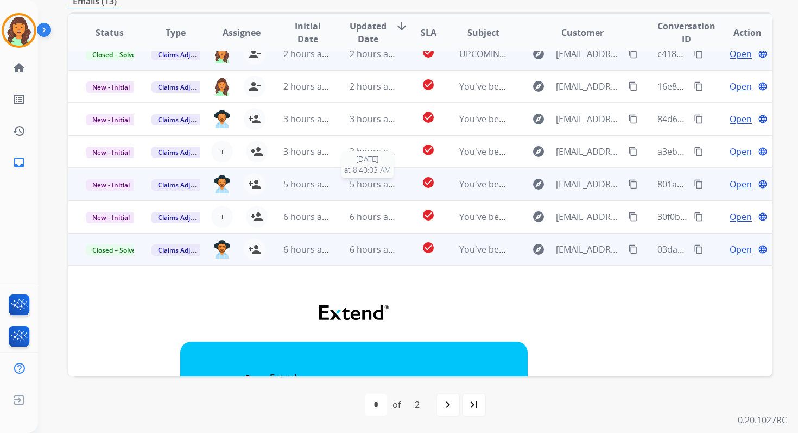
click at [368, 186] on span "5 hours ago" at bounding box center [374, 184] width 49 height 12
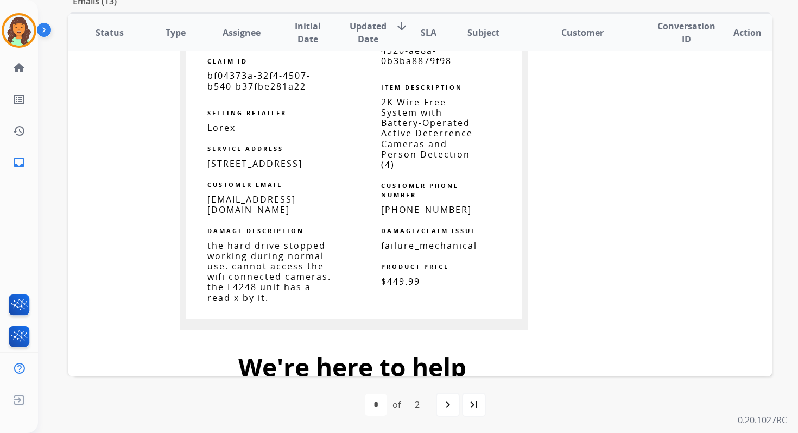
scroll to position [739, 0]
click at [411, 133] on span "2K Wire-Free System with Battery-Operated Active Deterrence Cameras and Person …" at bounding box center [427, 132] width 92 height 74
copy tbody
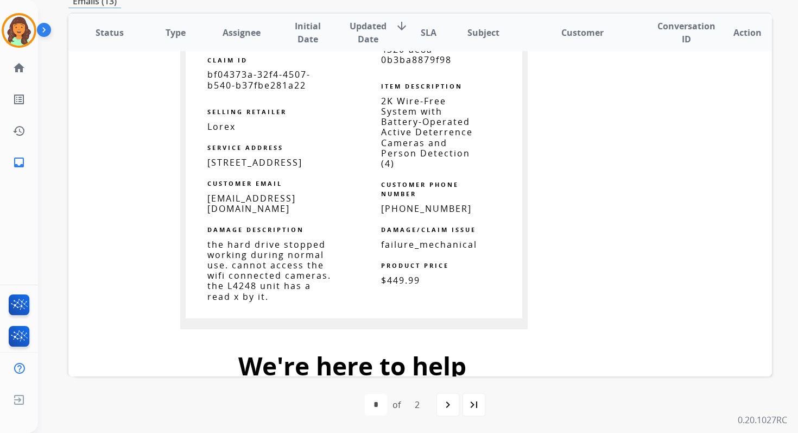
scroll to position [693, 0]
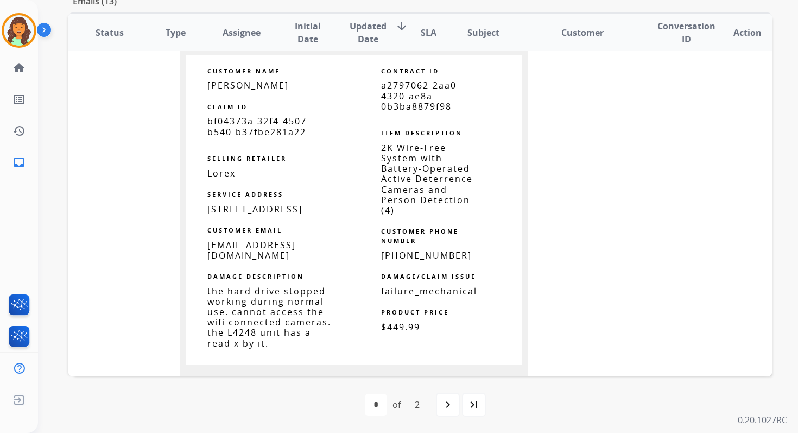
click at [412, 99] on span "a2797062-2aa0-4320-ae8a-0b3ba8879f98" at bounding box center [420, 95] width 79 height 33
copy tbody
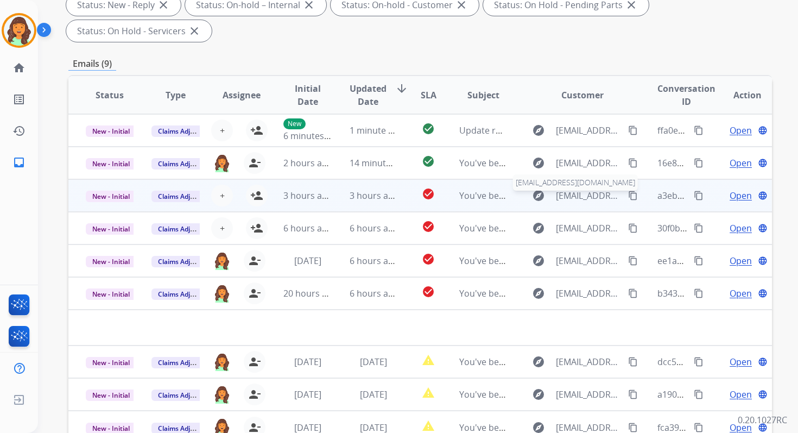
scroll to position [0, 0]
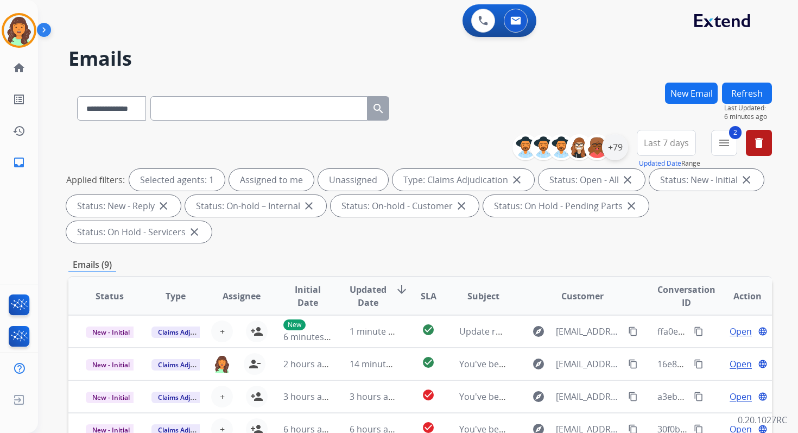
click at [615, 154] on div "+79" at bounding box center [615, 147] width 26 height 26
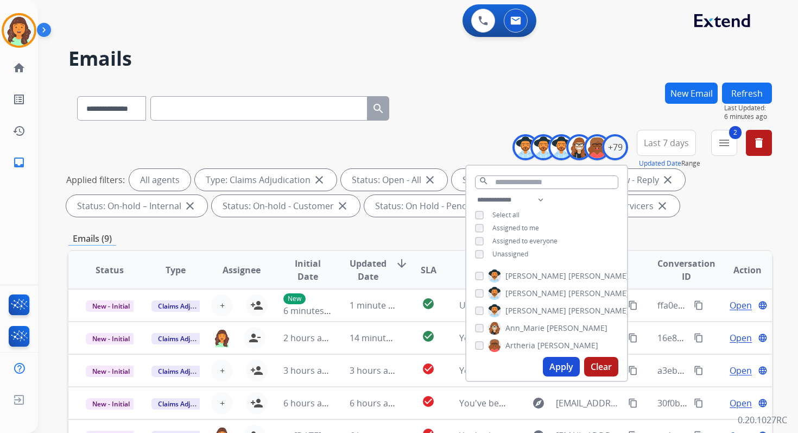
click at [554, 370] on button "Apply" at bounding box center [561, 367] width 37 height 20
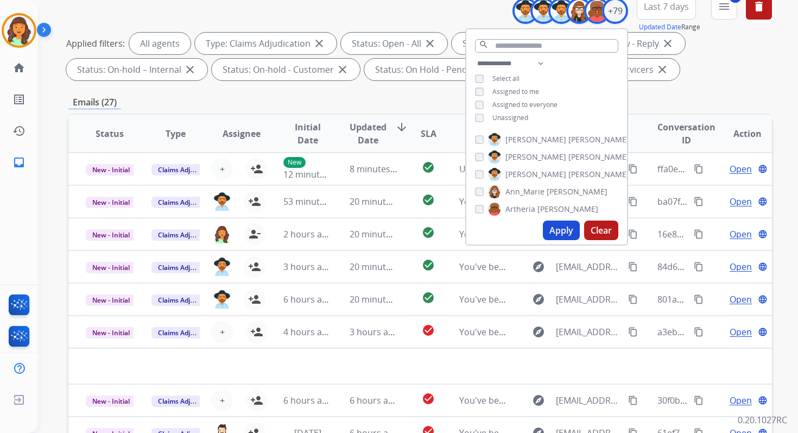
scroll to position [237, 0]
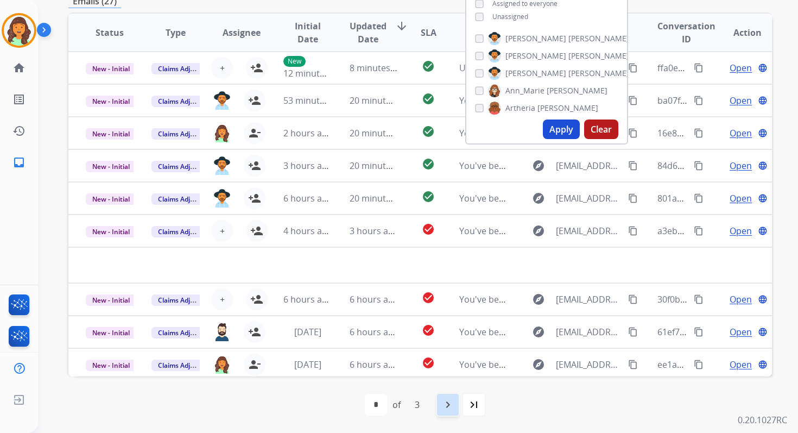
click at [445, 407] on mat-icon "navigate_next" at bounding box center [447, 404] width 13 height 13
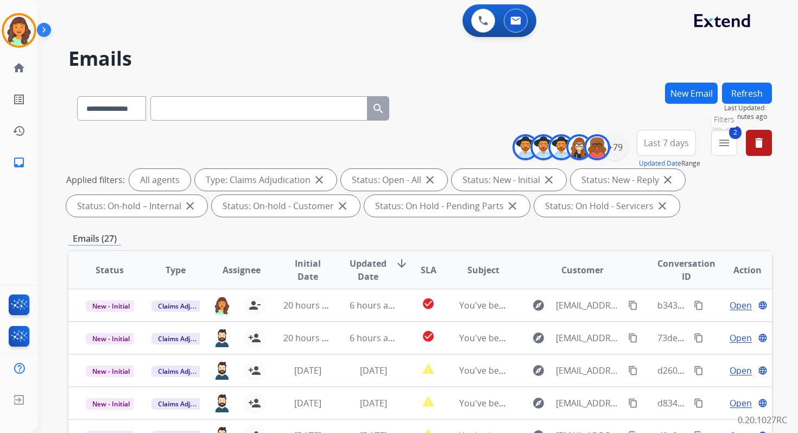
click at [728, 133] on button "2 menu Filters" at bounding box center [724, 143] width 26 height 26
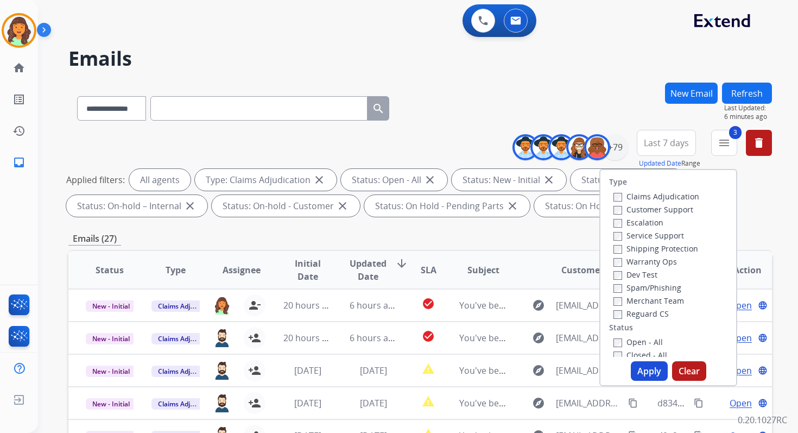
click at [642, 374] on button "Apply" at bounding box center [649, 371] width 37 height 20
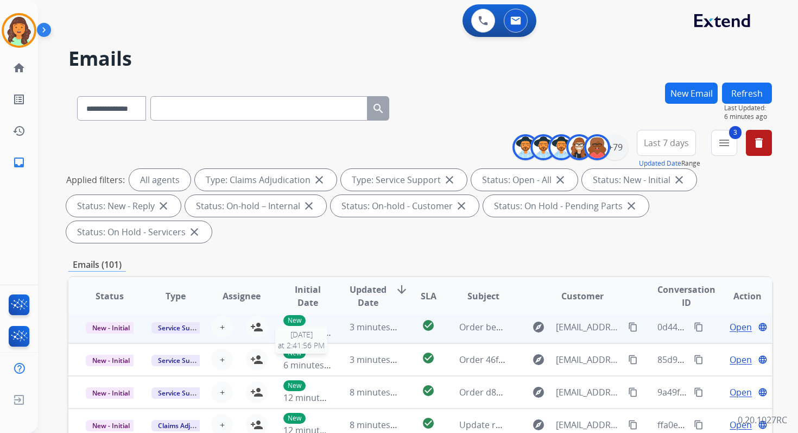
scroll to position [263, 0]
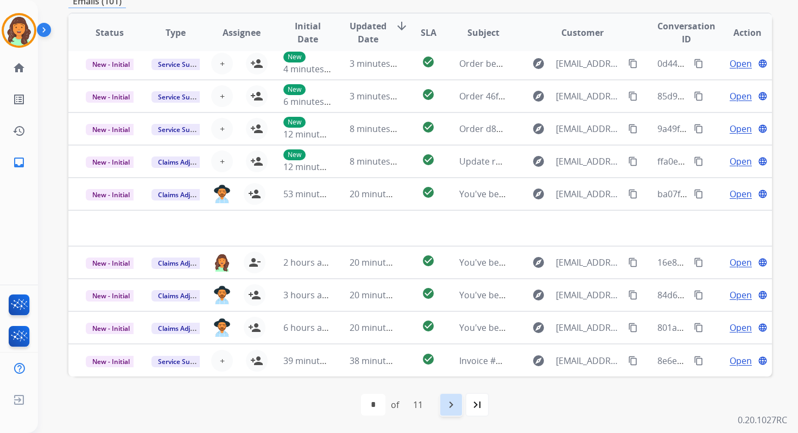
click at [455, 405] on mat-icon "navigate_next" at bounding box center [450, 404] width 13 height 13
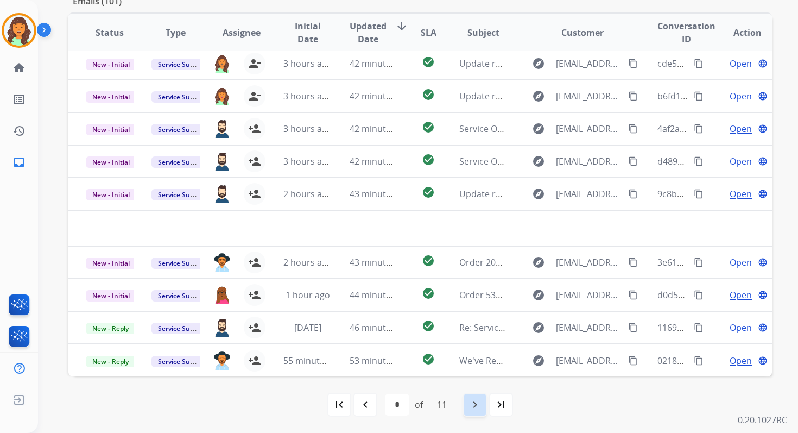
click at [475, 411] on div "navigate_next" at bounding box center [475, 404] width 24 height 24
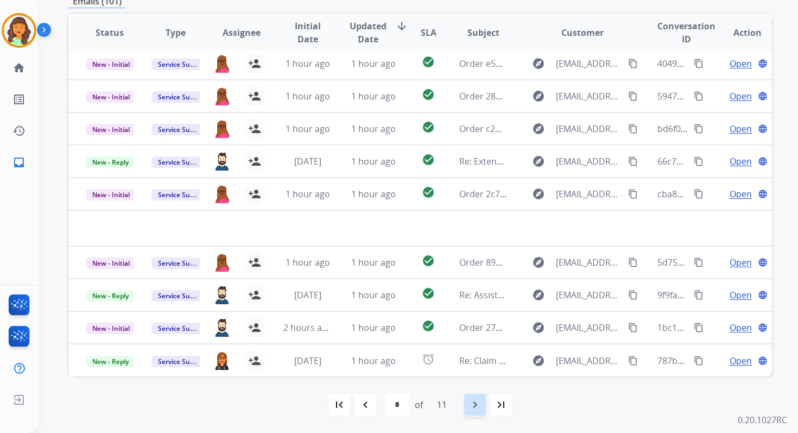
click at [475, 404] on mat-icon "navigate_next" at bounding box center [474, 404] width 13 height 13
select select "*"
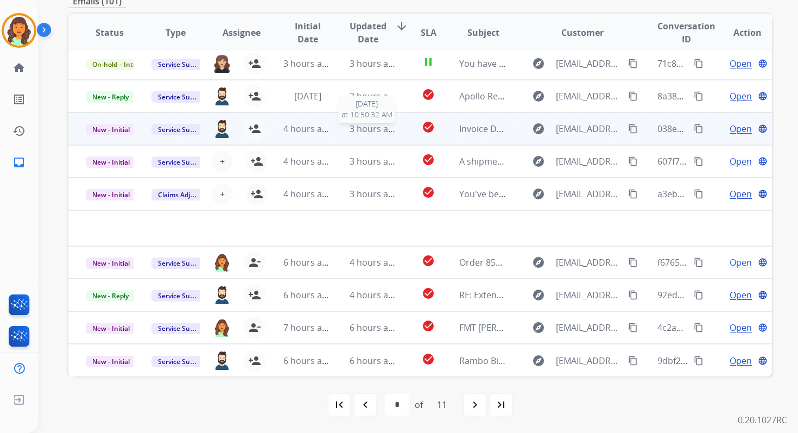
click at [370, 132] on span "3 hours ago" at bounding box center [374, 129] width 49 height 12
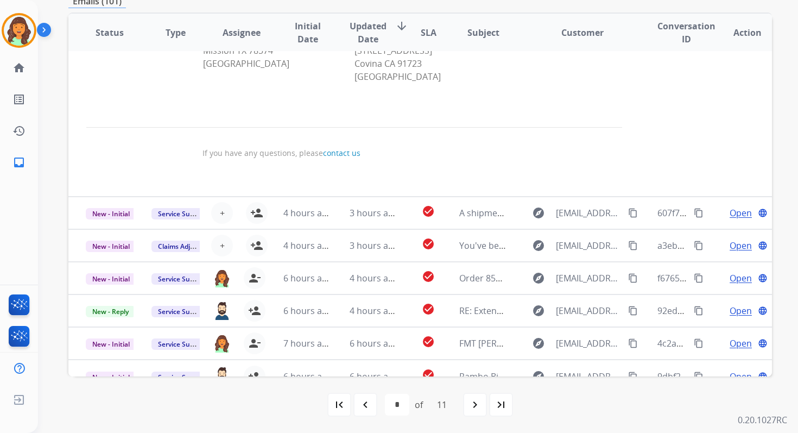
scroll to position [1002, 0]
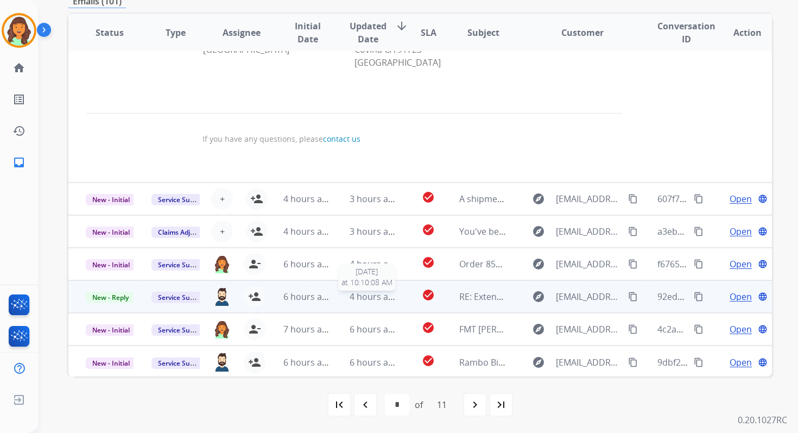
click at [376, 290] on span "4 hours ago" at bounding box center [374, 296] width 49 height 12
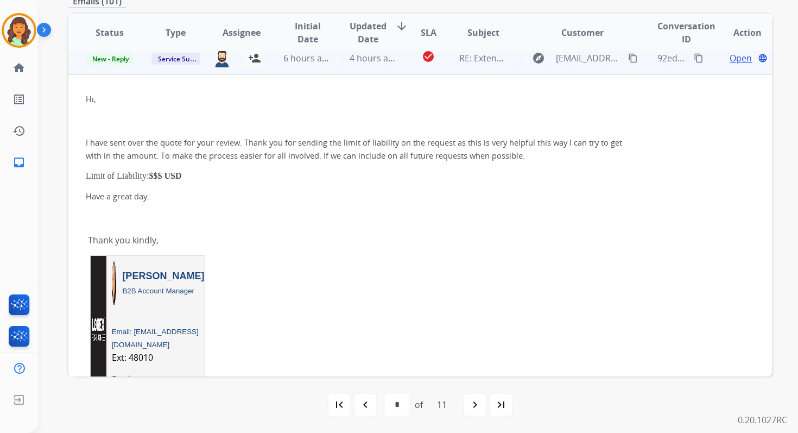
scroll to position [228, 0]
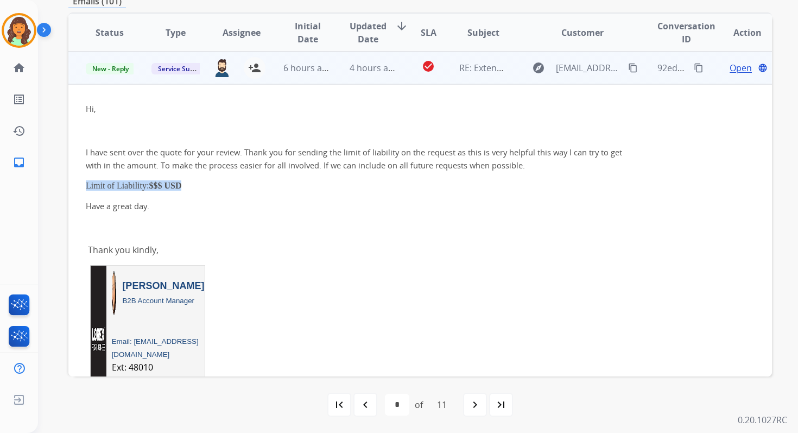
drag, startPoint x: 188, startPoint y: 185, endPoint x: 85, endPoint y: 182, distance: 103.7
click at [85, 182] on td "Hi, I have sent over the quote for your review. Thank you for sending the limit…" at bounding box center [353, 320] width 571 height 472
copy span "Limit of Liability: $$$ USD"
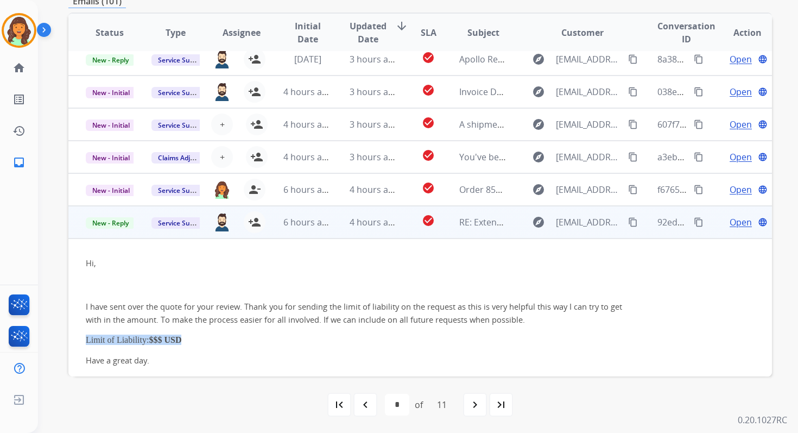
scroll to position [0, 0]
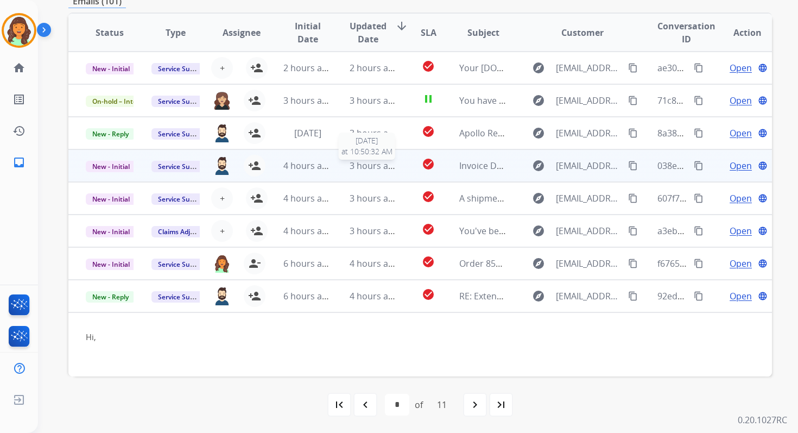
click at [386, 163] on span "3 hours ago" at bounding box center [374, 166] width 49 height 12
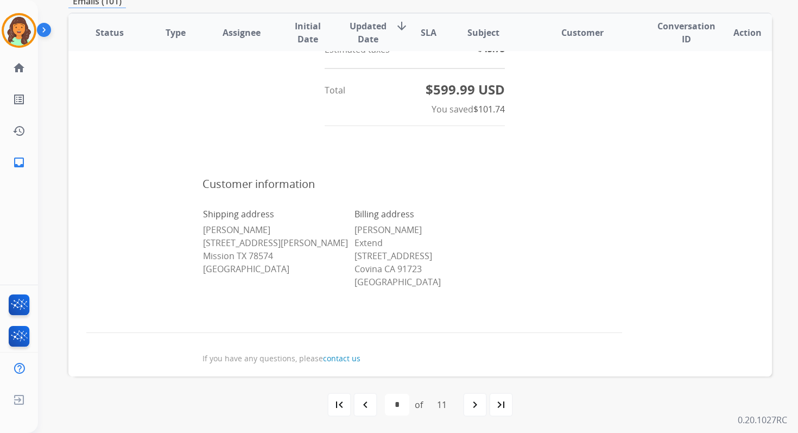
scroll to position [1002, 0]
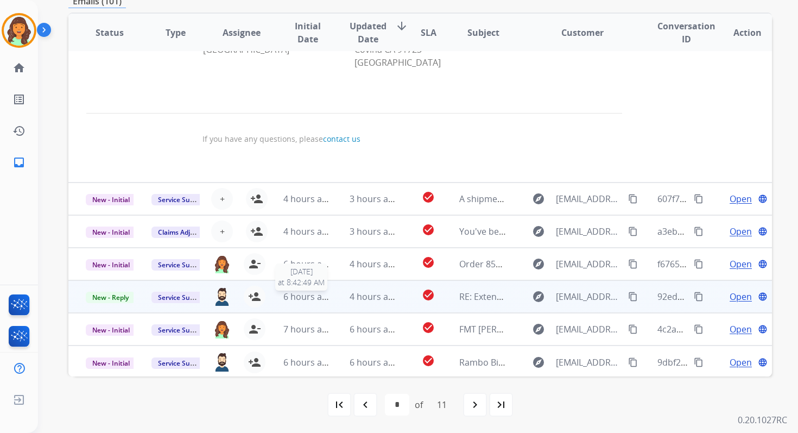
click at [328, 298] on span "6 hours ago" at bounding box center [307, 296] width 49 height 12
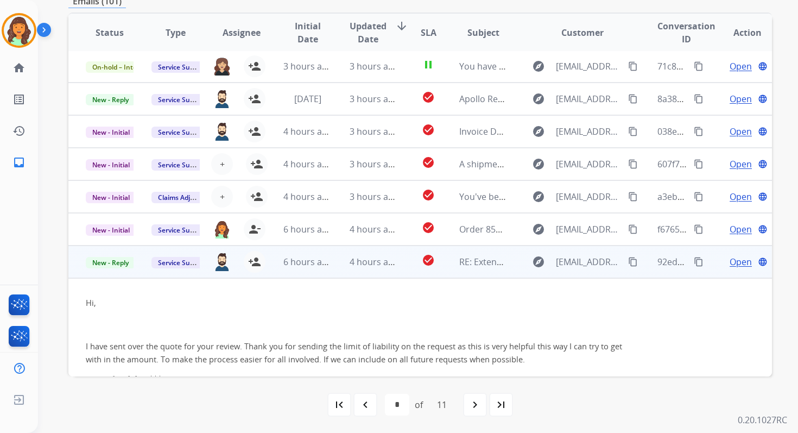
scroll to position [0, 0]
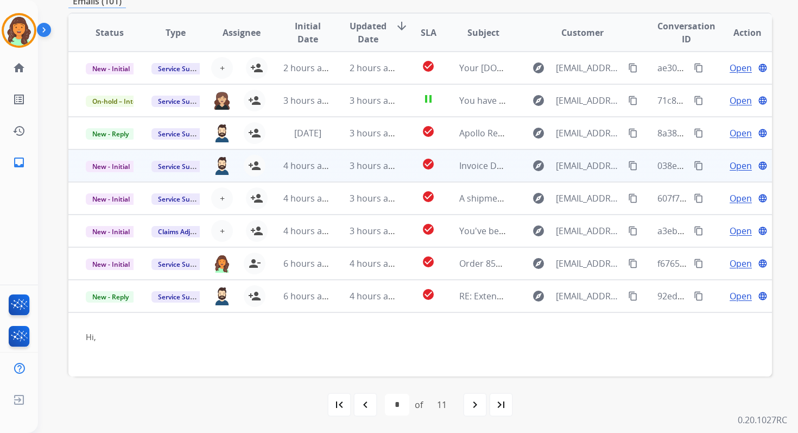
click at [398, 160] on td "check_circle" at bounding box center [420, 165] width 44 height 33
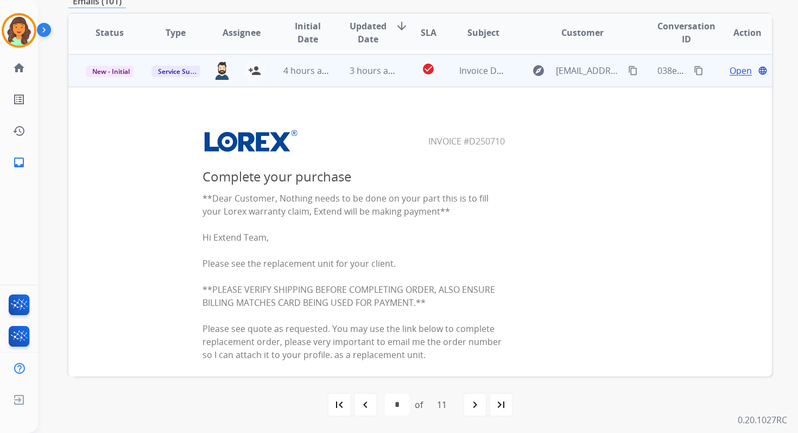
scroll to position [98, 0]
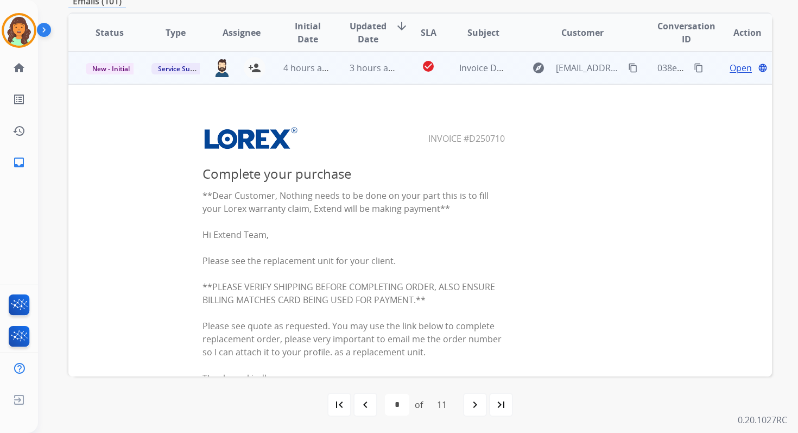
click at [732, 61] on span "Open" at bounding box center [740, 67] width 22 height 13
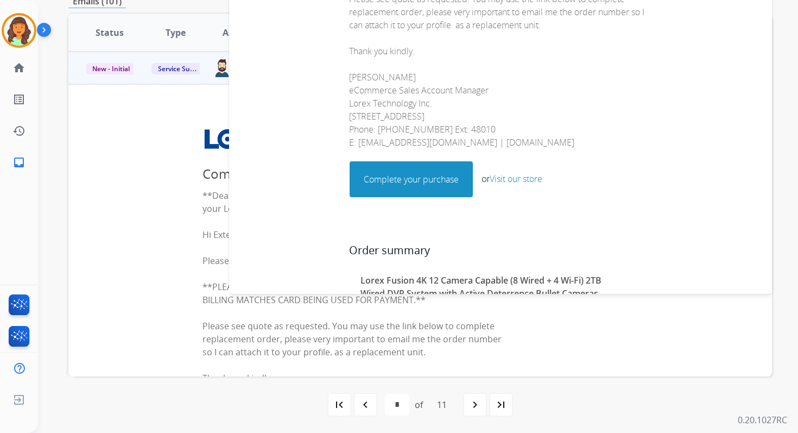
scroll to position [352, 0]
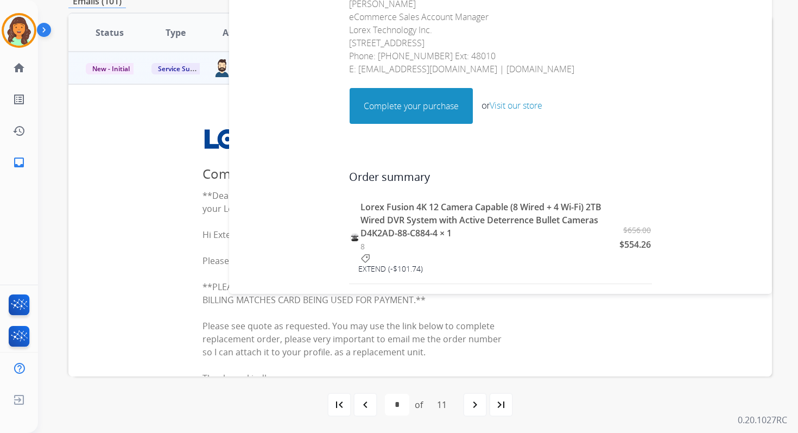
click at [410, 90] on link "Complete your purchase" at bounding box center [411, 105] width 122 height 35
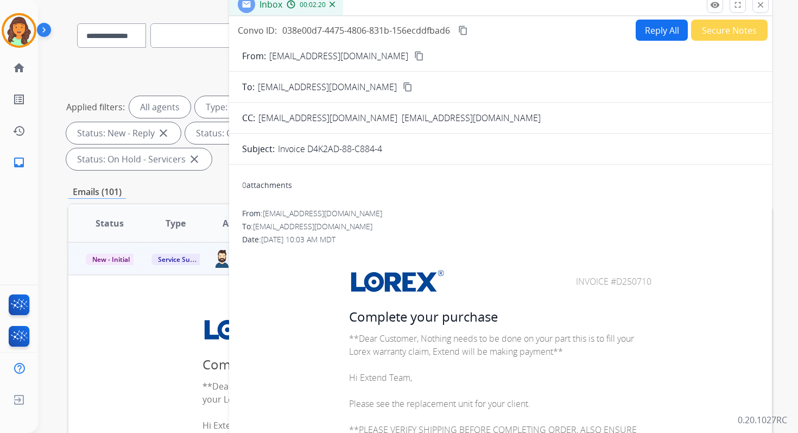
scroll to position [0, 0]
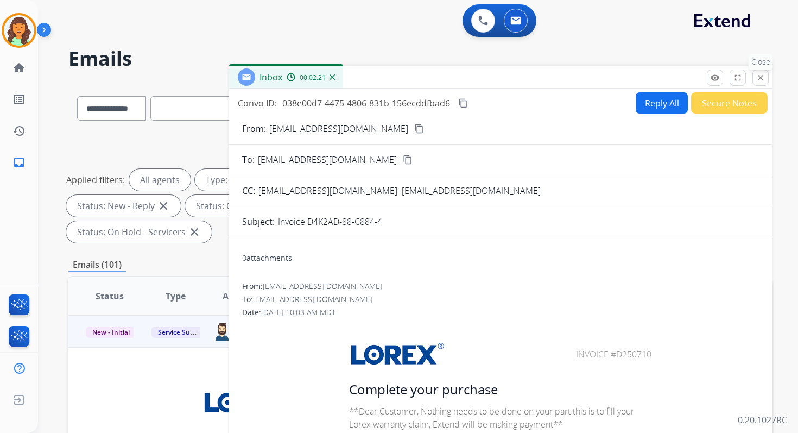
click at [760, 78] on mat-icon "close" at bounding box center [760, 78] width 10 height 10
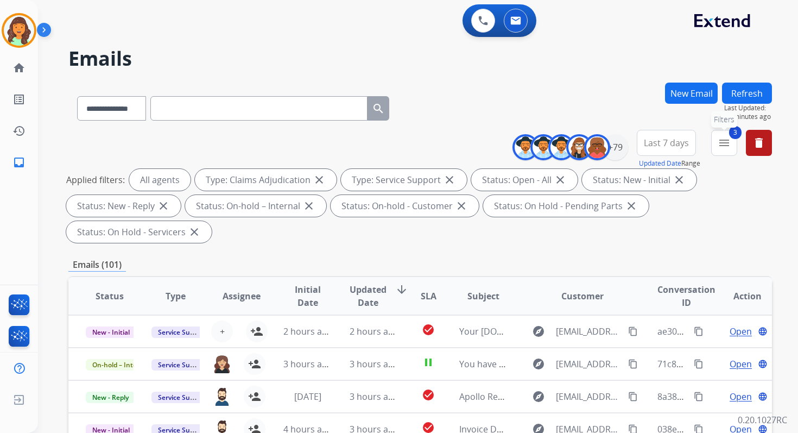
click at [726, 149] on mat-icon "menu" at bounding box center [723, 142] width 13 height 13
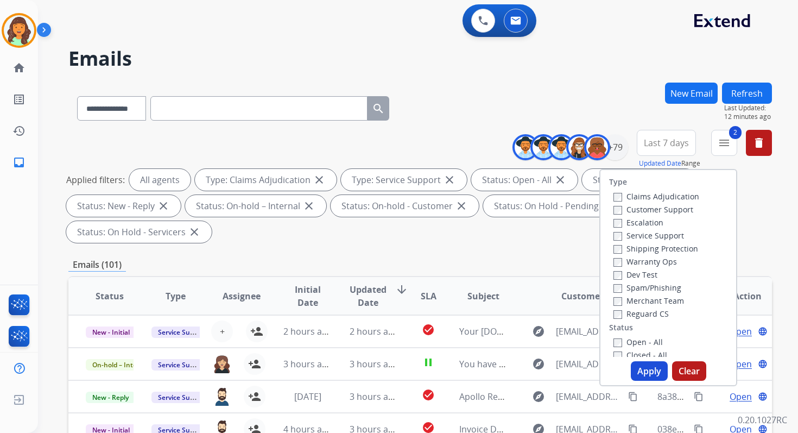
click at [655, 371] on button "Apply" at bounding box center [649, 371] width 37 height 20
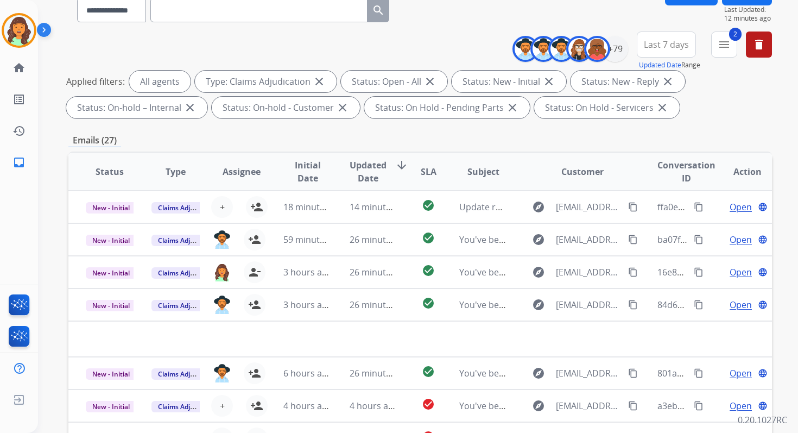
scroll to position [237, 0]
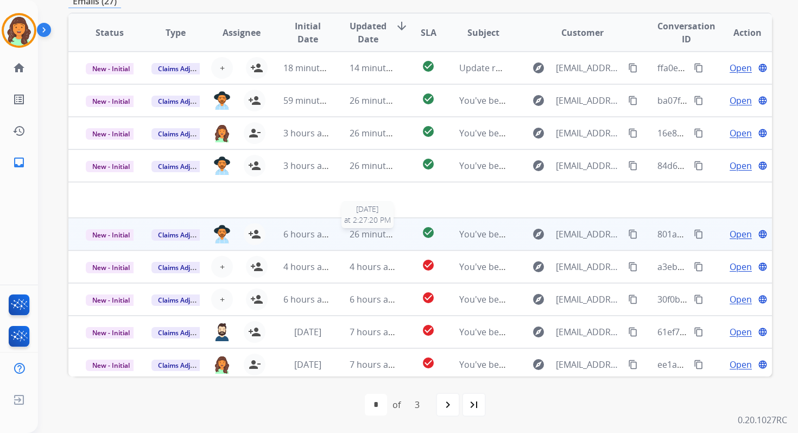
click at [355, 237] on span "26 minutes ago" at bounding box center [381, 234] width 63 height 12
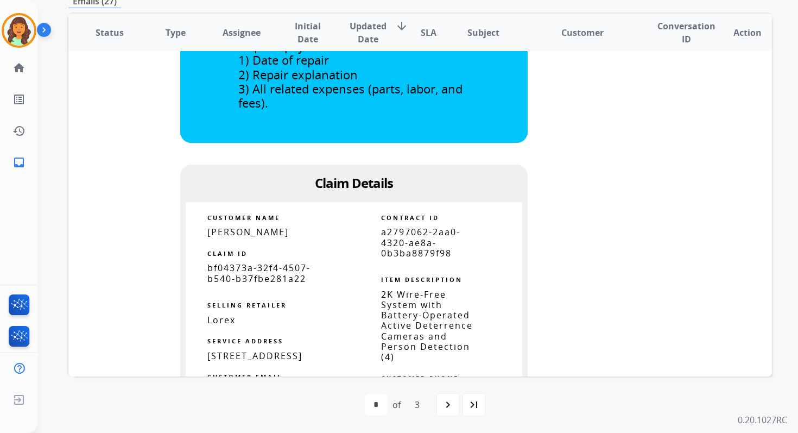
scroll to position [581, 0]
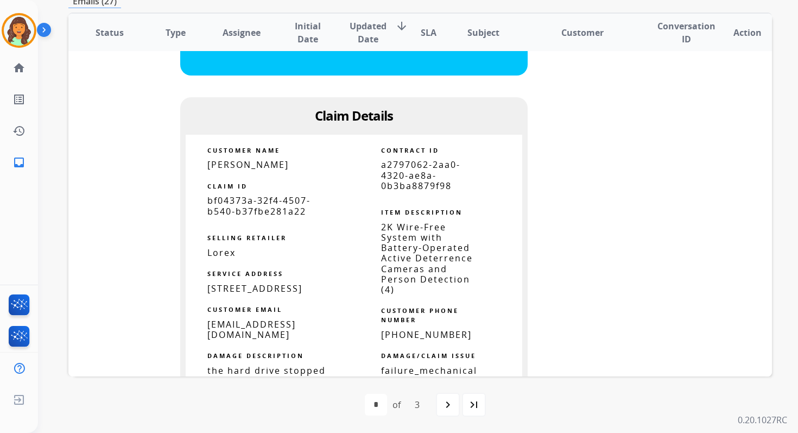
click at [405, 177] on span "a2797062-2aa0-4320-ae8a-0b3ba8879f98" at bounding box center [420, 174] width 79 height 33
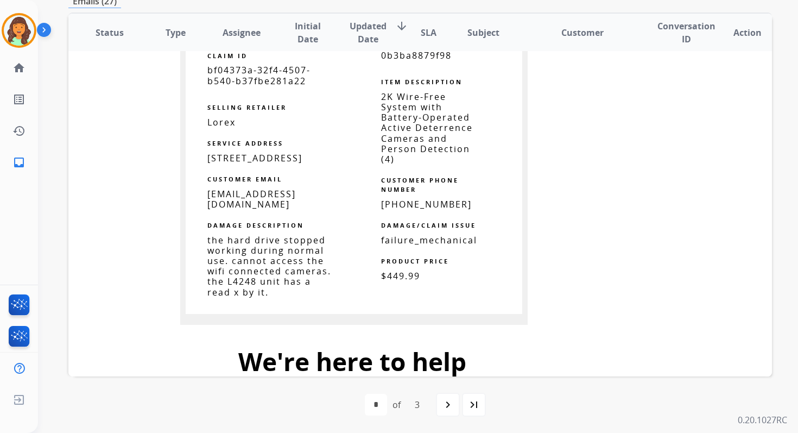
scroll to position [694, 0]
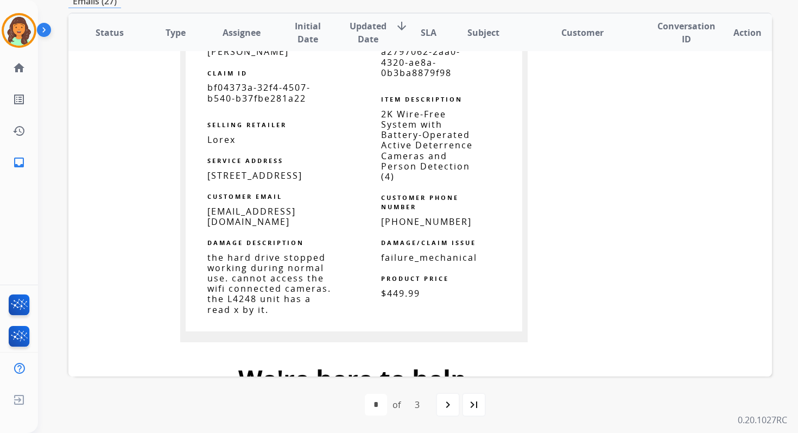
copy tbody
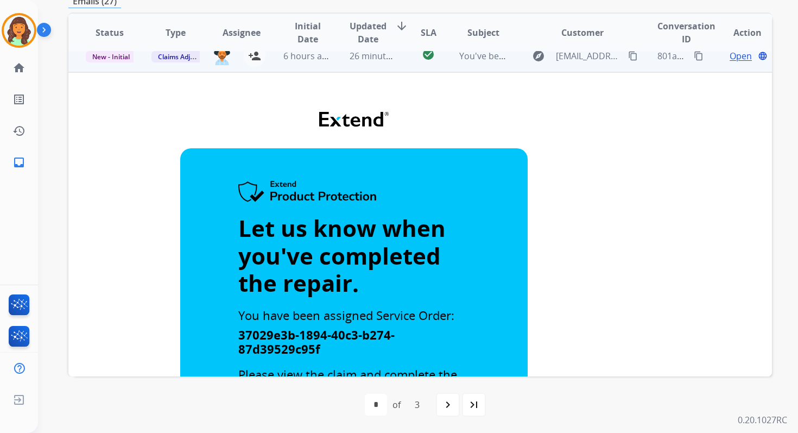
scroll to position [0, 0]
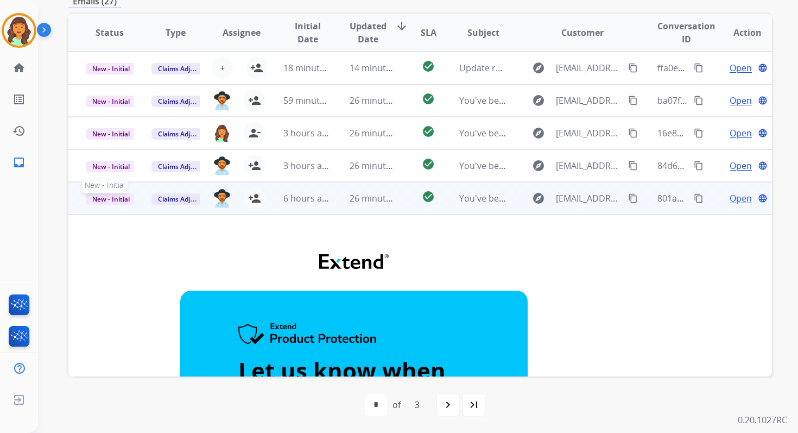
click at [116, 200] on span "New - Initial" at bounding box center [111, 198] width 50 height 11
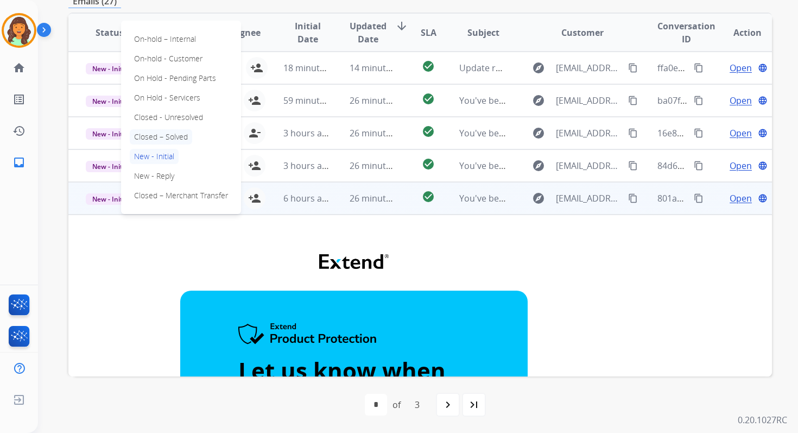
click at [165, 139] on p "Closed – Solved" at bounding box center [161, 136] width 62 height 15
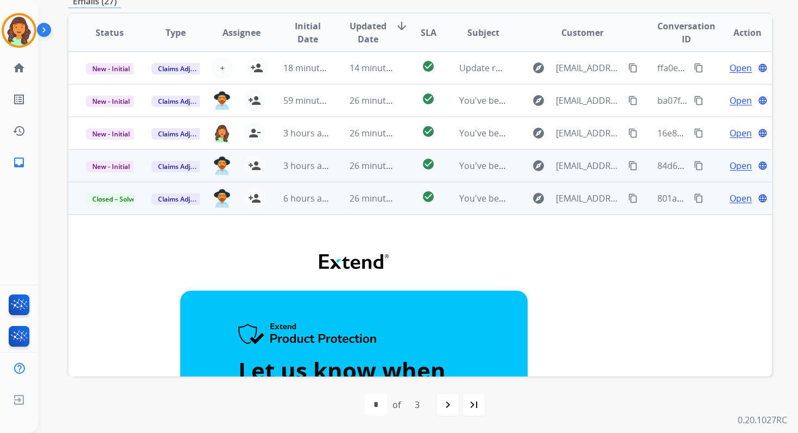
click at [398, 168] on td "check_circle" at bounding box center [420, 165] width 44 height 33
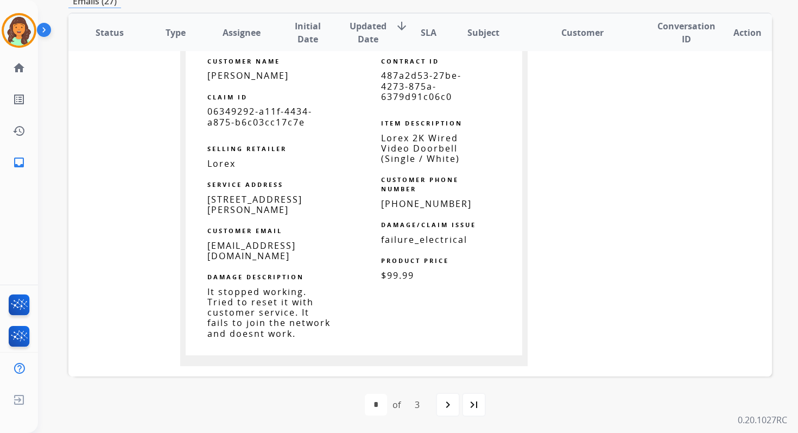
scroll to position [621, 0]
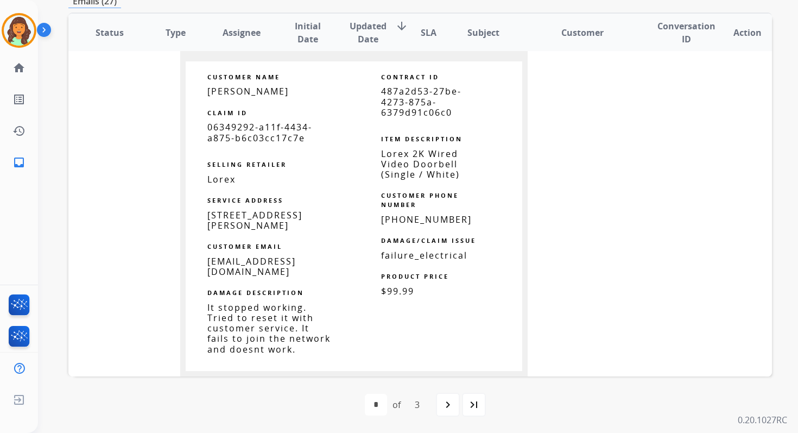
click at [392, 99] on span "487a2d53-27be-4273-875a-6379d91c06c0" at bounding box center [421, 101] width 80 height 33
copy tbody
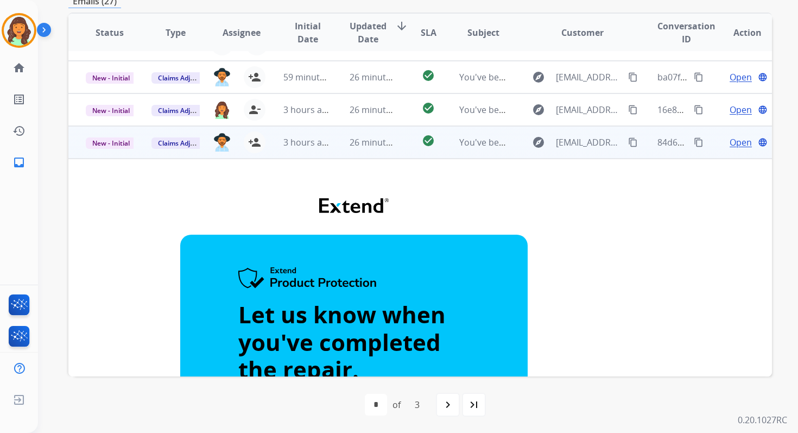
scroll to position [0, 0]
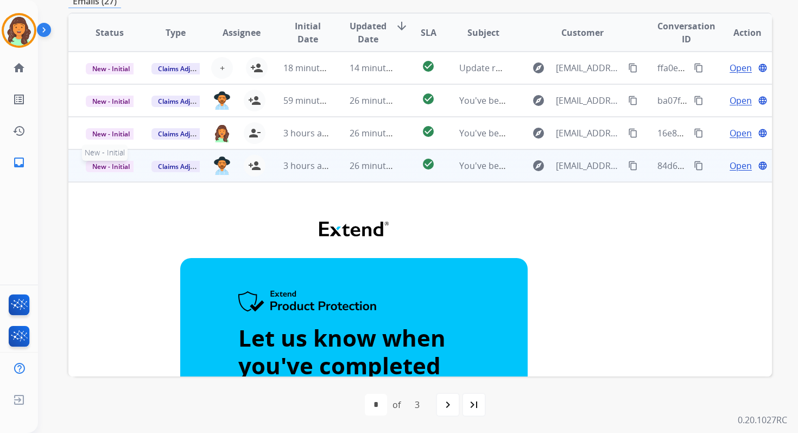
click at [110, 165] on span "New - Initial" at bounding box center [111, 166] width 50 height 11
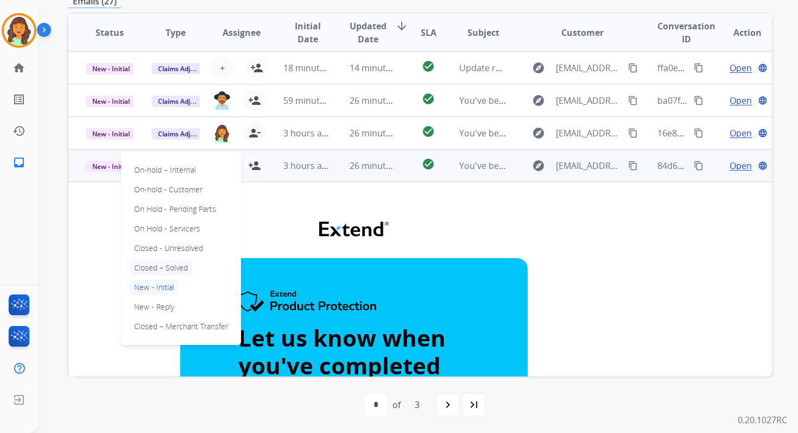
click at [151, 269] on p "Closed – Solved" at bounding box center [161, 267] width 62 height 15
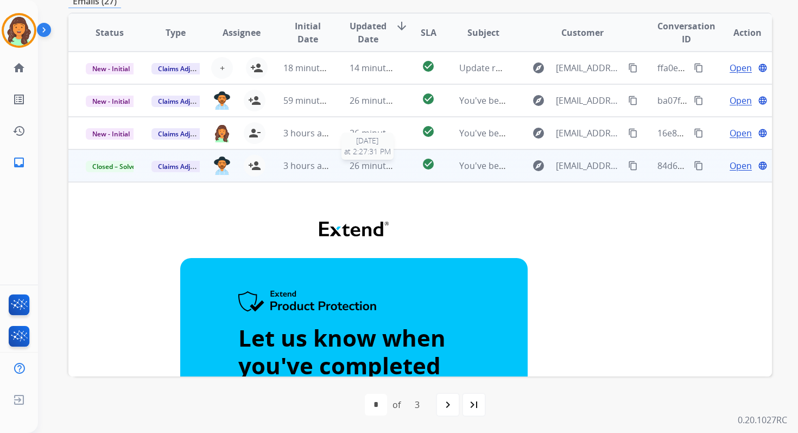
click at [384, 163] on span "26 minutes ago" at bounding box center [381, 166] width 63 height 12
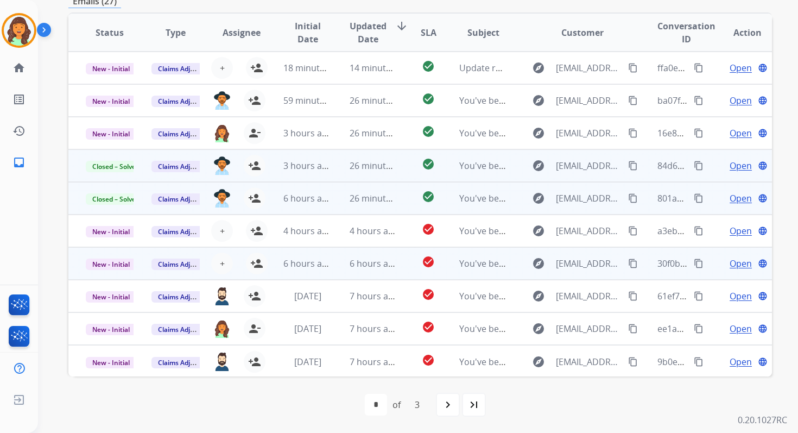
click at [370, 254] on td "6 hours ago" at bounding box center [365, 263] width 66 height 33
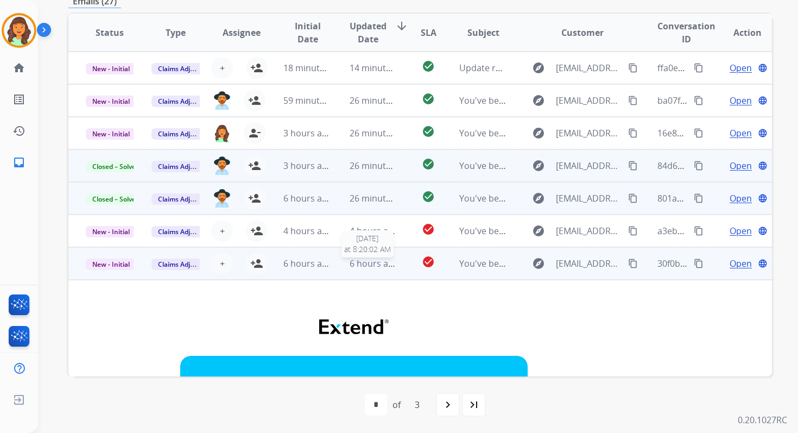
click at [367, 268] on span "6 hours ago" at bounding box center [374, 263] width 49 height 12
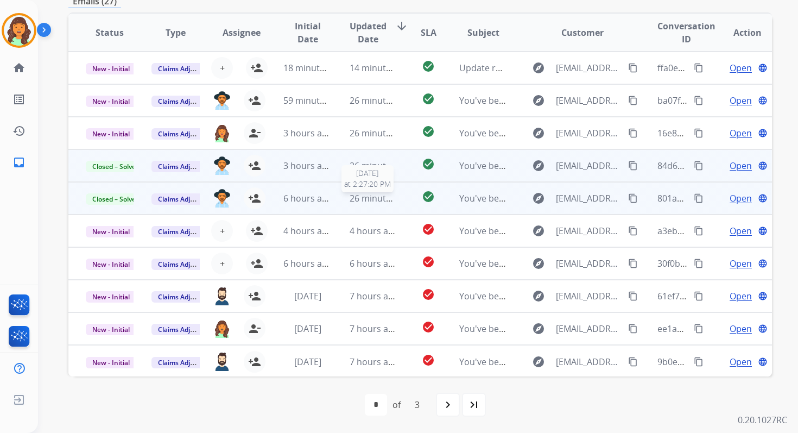
click at [373, 202] on span "26 minutes ago" at bounding box center [381, 198] width 63 height 12
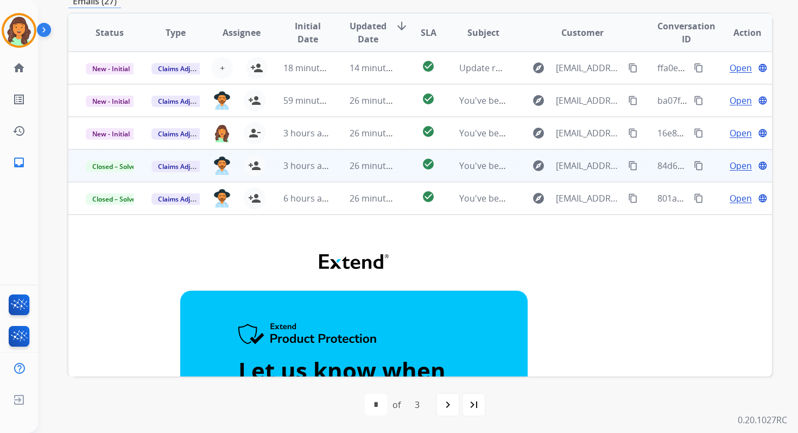
click at [361, 167] on span "26 minutes ago" at bounding box center [381, 166] width 63 height 12
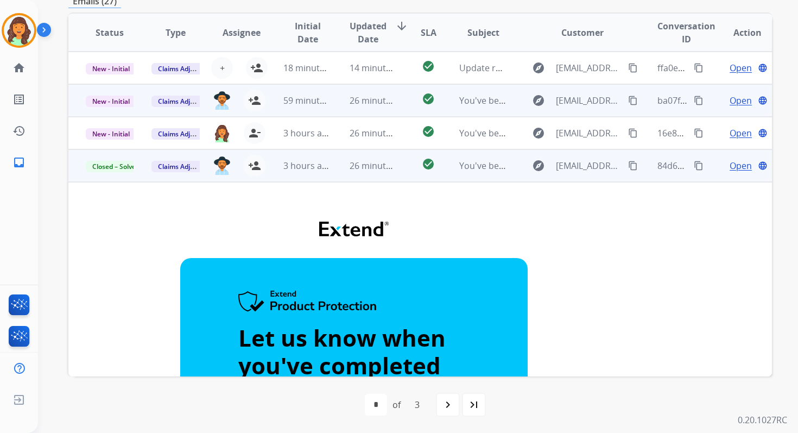
click at [340, 98] on td "26 minutes ago" at bounding box center [365, 100] width 66 height 33
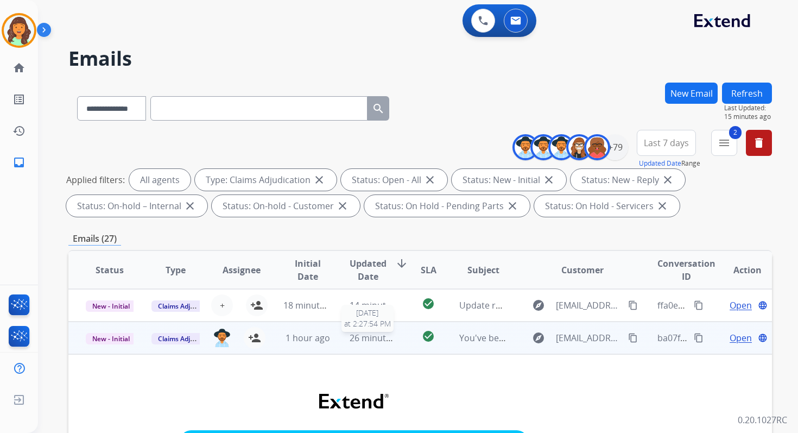
click at [389, 333] on span "26 minutes ago" at bounding box center [381, 338] width 63 height 12
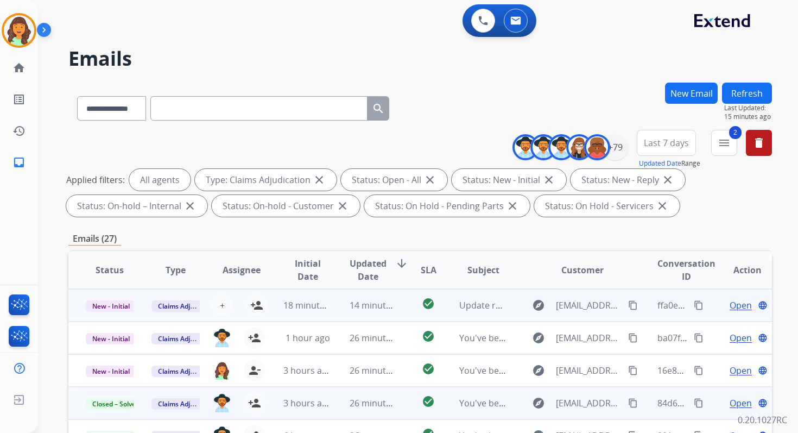
click at [389, 311] on div "14 minutes ago" at bounding box center [374, 304] width 48 height 13
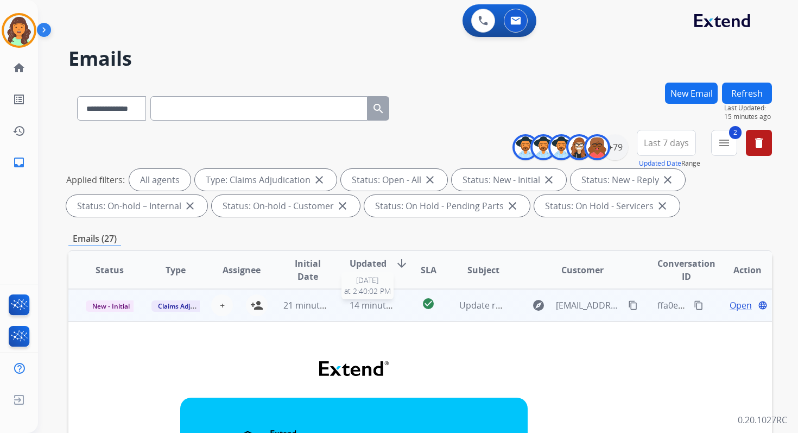
click at [389, 311] on div "14 minutes ago" at bounding box center [374, 304] width 48 height 13
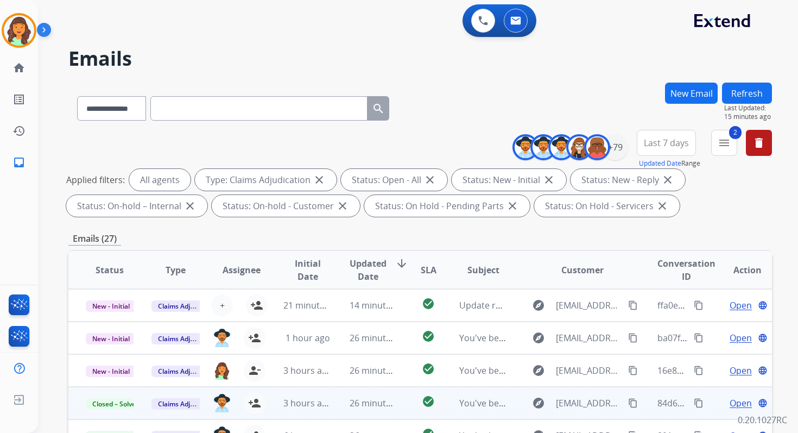
click at [752, 75] on div "**********" at bounding box center [405, 255] width 734 height 433
click at [752, 88] on button "Refresh" at bounding box center [747, 92] width 50 height 21
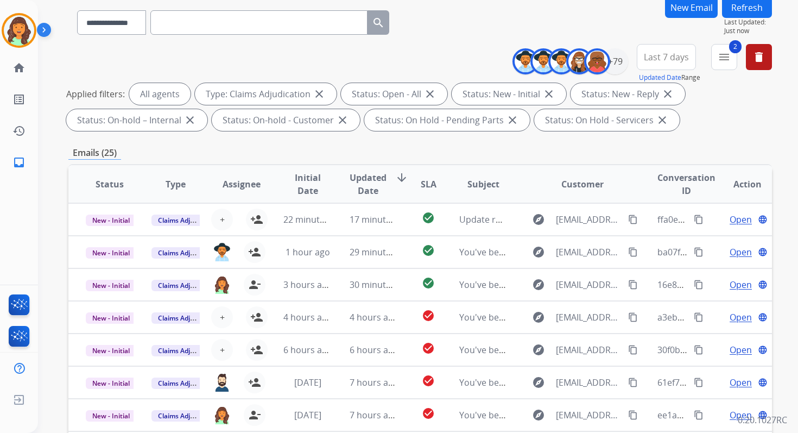
scroll to position [237, 0]
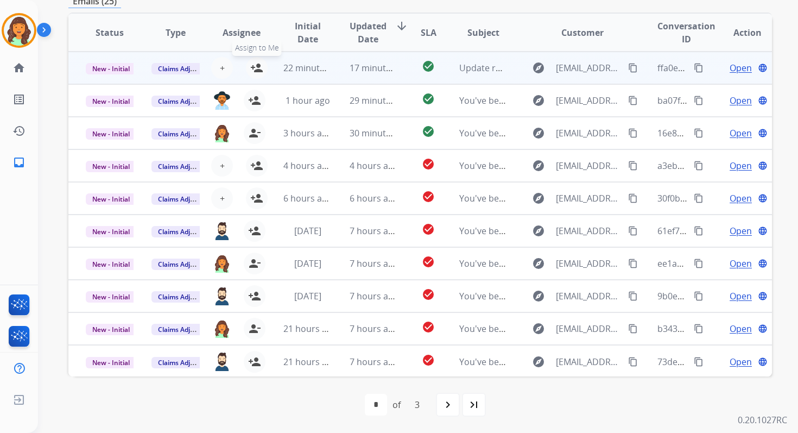
click at [259, 68] on mat-icon "person_add" at bounding box center [256, 67] width 13 height 13
click at [123, 67] on span "New - Initial" at bounding box center [111, 68] width 50 height 11
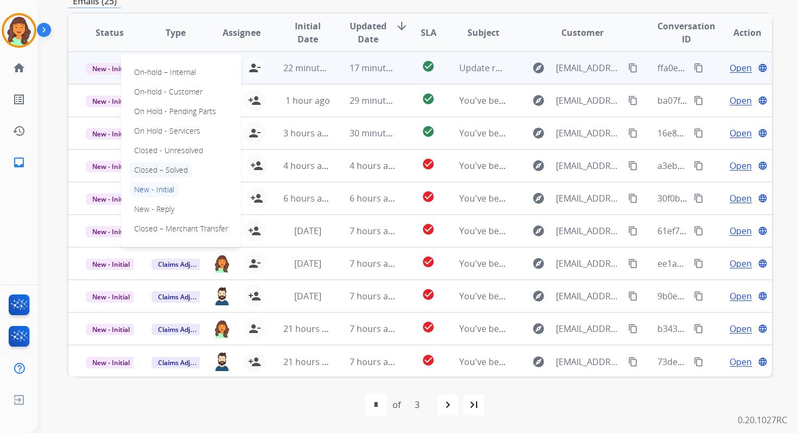
click at [159, 172] on p "Closed – Solved" at bounding box center [161, 169] width 62 height 15
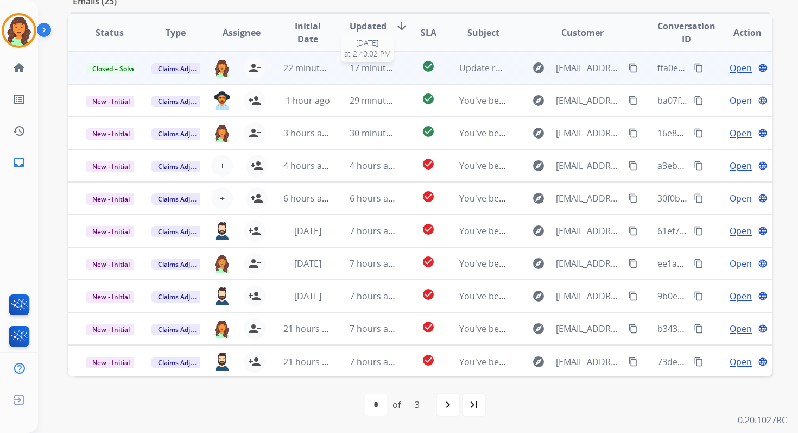
click at [372, 71] on span "17 minutes ago" at bounding box center [381, 68] width 63 height 12
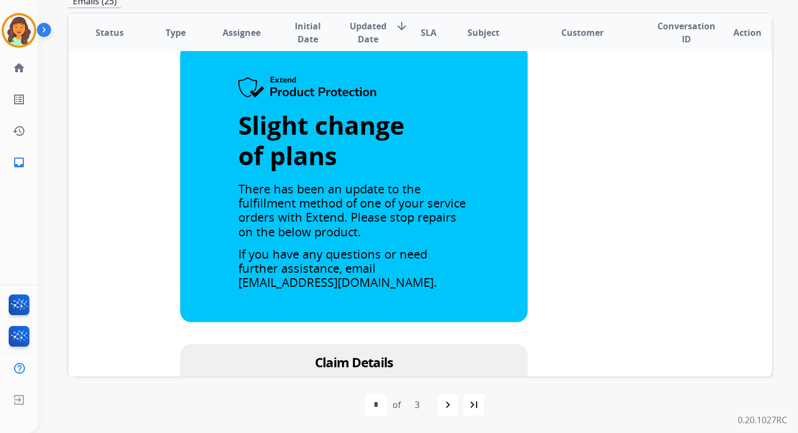
scroll to position [0, 0]
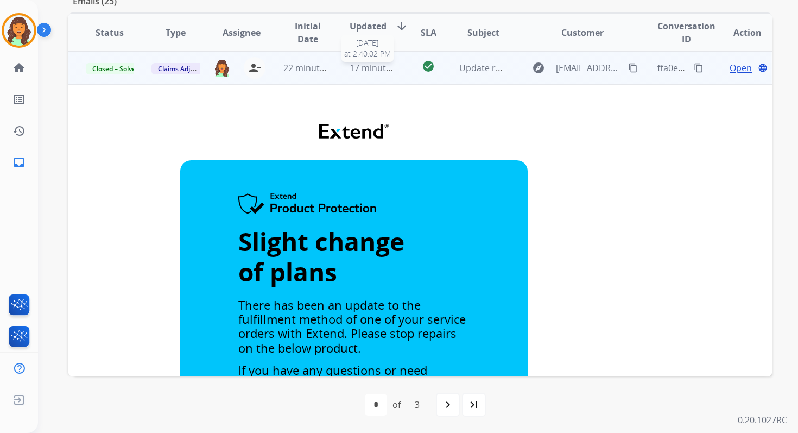
click at [365, 65] on span "17 minutes ago" at bounding box center [381, 68] width 63 height 12
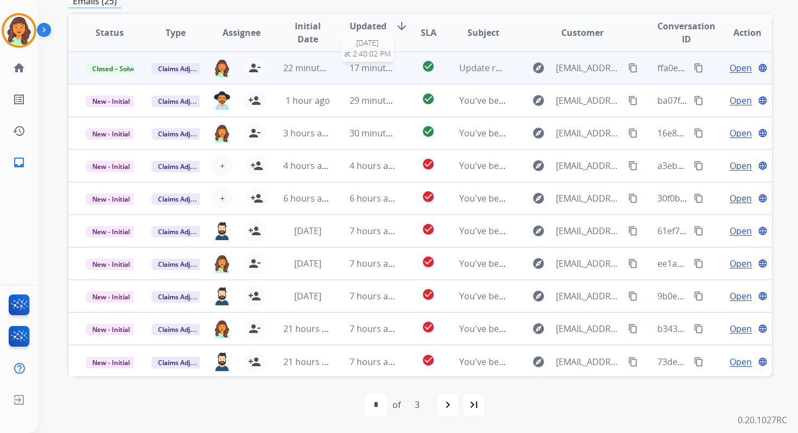
click at [369, 65] on span "17 minutes ago" at bounding box center [381, 68] width 63 height 12
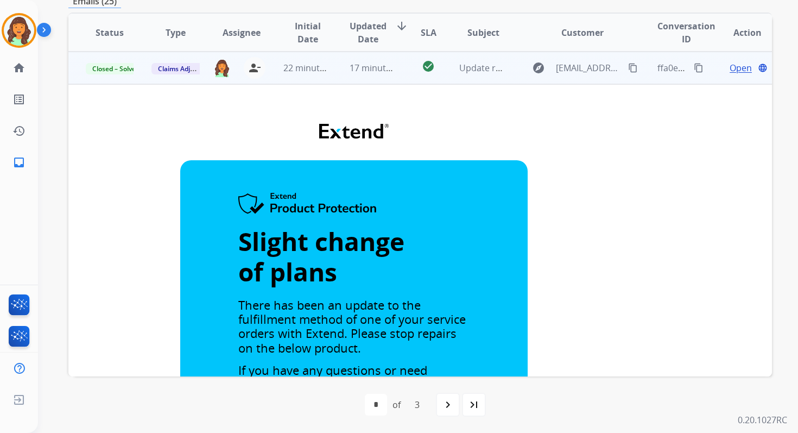
click at [365, 74] on td "17 minutes ago" at bounding box center [365, 68] width 66 height 33
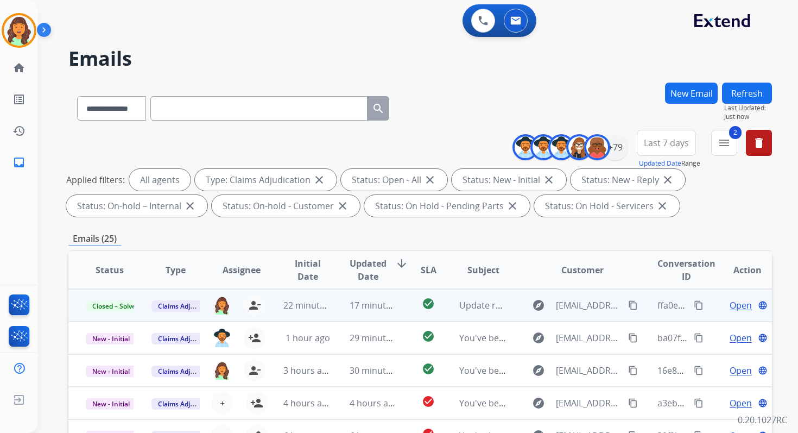
click at [751, 74] on div "**********" at bounding box center [405, 255] width 734 height 433
drag, startPoint x: 751, startPoint y: 88, endPoint x: 749, endPoint y: 100, distance: 11.5
click at [751, 88] on button "Refresh" at bounding box center [747, 92] width 50 height 21
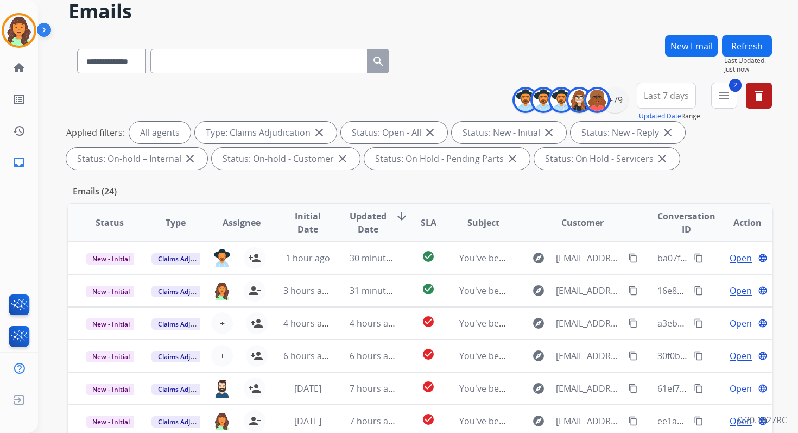
scroll to position [237, 0]
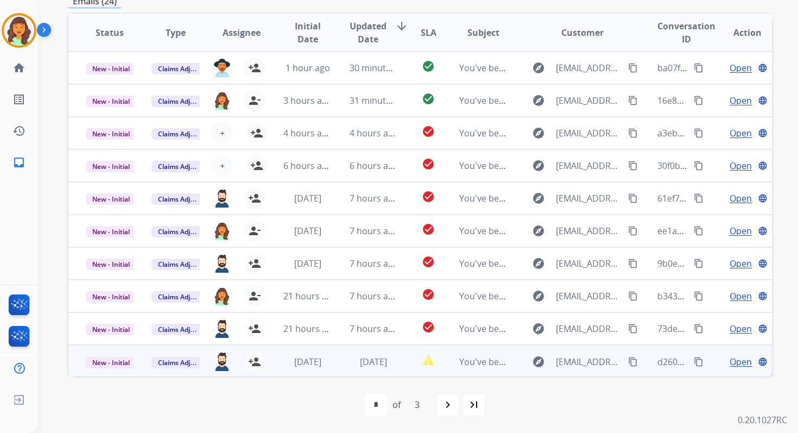
click at [377, 367] on td "[DATE]" at bounding box center [365, 361] width 66 height 33
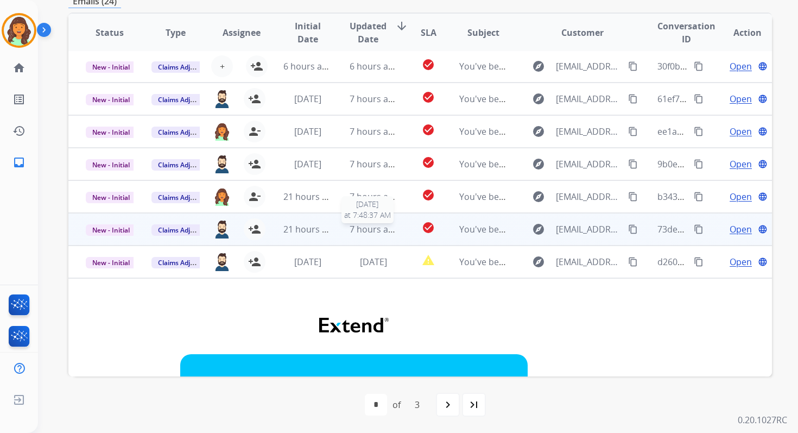
click at [350, 233] on span "7 hours ago" at bounding box center [374, 229] width 49 height 12
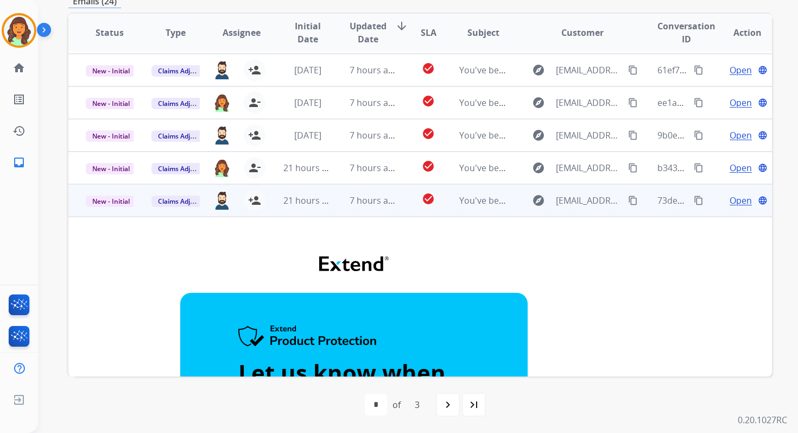
scroll to position [101, 0]
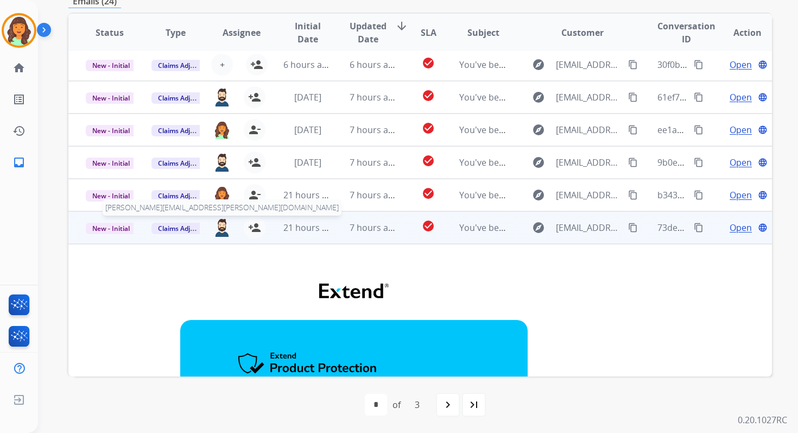
click at [220, 227] on img at bounding box center [221, 227] width 17 height 18
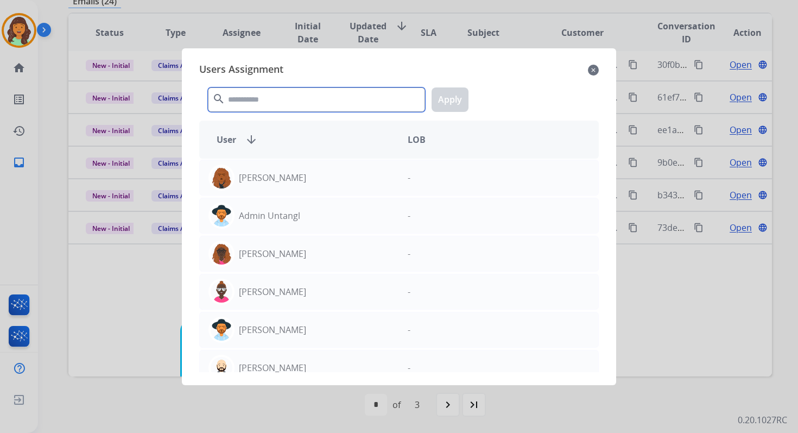
click at [297, 97] on input "text" at bounding box center [316, 99] width 217 height 24
type input "*"
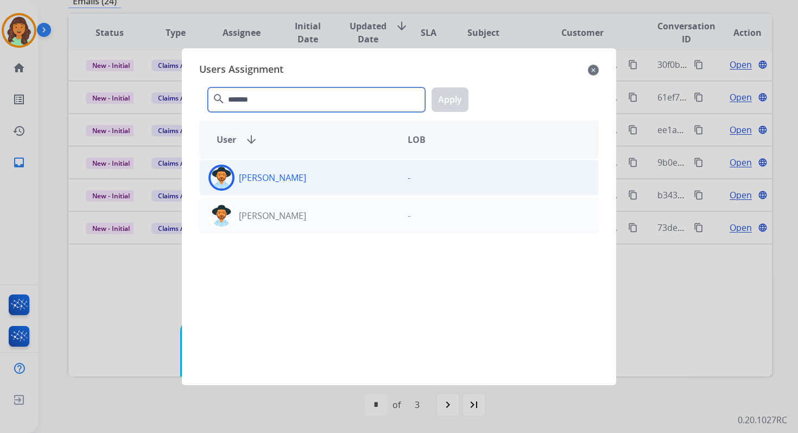
type input "*******"
click at [325, 178] on div "[PERSON_NAME]" at bounding box center [299, 177] width 199 height 26
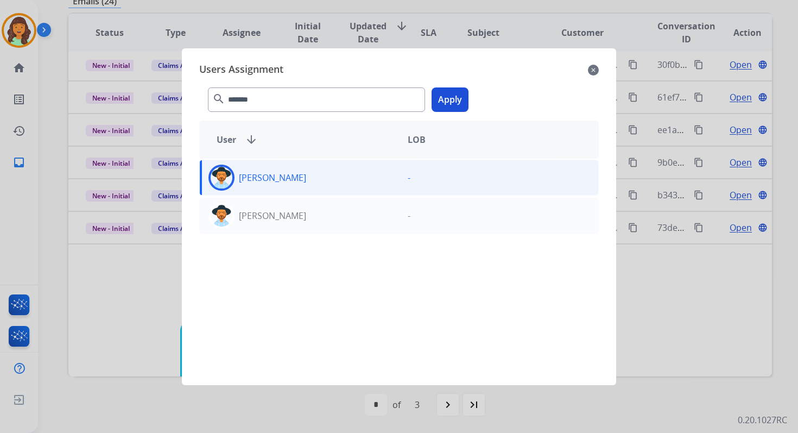
click at [455, 100] on button "Apply" at bounding box center [449, 99] width 37 height 24
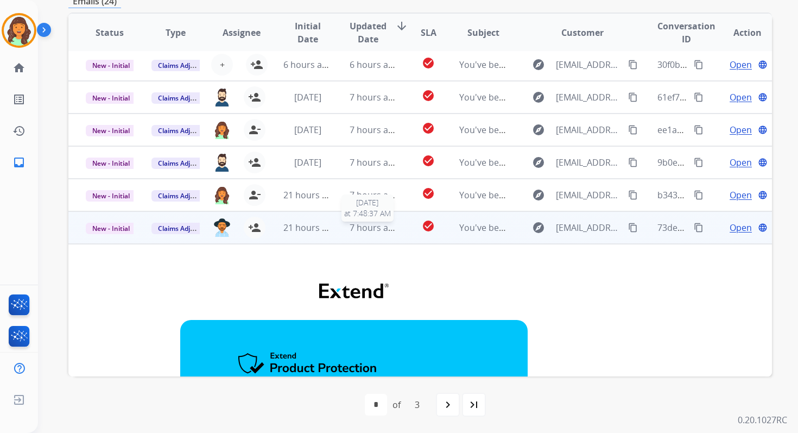
click at [351, 227] on span "7 hours ago" at bounding box center [374, 227] width 49 height 12
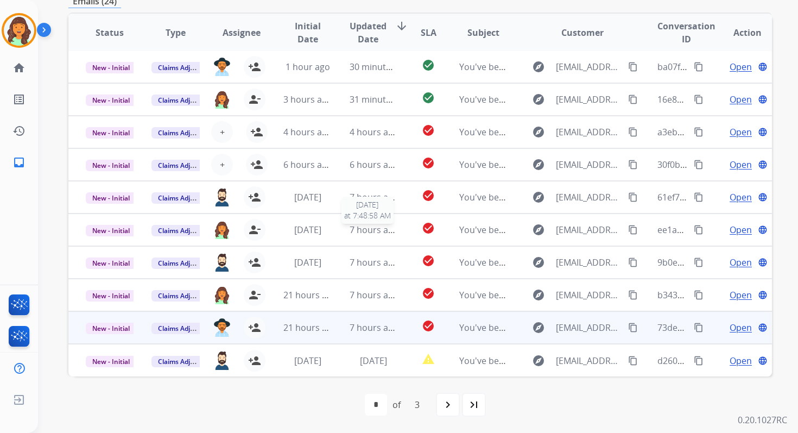
scroll to position [1, 0]
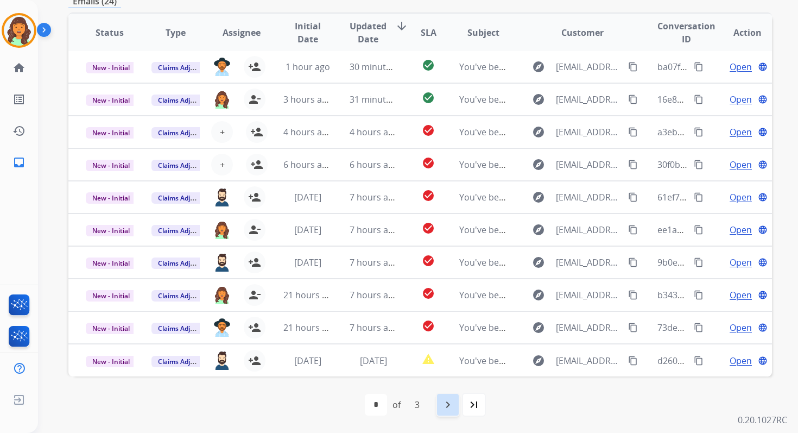
click at [446, 395] on div "navigate_next" at bounding box center [448, 404] width 24 height 24
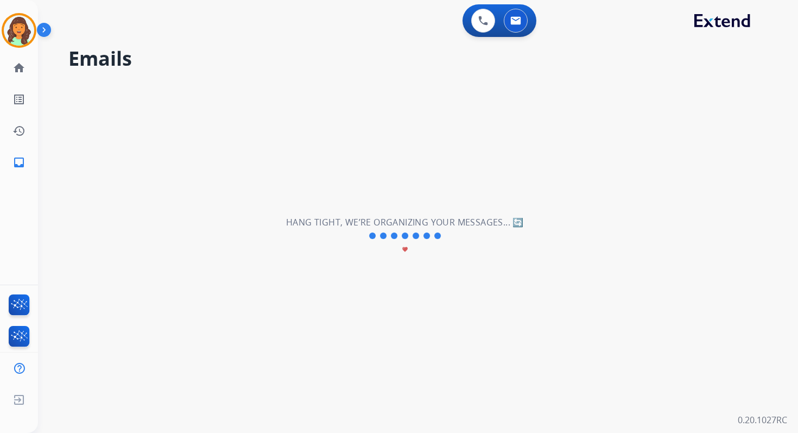
select select "*"
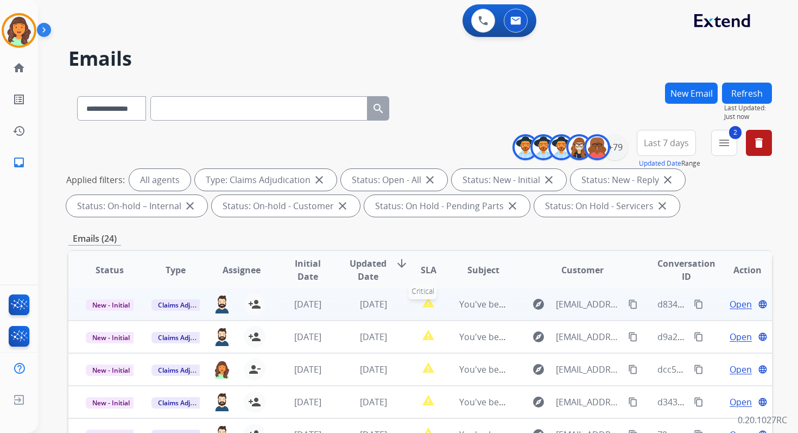
scroll to position [237, 0]
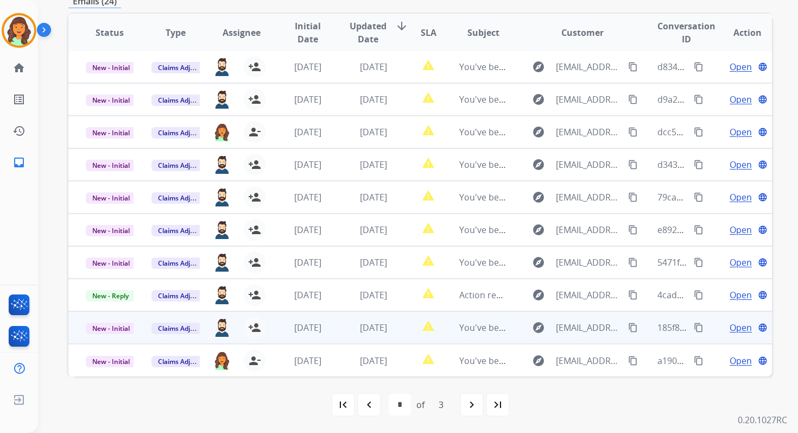
click at [375, 324] on span "[DATE]" at bounding box center [373, 327] width 27 height 12
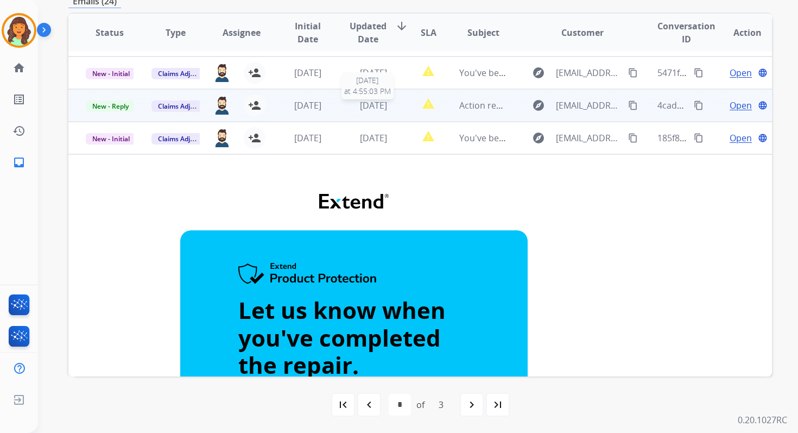
click at [360, 111] on span "[DATE]" at bounding box center [373, 105] width 27 height 12
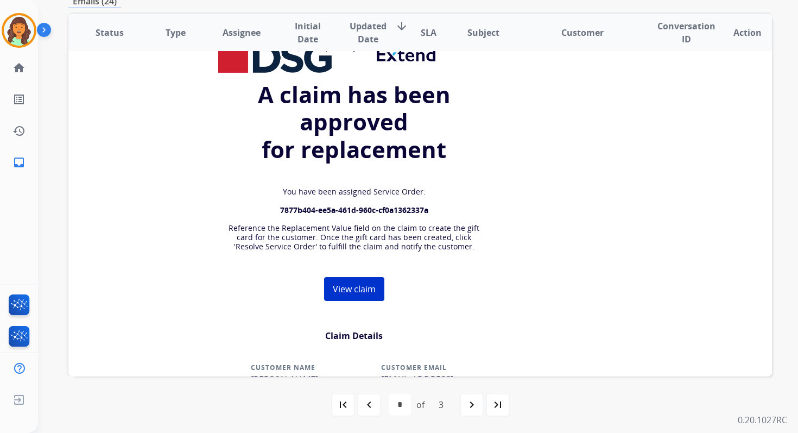
scroll to position [0, 0]
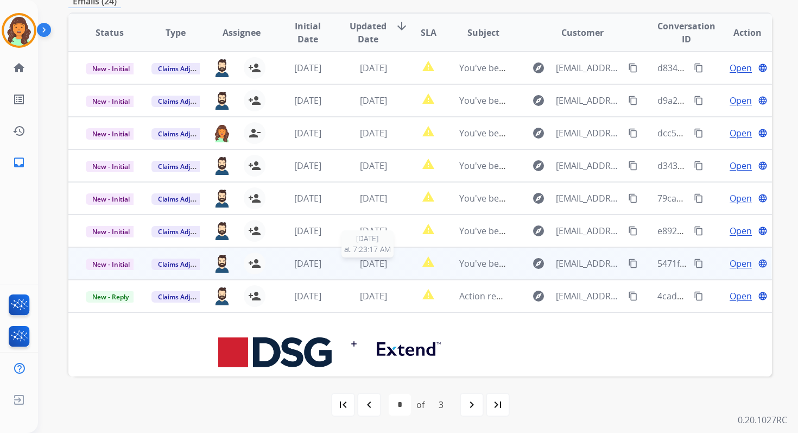
click at [364, 260] on span "[DATE]" at bounding box center [373, 263] width 27 height 12
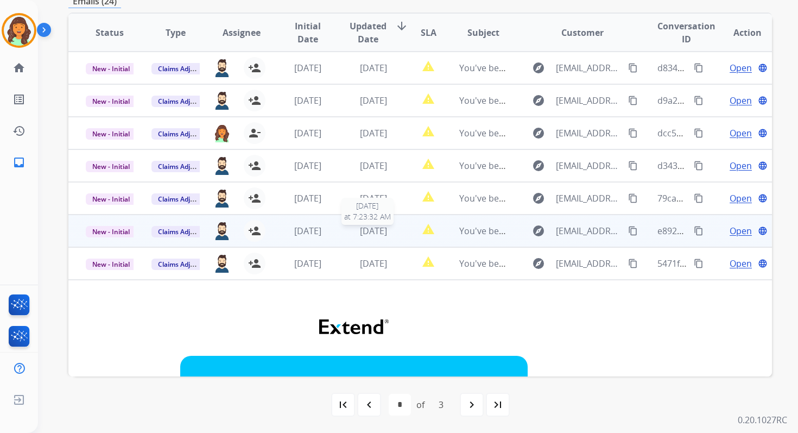
click at [360, 233] on span "[DATE]" at bounding box center [373, 231] width 27 height 12
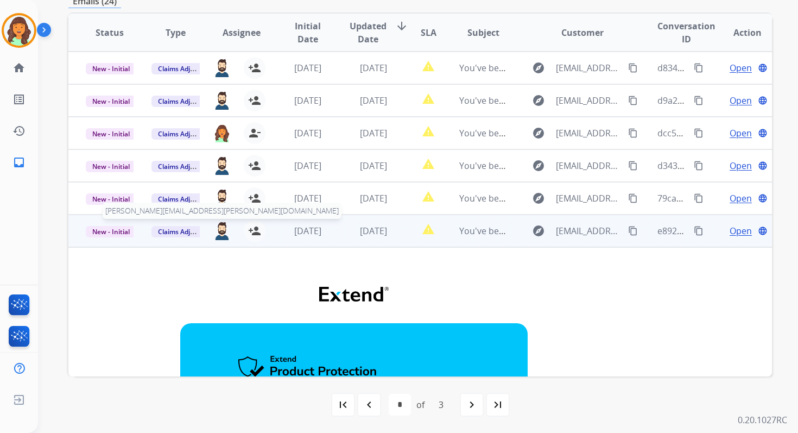
click at [219, 231] on img at bounding box center [221, 230] width 17 height 18
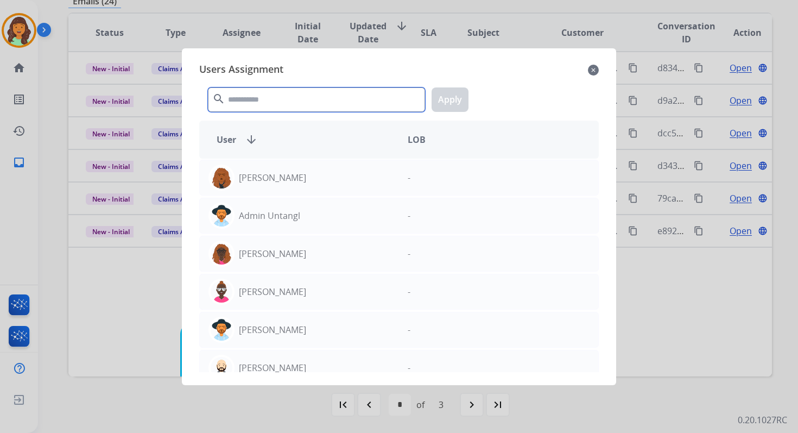
click at [295, 100] on input "text" at bounding box center [316, 99] width 217 height 24
type input "*"
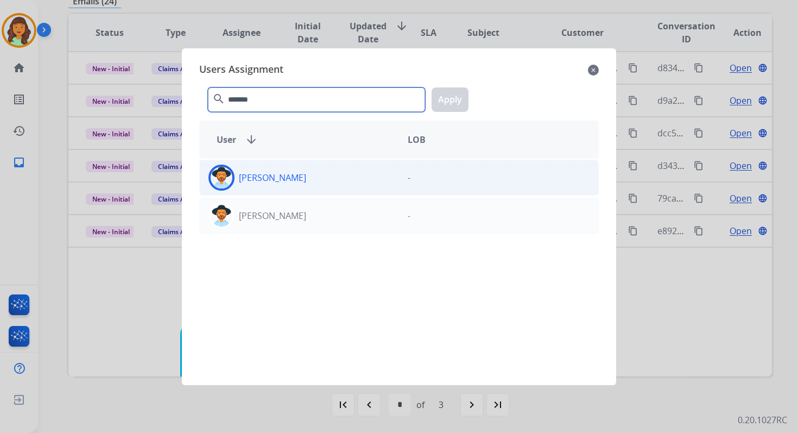
type input "*******"
click at [320, 180] on div "[PERSON_NAME]" at bounding box center [299, 177] width 199 height 26
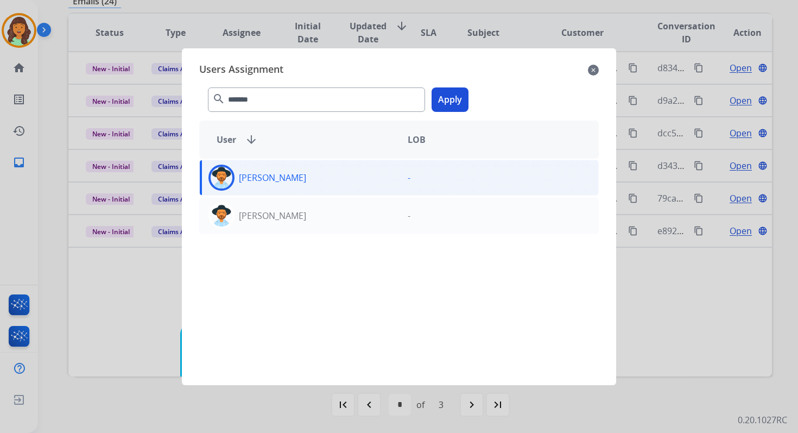
click at [452, 99] on button "Apply" at bounding box center [449, 99] width 37 height 24
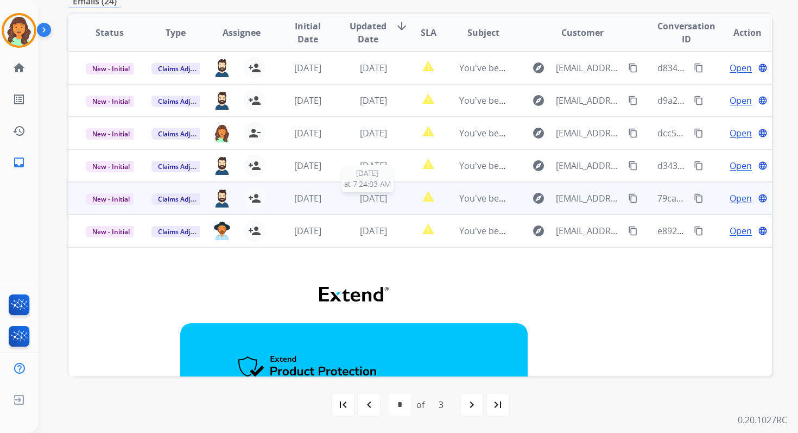
click at [369, 202] on span "[DATE]" at bounding box center [373, 198] width 27 height 12
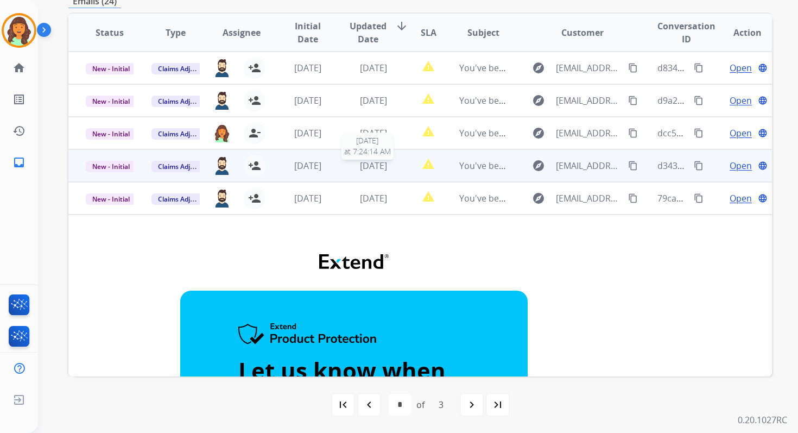
click at [366, 160] on span "[DATE]" at bounding box center [373, 166] width 27 height 12
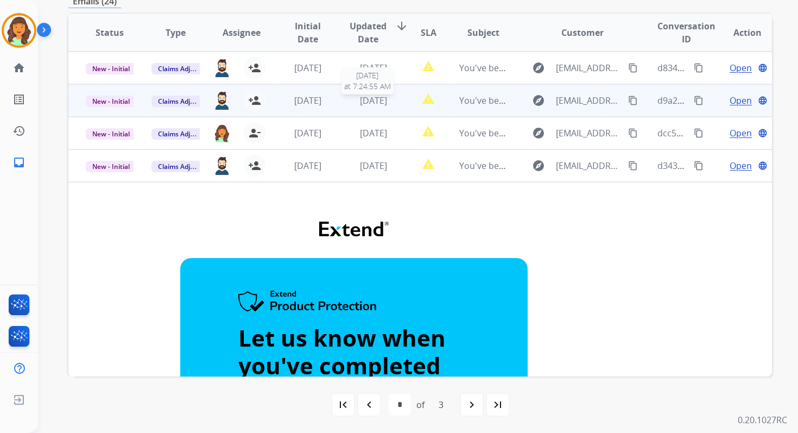
click at [380, 105] on span "[DATE]" at bounding box center [373, 100] width 27 height 12
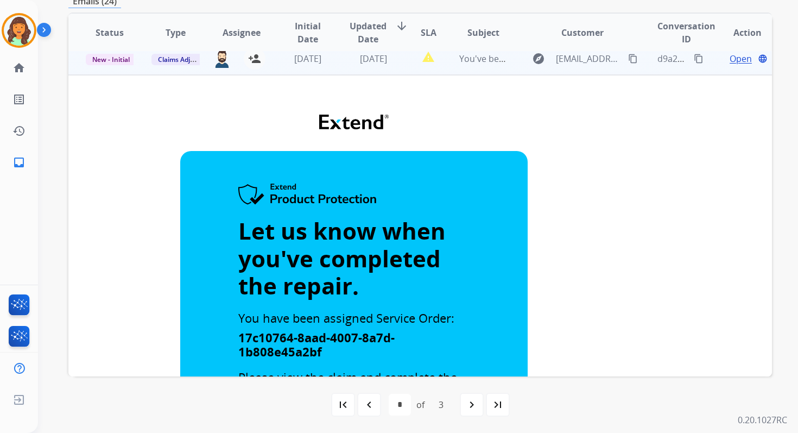
click at [374, 63] on span "[DATE]" at bounding box center [373, 59] width 27 height 12
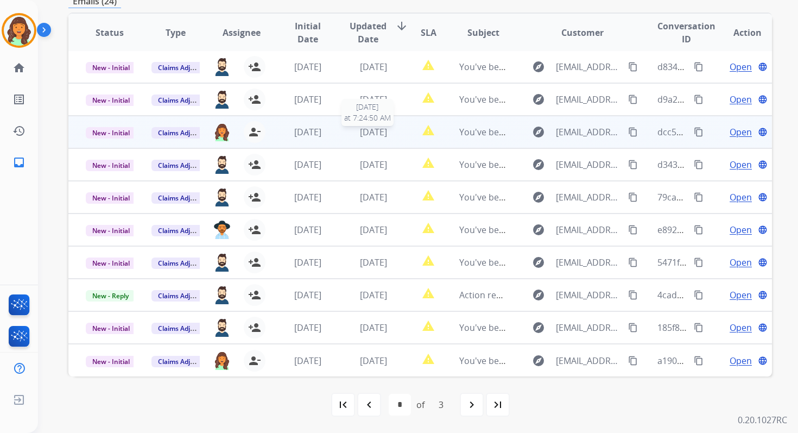
click at [369, 126] on span "[DATE]" at bounding box center [373, 132] width 27 height 12
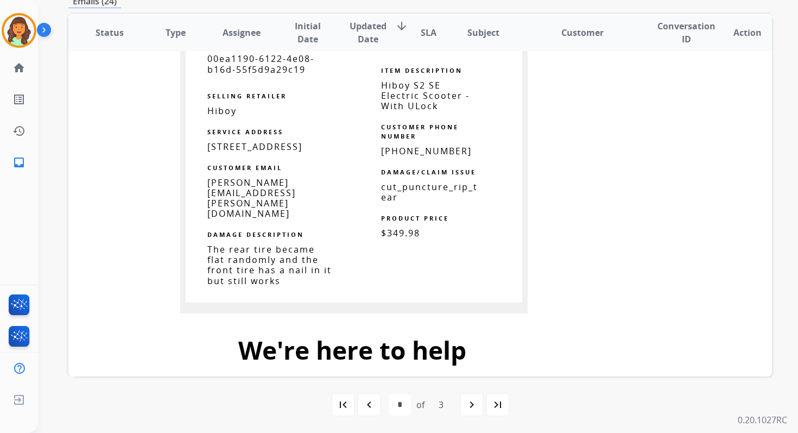
scroll to position [1157, 0]
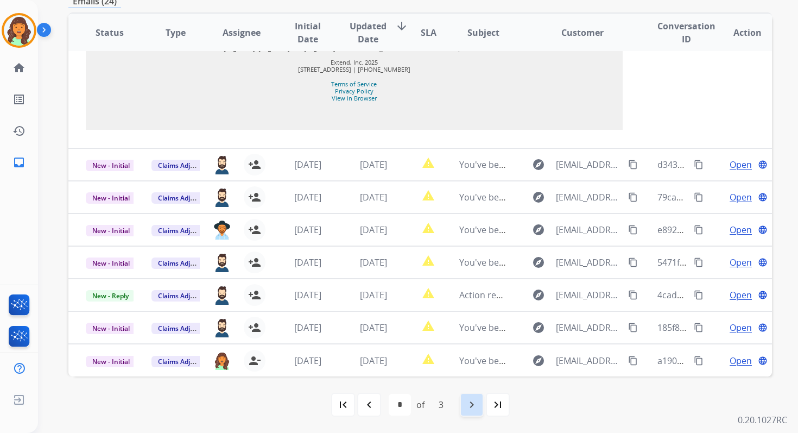
click at [473, 408] on mat-icon "navigate_next" at bounding box center [471, 404] width 13 height 13
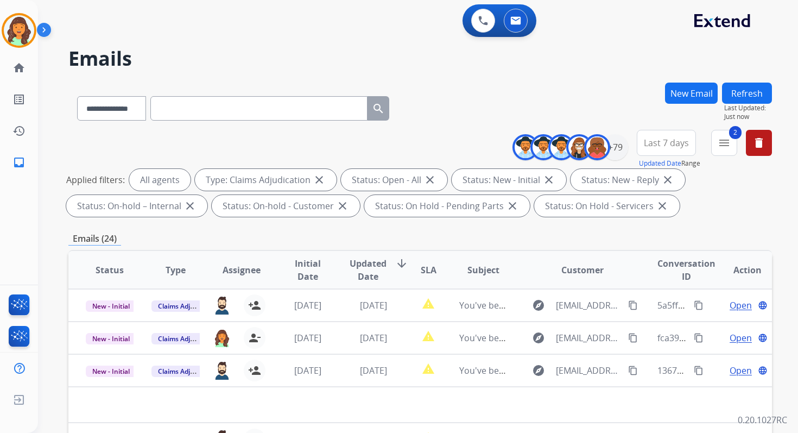
scroll to position [237, 0]
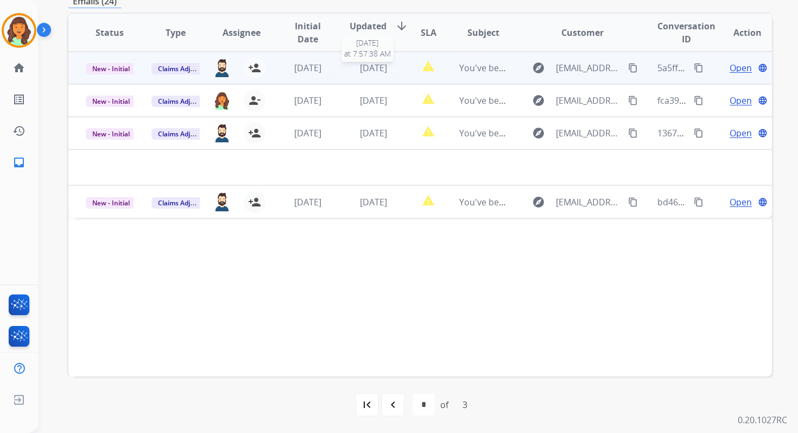
click at [364, 71] on span "[DATE]" at bounding box center [373, 68] width 27 height 12
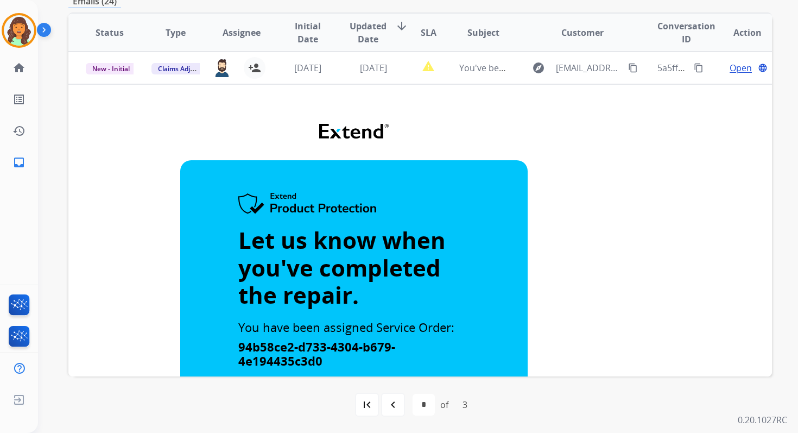
scroll to position [0, 0]
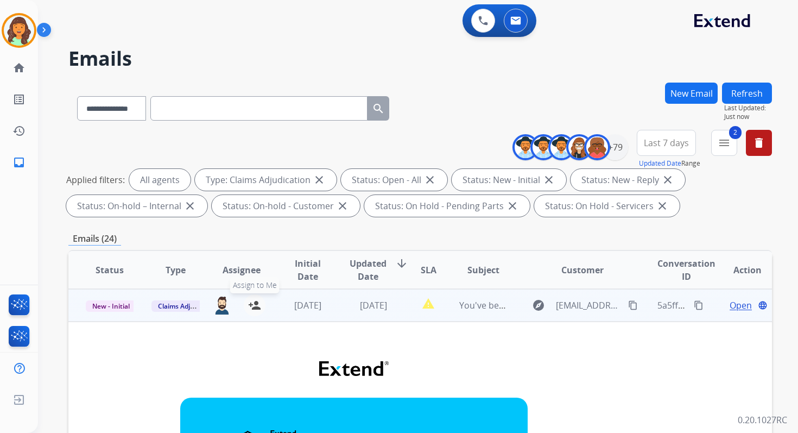
click at [250, 307] on mat-icon "person_add" at bounding box center [254, 304] width 13 height 13
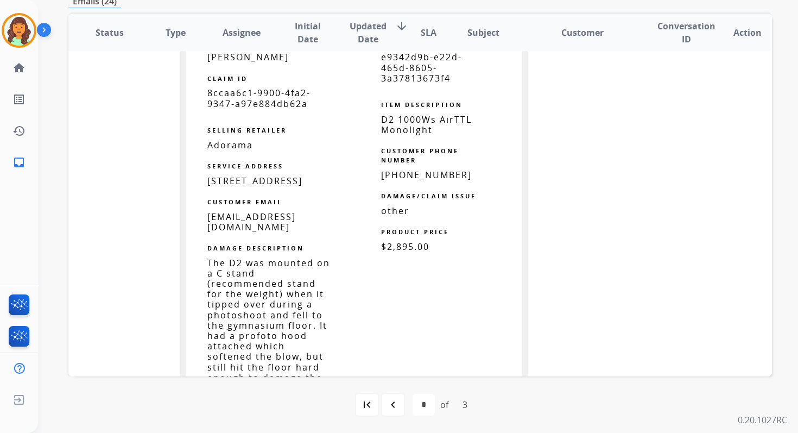
scroll to position [552, 0]
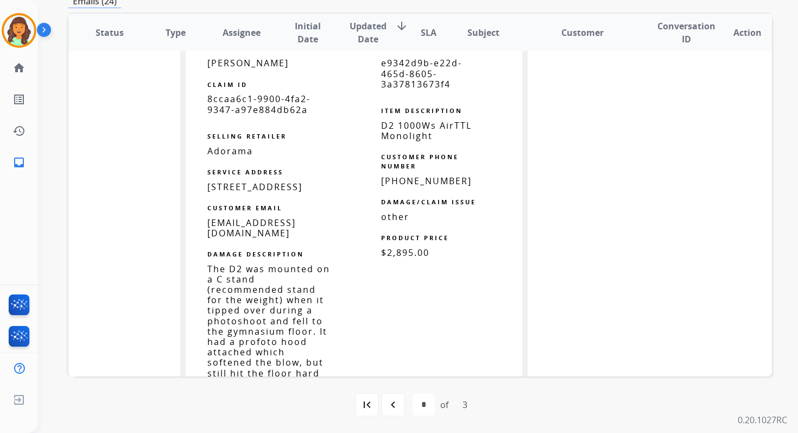
click at [389, 73] on span "e9342d9b-e22d-465d-8605-3a37813673f4" at bounding box center [421, 73] width 81 height 33
copy tbody
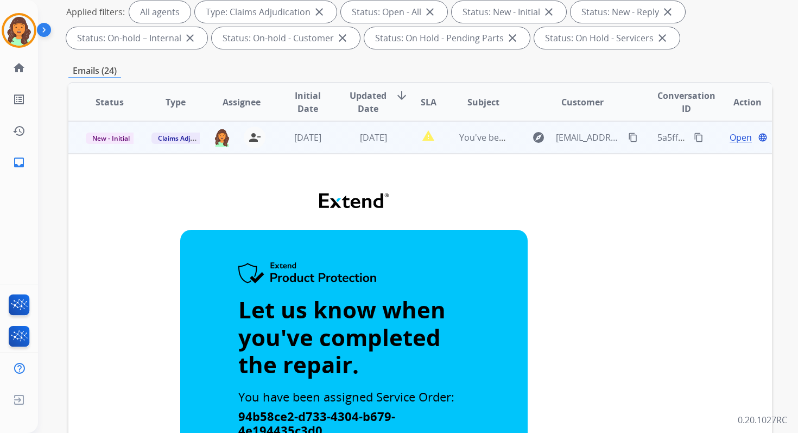
scroll to position [130, 0]
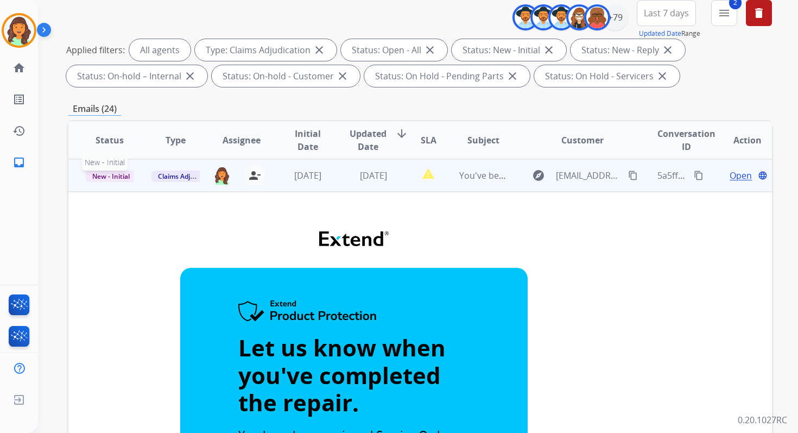
click at [128, 172] on span "New - Initial" at bounding box center [111, 175] width 50 height 11
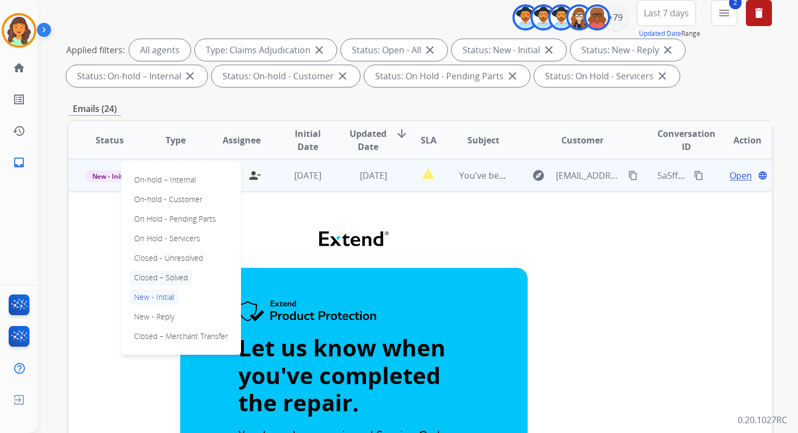
click at [166, 279] on p "Closed – Solved" at bounding box center [161, 277] width 62 height 15
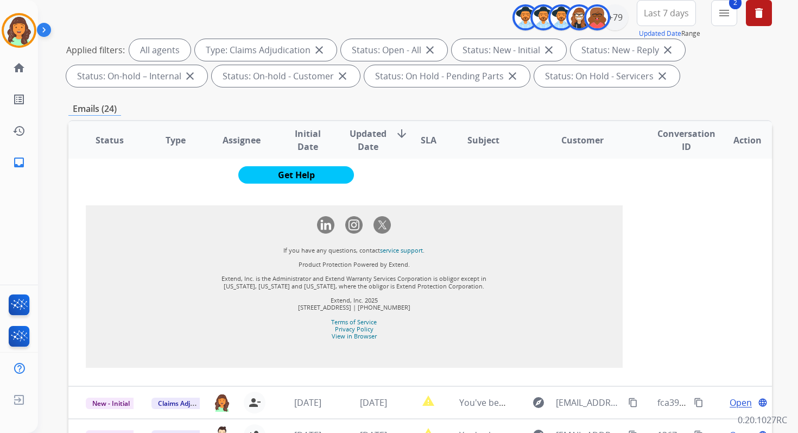
scroll to position [237, 0]
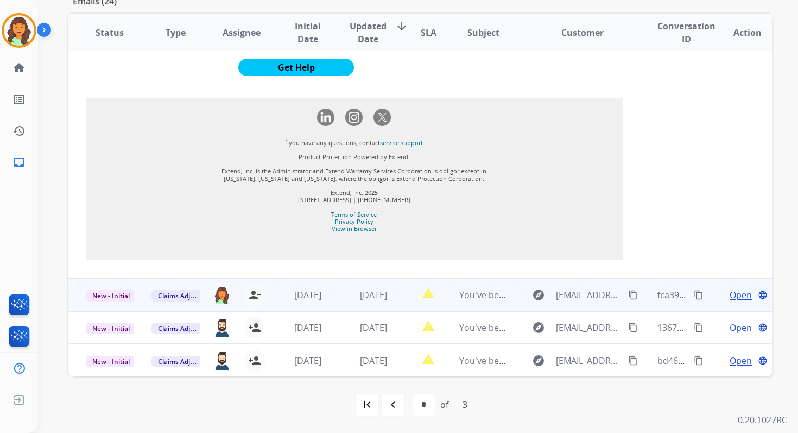
click at [398, 290] on td "report_problem" at bounding box center [420, 294] width 44 height 33
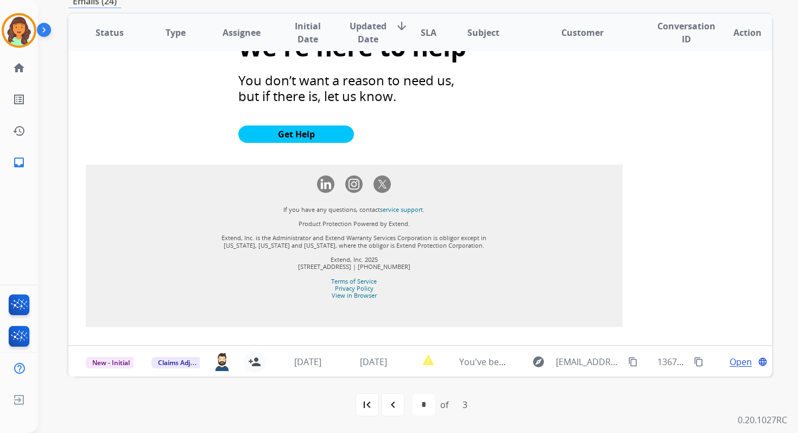
scroll to position [1139, 0]
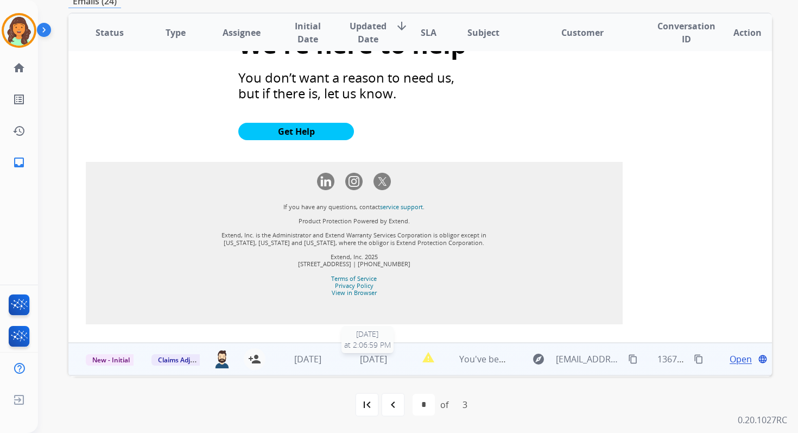
click at [387, 353] on span "[DATE]" at bounding box center [373, 359] width 27 height 12
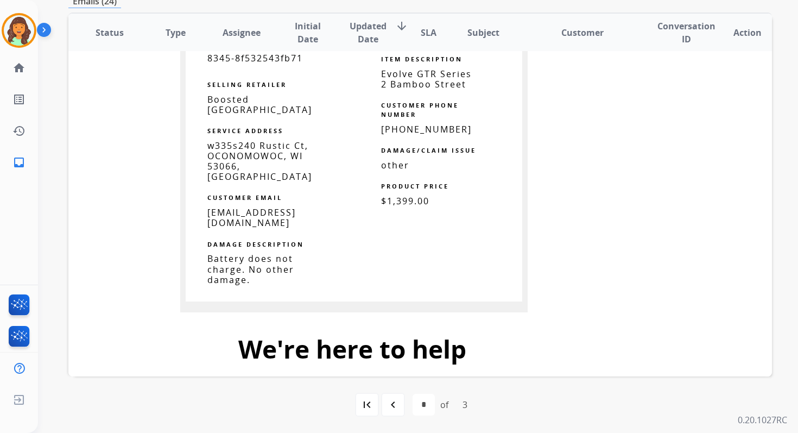
scroll to position [941, 0]
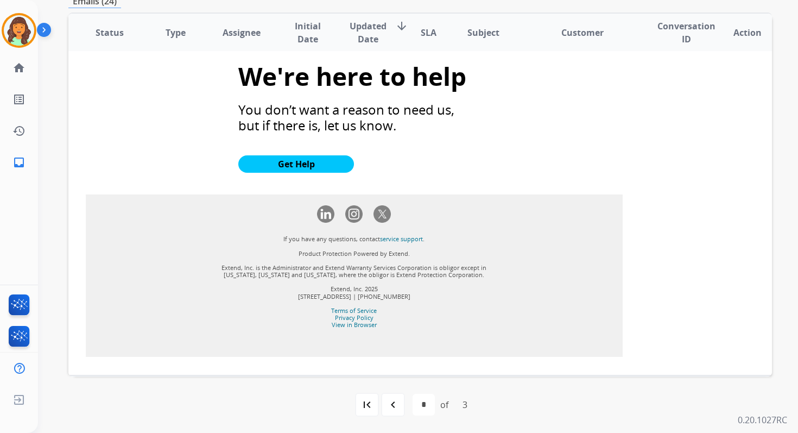
click at [380, 385] on span "[DATE]" at bounding box center [373, 391] width 27 height 12
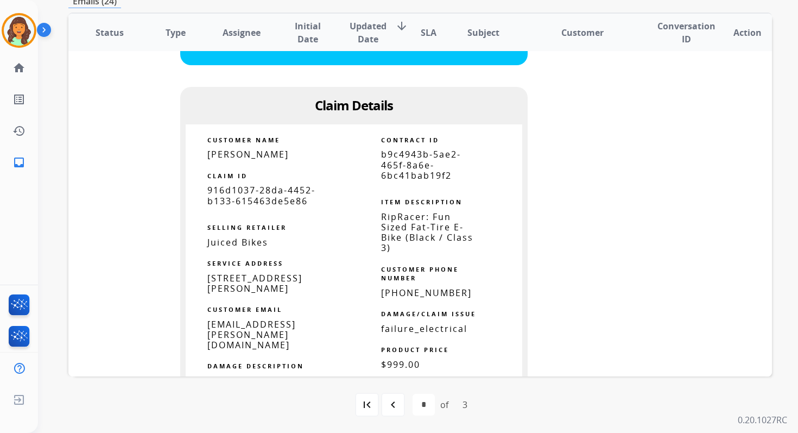
scroll to position [562, 0]
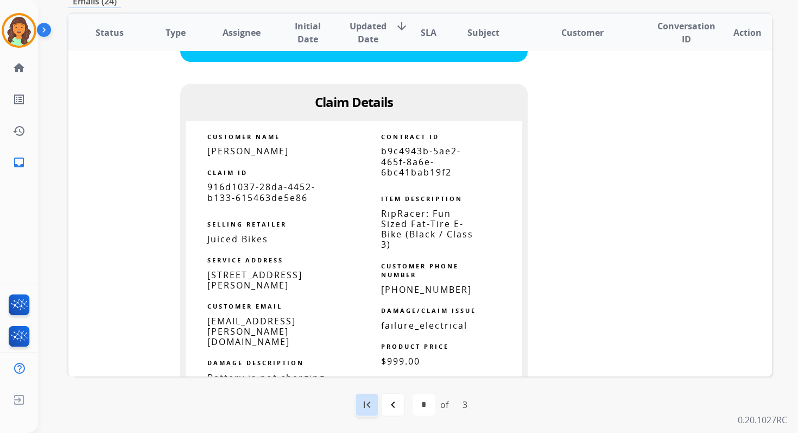
click at [372, 401] on mat-icon "first_page" at bounding box center [366, 404] width 13 height 13
select select "*"
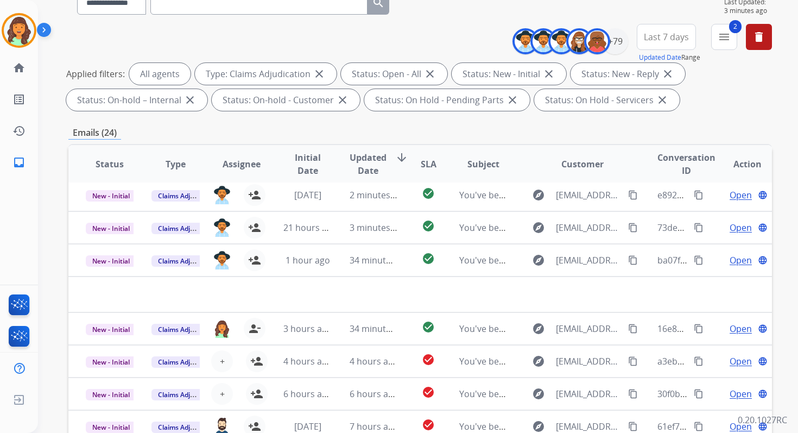
scroll to position [237, 0]
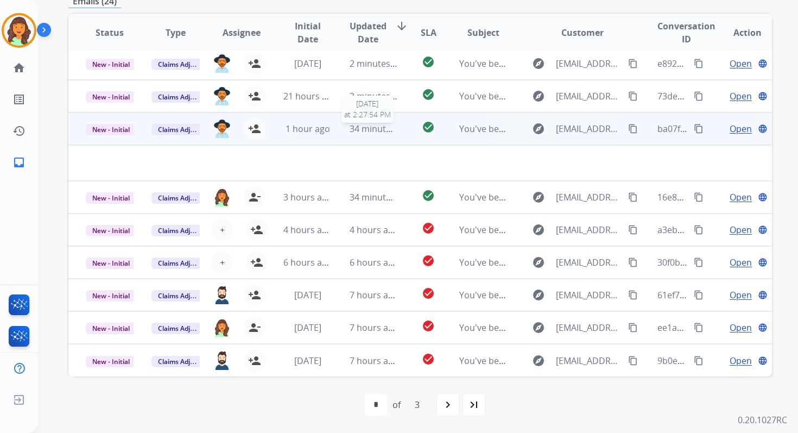
click at [357, 131] on span "34 minutes ago" at bounding box center [381, 129] width 63 height 12
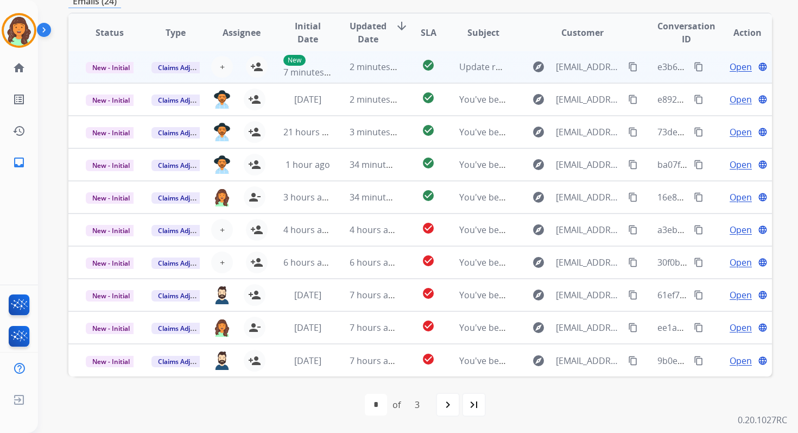
click at [368, 63] on span "2 minutes ago" at bounding box center [379, 67] width 58 height 12
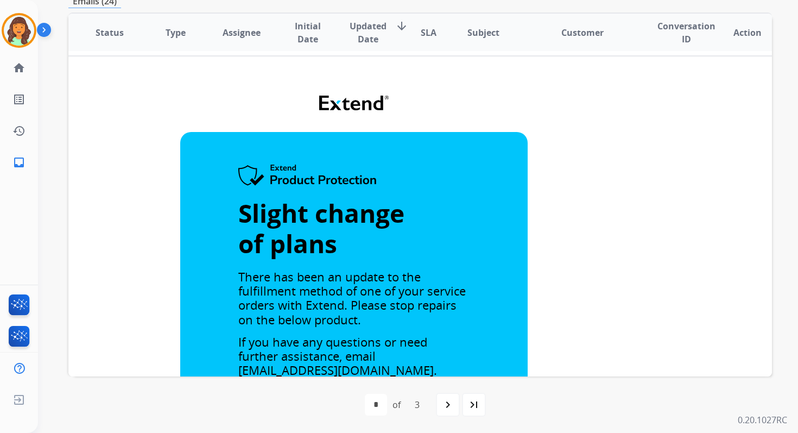
scroll to position [0, 0]
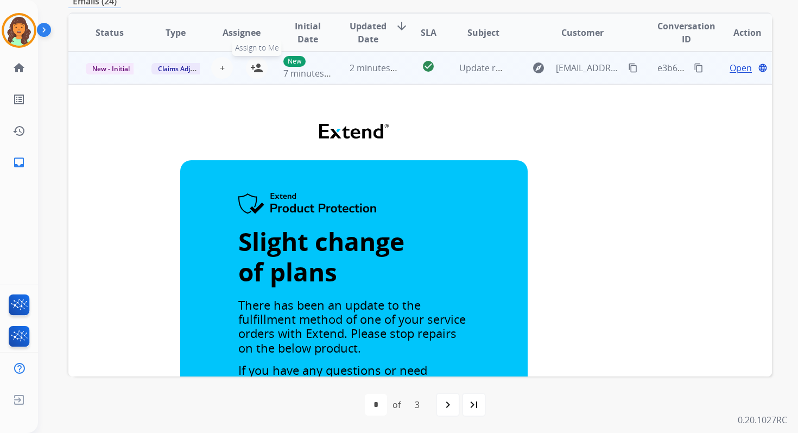
click at [259, 67] on mat-icon "person_add" at bounding box center [256, 67] width 13 height 13
click at [120, 67] on span "New - Initial" at bounding box center [111, 68] width 50 height 11
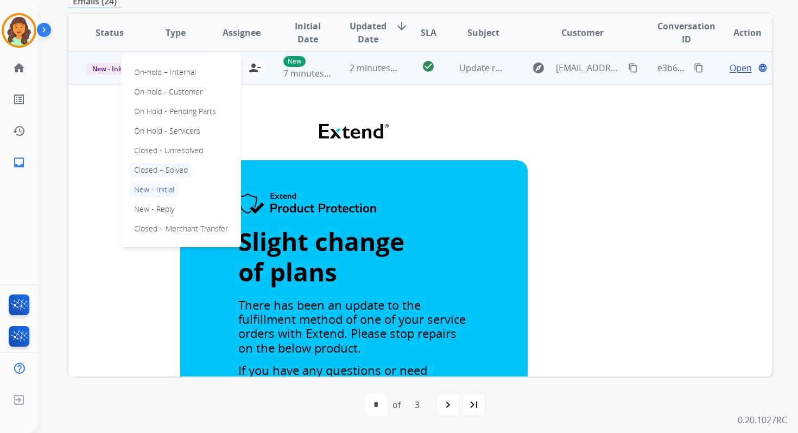
click at [160, 170] on p "Closed – Solved" at bounding box center [161, 169] width 62 height 15
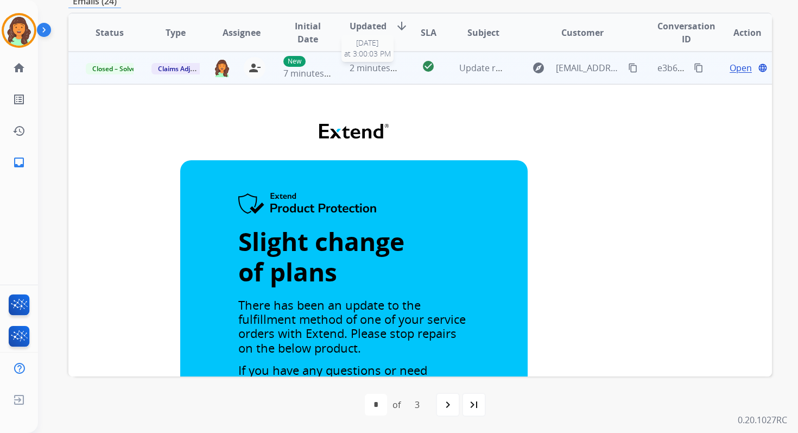
click at [388, 68] on span "2 minutes ago" at bounding box center [379, 68] width 58 height 12
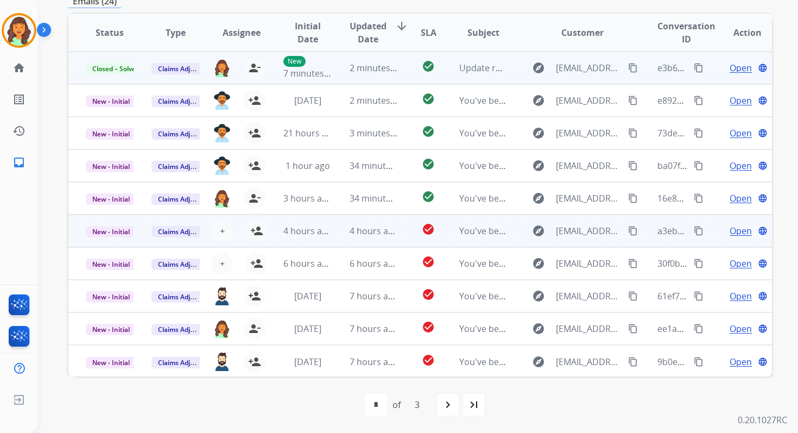
click at [399, 223] on td "check_circle" at bounding box center [420, 230] width 44 height 33
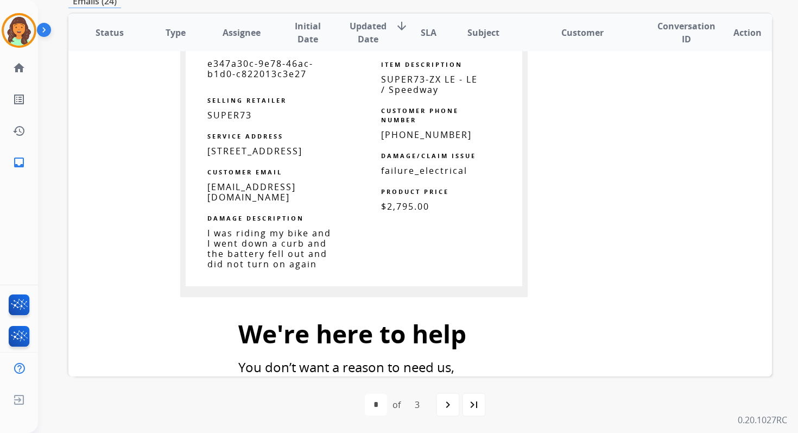
scroll to position [774, 0]
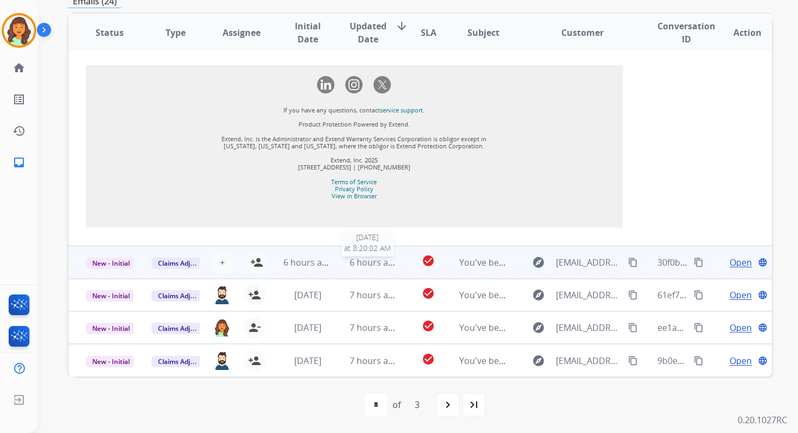
click at [369, 264] on span "6 hours ago" at bounding box center [374, 262] width 49 height 12
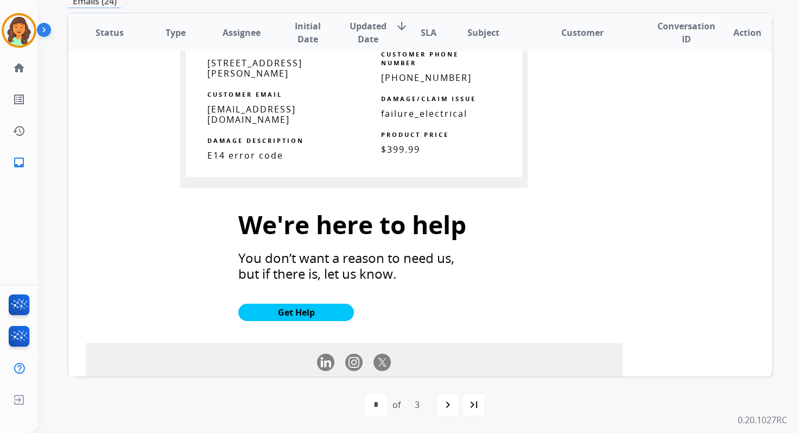
scroll to position [1095, 0]
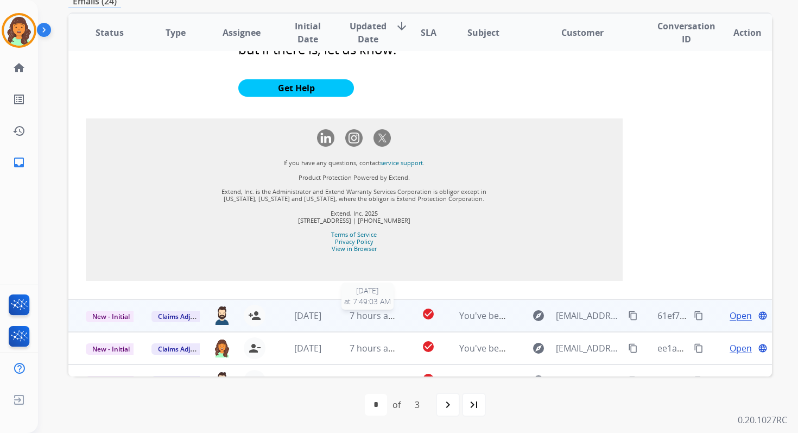
click at [367, 309] on span "7 hours ago" at bounding box center [374, 315] width 49 height 12
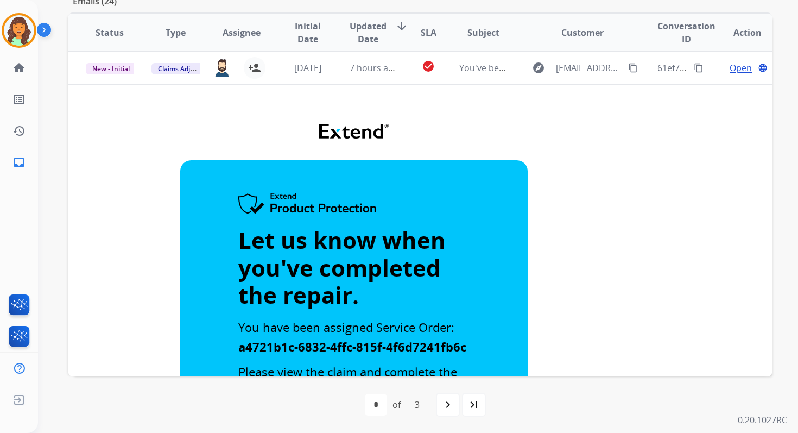
scroll to position [228, 0]
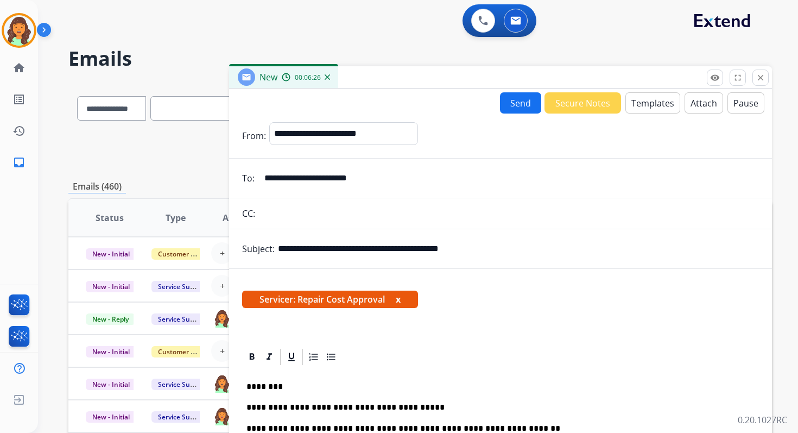
select select "**********"
click at [761, 73] on mat-icon "close" at bounding box center [760, 78] width 10 height 10
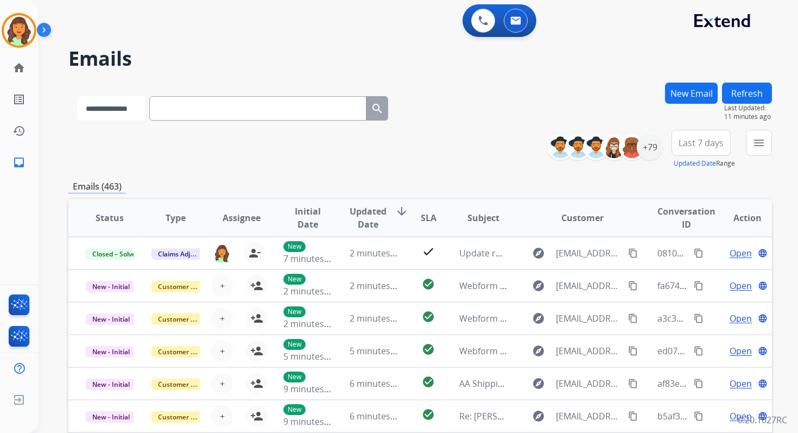
click at [120, 104] on select "**********" at bounding box center [111, 108] width 68 height 24
click at [189, 106] on input "text" at bounding box center [258, 108] width 217 height 24
paste input "**********"
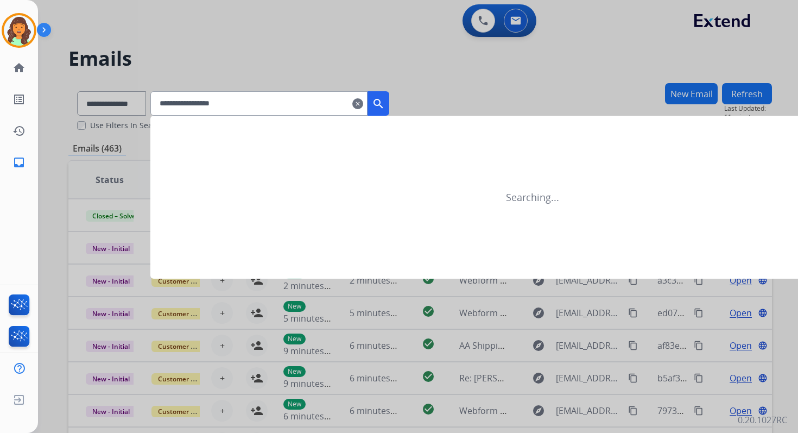
type input "**********"
click at [130, 103] on div at bounding box center [399, 216] width 798 height 433
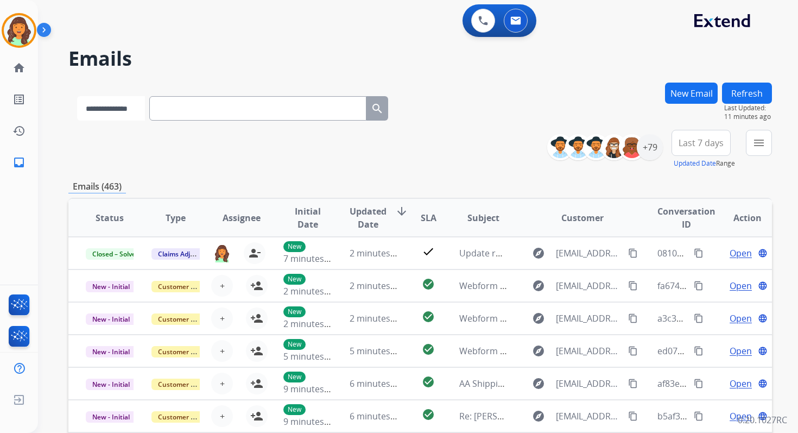
click at [130, 109] on select "**********" at bounding box center [111, 108] width 68 height 24
select select "**********"
click at [77, 96] on select "**********" at bounding box center [111, 108] width 68 height 24
click at [195, 112] on input "text" at bounding box center [258, 108] width 217 height 24
paste input "**********"
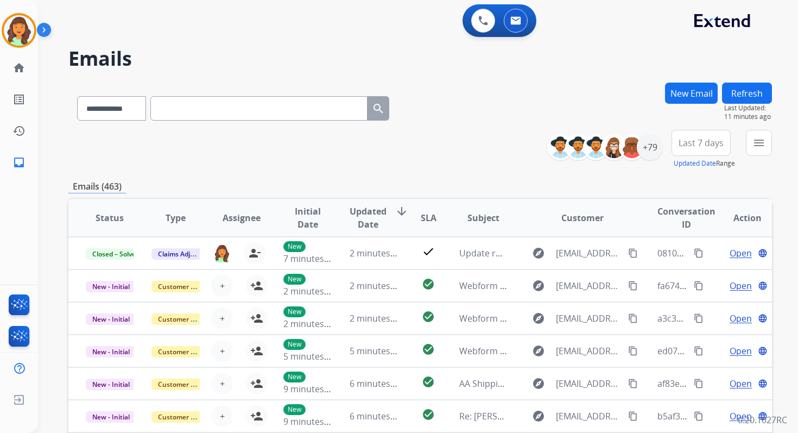
type input "**********"
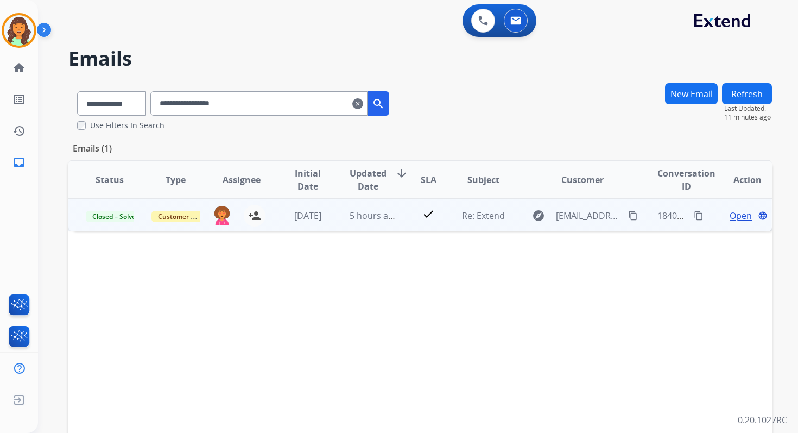
click at [732, 217] on span "Open" at bounding box center [740, 215] width 22 height 13
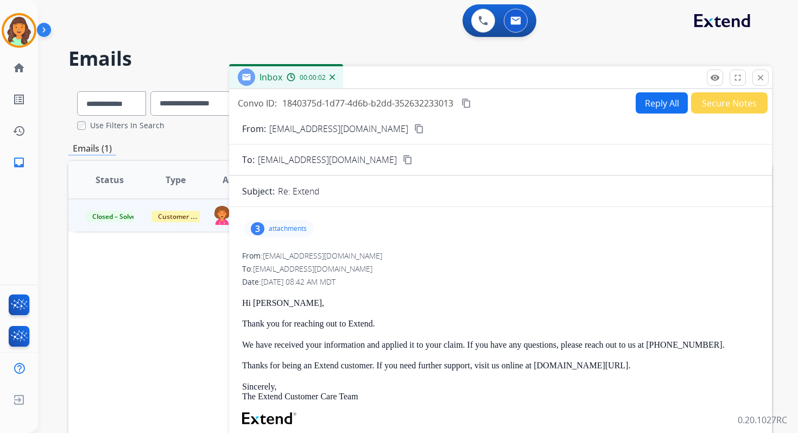
click at [281, 228] on p "attachments" at bounding box center [288, 228] width 38 height 9
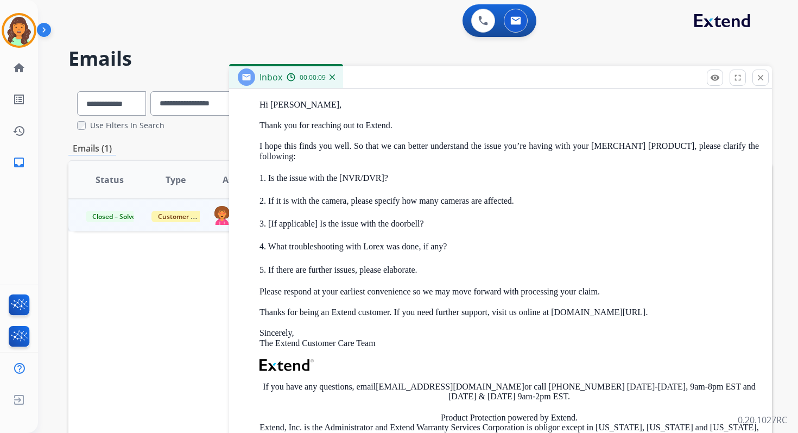
scroll to position [626, 0]
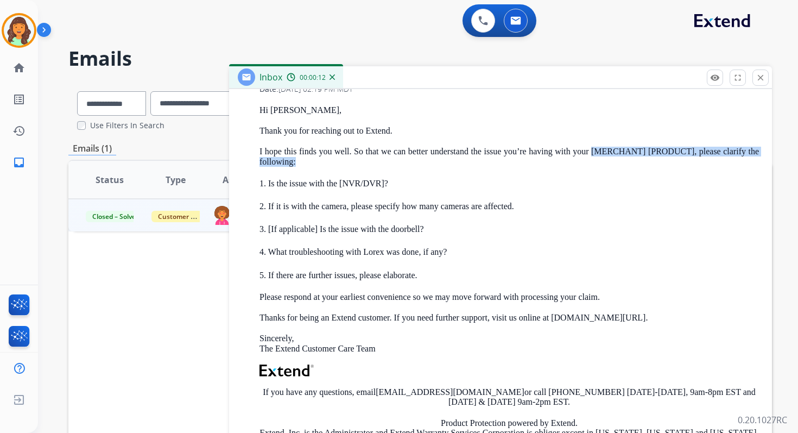
drag, startPoint x: 595, startPoint y: 154, endPoint x: 690, endPoint y: 157, distance: 95.1
click at [690, 157] on p "I hope this finds you well. So that we can better understand the issue you’re h…" at bounding box center [508, 157] width 499 height 20
click at [690, 154] on p "I hope this finds you well. So that we can better understand the issue you’re h…" at bounding box center [508, 157] width 499 height 20
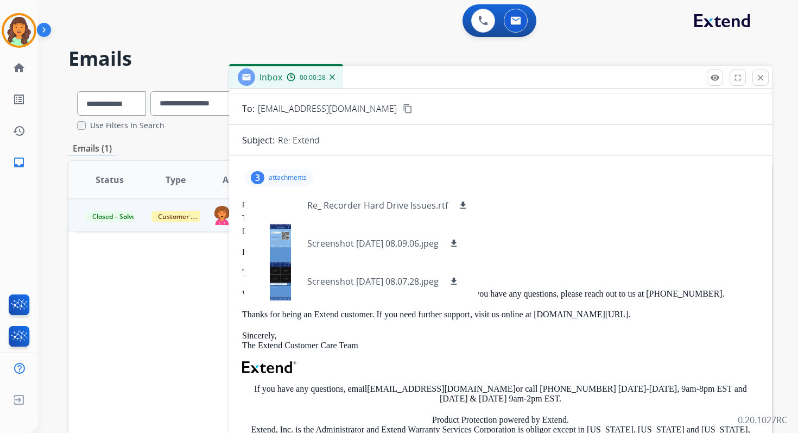
scroll to position [0, 0]
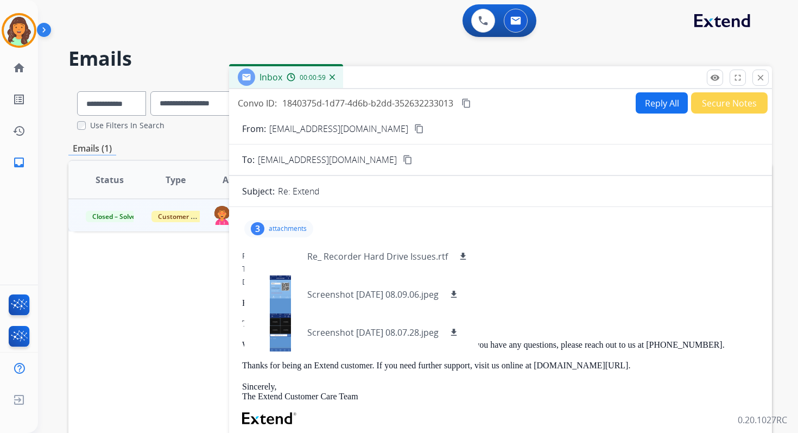
click at [278, 230] on p "attachments" at bounding box center [288, 228] width 38 height 9
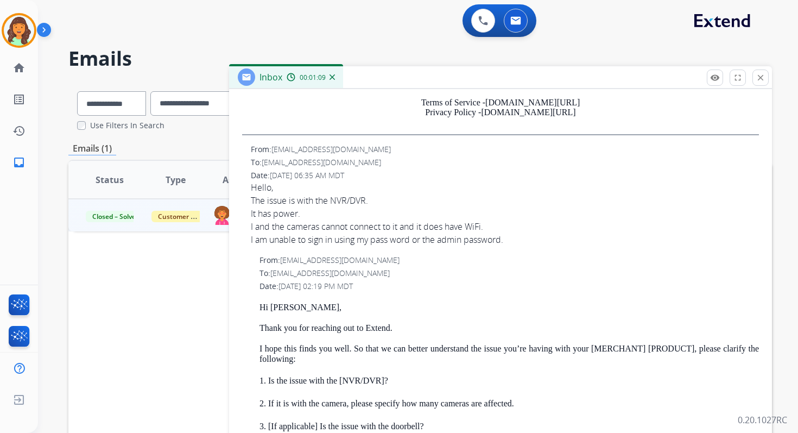
scroll to position [447, 0]
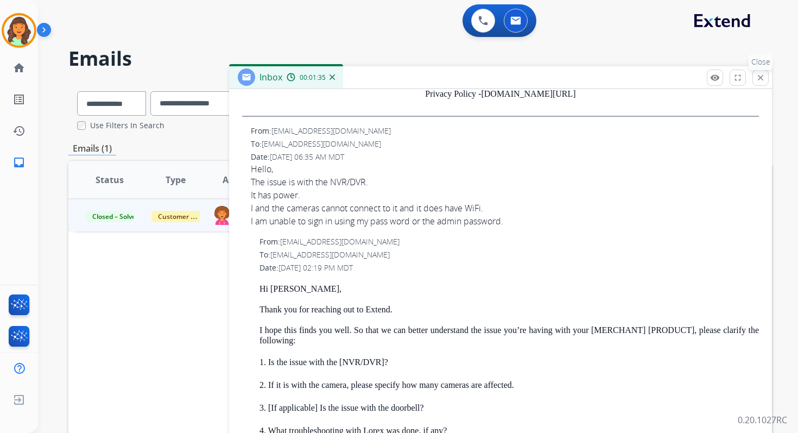
click at [756, 73] on mat-icon "close" at bounding box center [760, 78] width 10 height 10
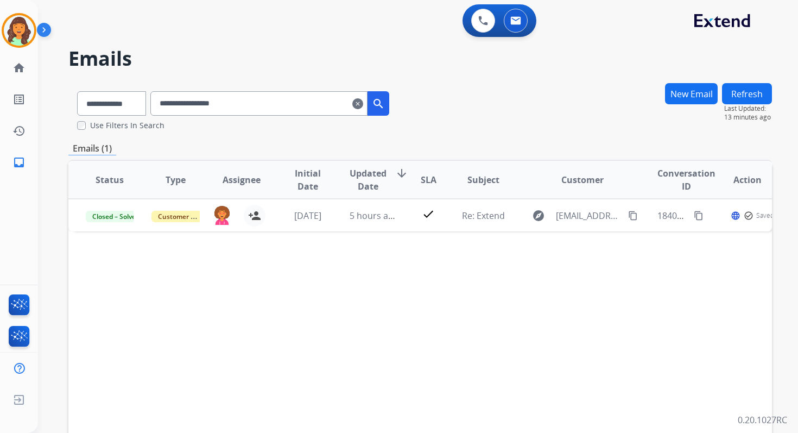
click at [363, 103] on mat-icon "clear" at bounding box center [357, 103] width 11 height 13
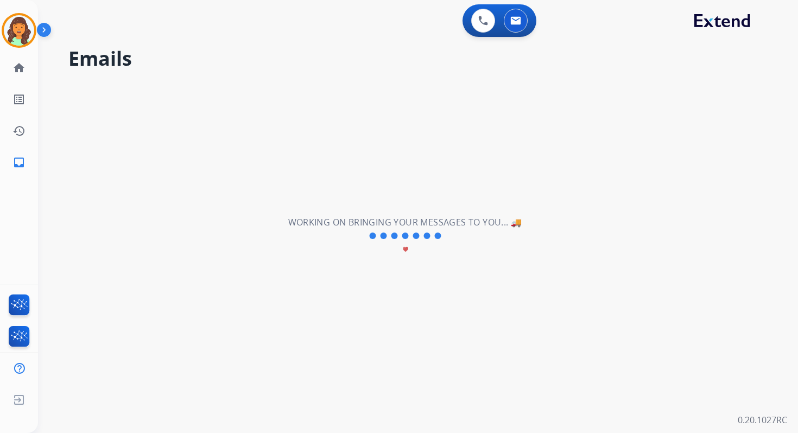
select select "**********"
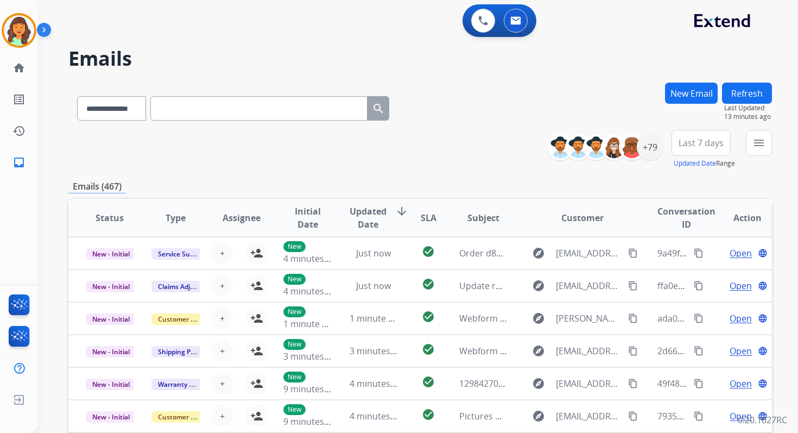
click at [690, 104] on div "New Email" at bounding box center [691, 105] width 53 height 47
click at [690, 91] on button "New Email" at bounding box center [691, 92] width 53 height 21
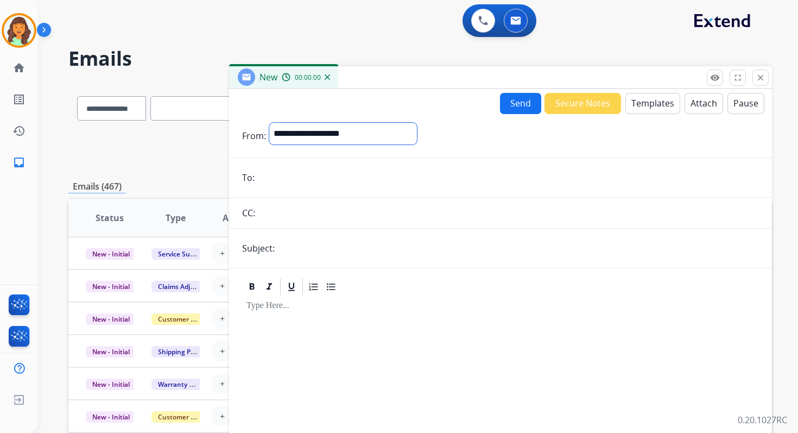
click at [314, 136] on select "**********" at bounding box center [343, 134] width 148 height 22
select select "**********"
click at [269, 123] on select "**********" at bounding box center [343, 134] width 148 height 22
click at [301, 178] on input "email" at bounding box center [508, 179] width 501 height 22
type input "**********"
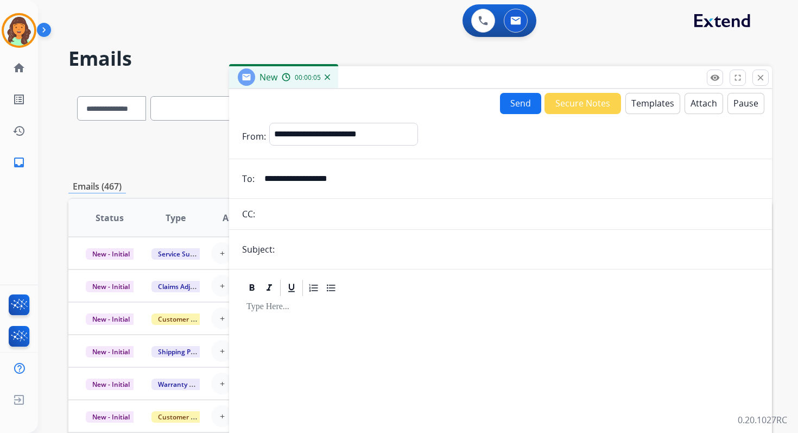
drag, startPoint x: 365, startPoint y: 178, endPoint x: 255, endPoint y: 177, distance: 110.2
click at [255, 177] on div "**********" at bounding box center [500, 179] width 543 height 22
click at [300, 256] on input "text" at bounding box center [518, 249] width 481 height 22
paste input "**********"
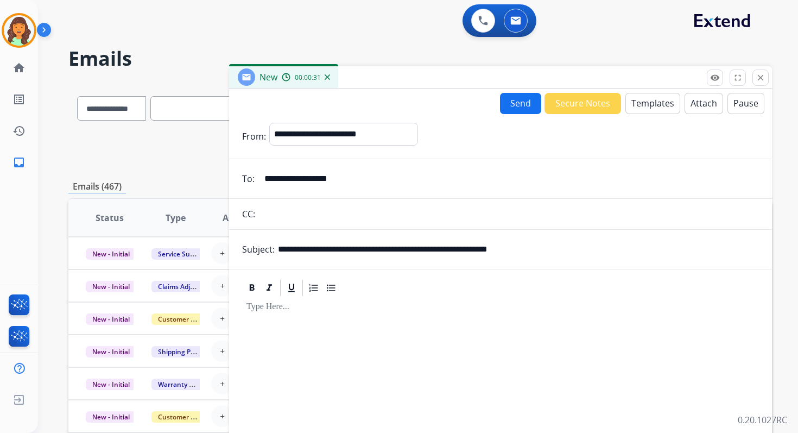
click at [391, 249] on input "**********" at bounding box center [518, 249] width 481 height 22
type input "**********"
click at [657, 104] on button "Templates" at bounding box center [652, 103] width 55 height 21
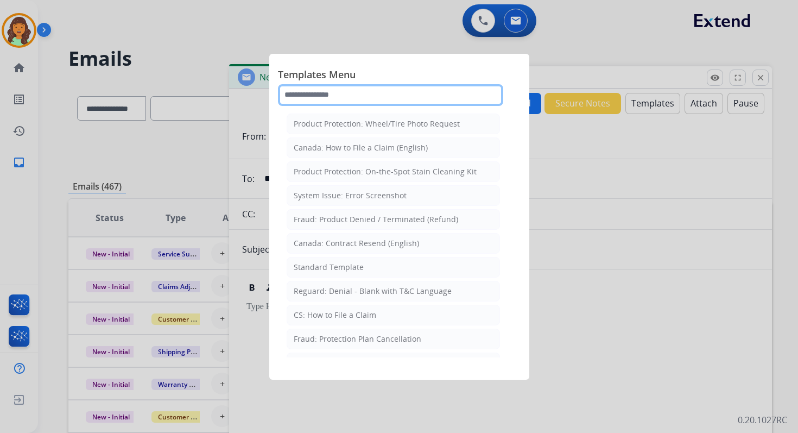
click at [365, 99] on input "text" at bounding box center [390, 95] width 225 height 22
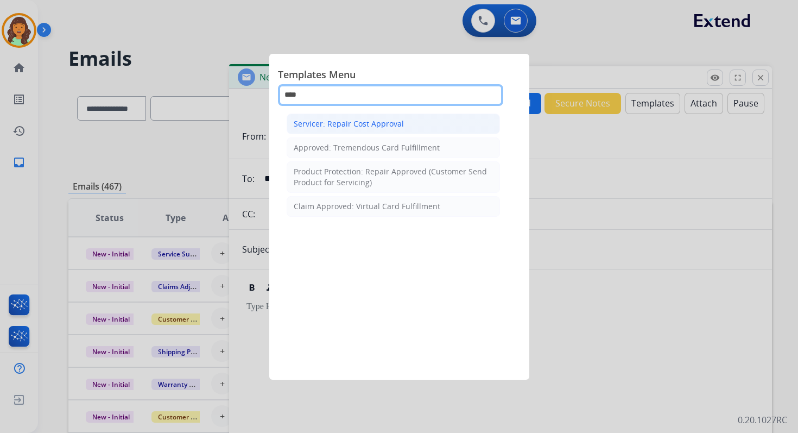
type input "****"
click at [353, 123] on div "Servicer: Repair Cost Approval" at bounding box center [349, 123] width 110 height 11
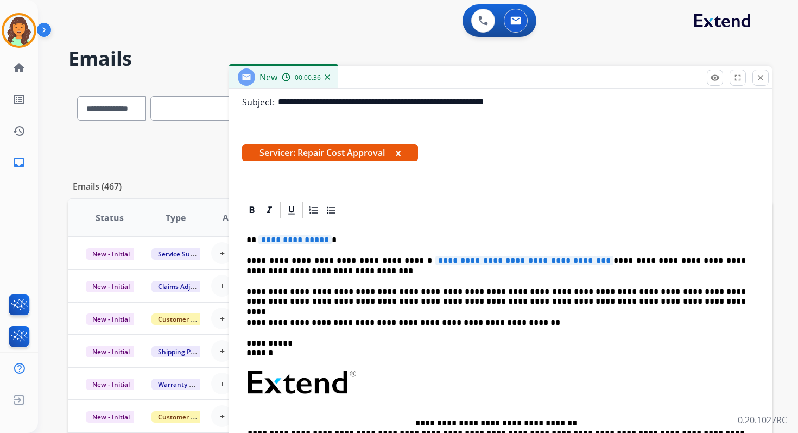
scroll to position [192, 0]
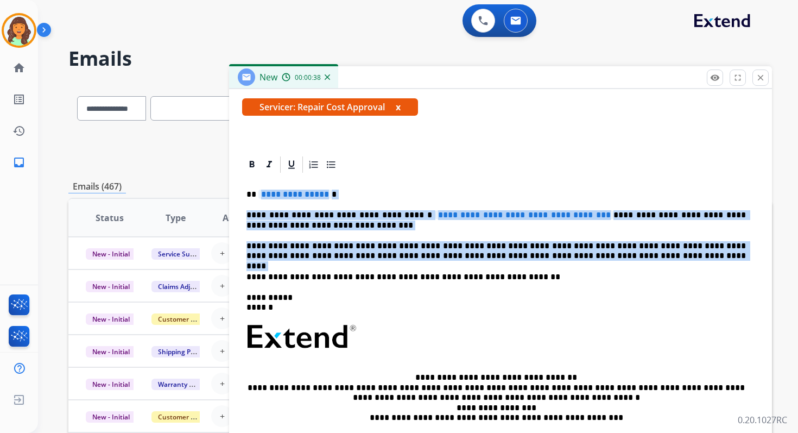
drag, startPoint x: 259, startPoint y: 193, endPoint x: 590, endPoint y: 266, distance: 339.0
click at [590, 266] on div "**********" at bounding box center [500, 331] width 517 height 314
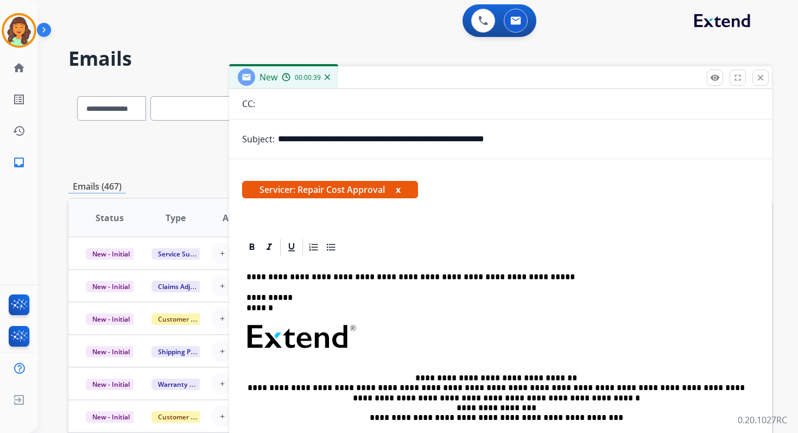
scroll to position [110, 0]
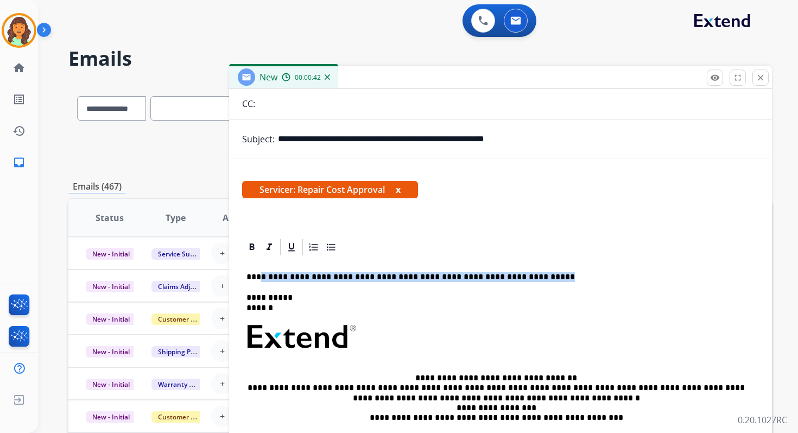
drag, startPoint x: 257, startPoint y: 275, endPoint x: 524, endPoint y: 282, distance: 266.6
click at [523, 282] on p "**********" at bounding box center [495, 277] width 499 height 10
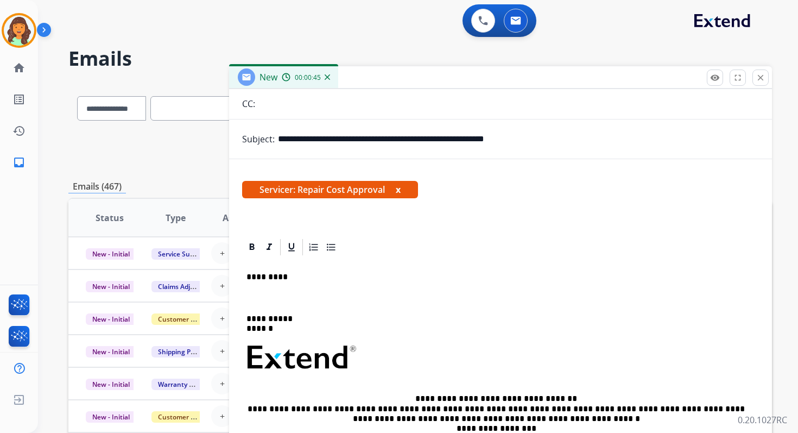
scroll to position [130, 0]
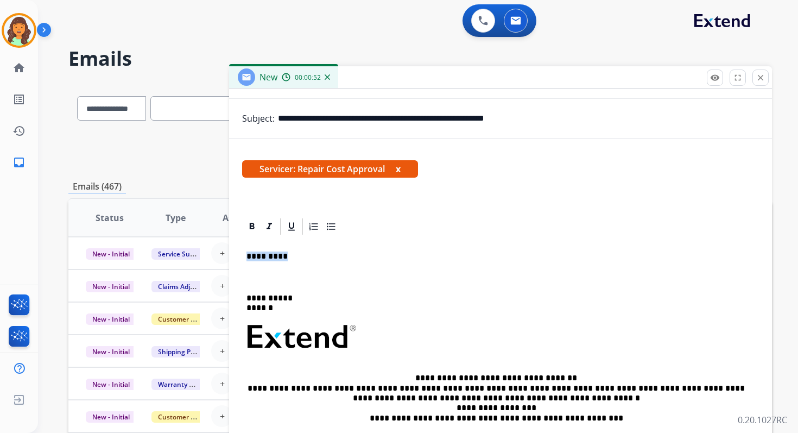
drag, startPoint x: 246, startPoint y: 257, endPoint x: 313, endPoint y: 257, distance: 66.2
click at [312, 257] on p "*********" at bounding box center [495, 256] width 499 height 10
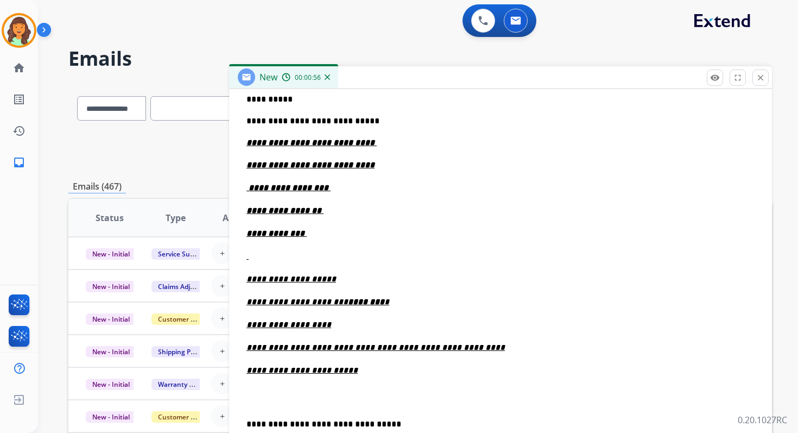
scroll to position [363, 0]
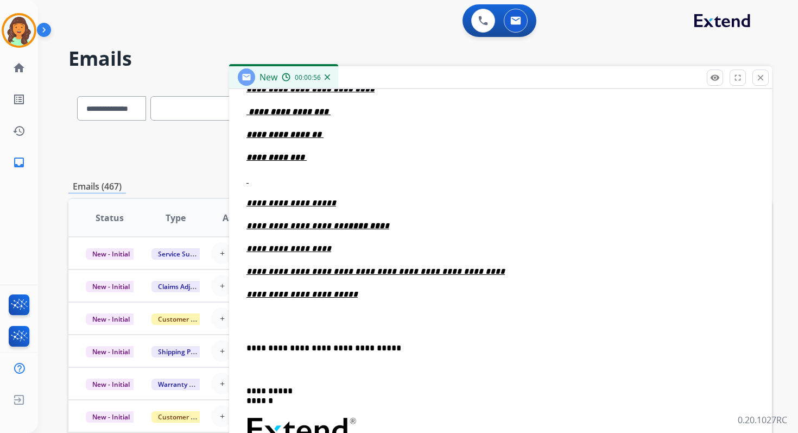
click at [245, 349] on div "**********" at bounding box center [500, 292] width 517 height 578
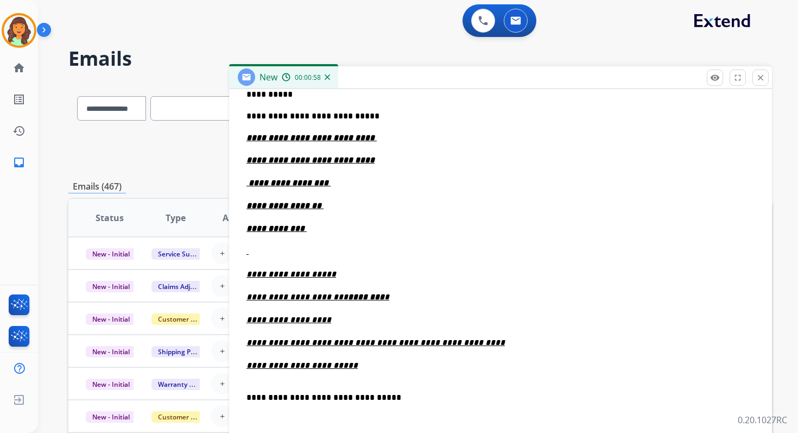
scroll to position [246, 0]
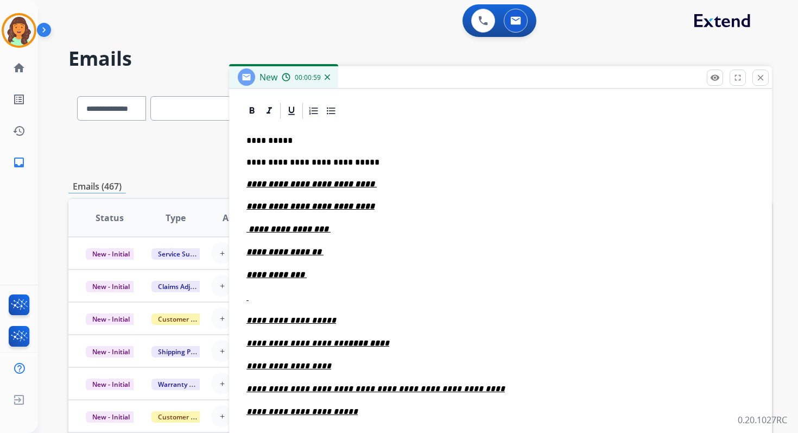
click at [370, 163] on p "**********" at bounding box center [495, 162] width 499 height 12
click at [350, 163] on p "**********" at bounding box center [495, 162] width 499 height 12
click at [351, 162] on p "**********" at bounding box center [495, 162] width 499 height 12
drag, startPoint x: 351, startPoint y: 162, endPoint x: 328, endPoint y: 162, distance: 22.8
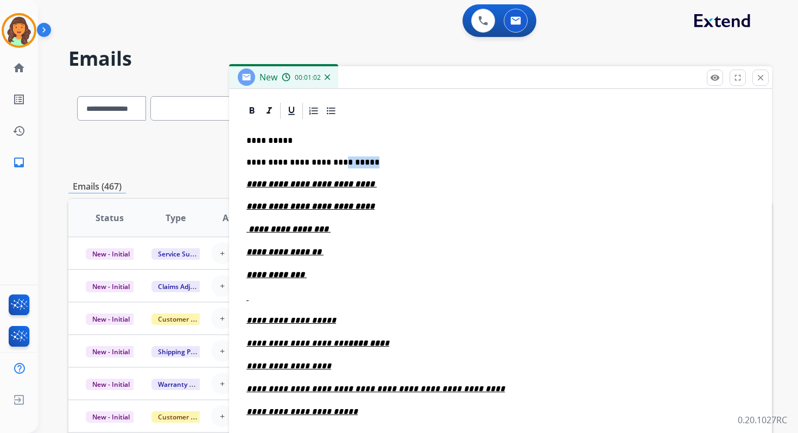
click at [328, 162] on p "**********" at bounding box center [495, 162] width 499 height 12
click at [363, 183] on p "**********" at bounding box center [500, 184] width 508 height 10
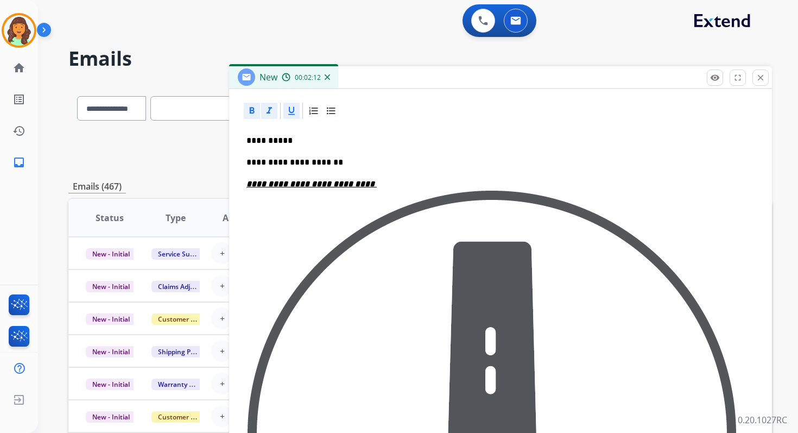
drag, startPoint x: 363, startPoint y: 187, endPoint x: 422, endPoint y: 432, distance: 252.2
click at [422, 432] on p "**********" at bounding box center [500, 435] width 508 height 513
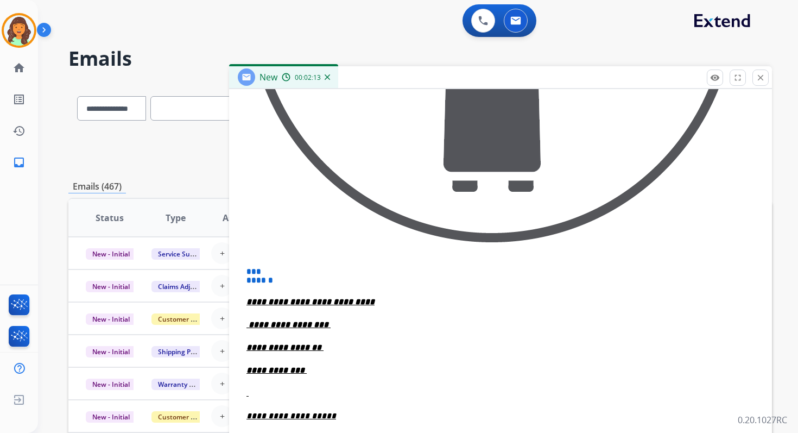
scroll to position [691, 0]
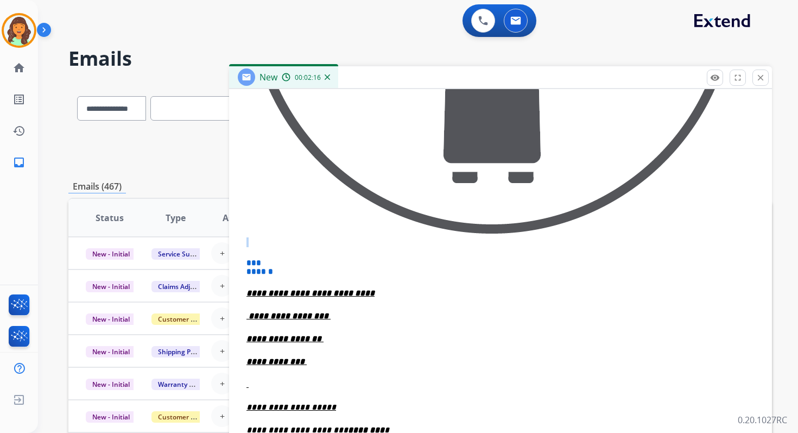
drag, startPoint x: 246, startPoint y: 262, endPoint x: 237, endPoint y: 241, distance: 22.9
click at [237, 240] on div "**********" at bounding box center [500, 207] width 543 height 1104
drag, startPoint x: 266, startPoint y: 262, endPoint x: 231, endPoint y: 107, distance: 158.0
click at [231, 107] on div "**********" at bounding box center [500, 207] width 543 height 1104
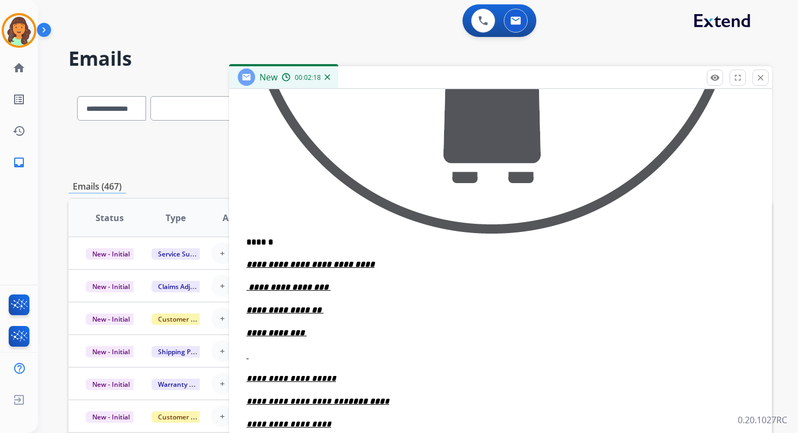
scroll to position [208, 0]
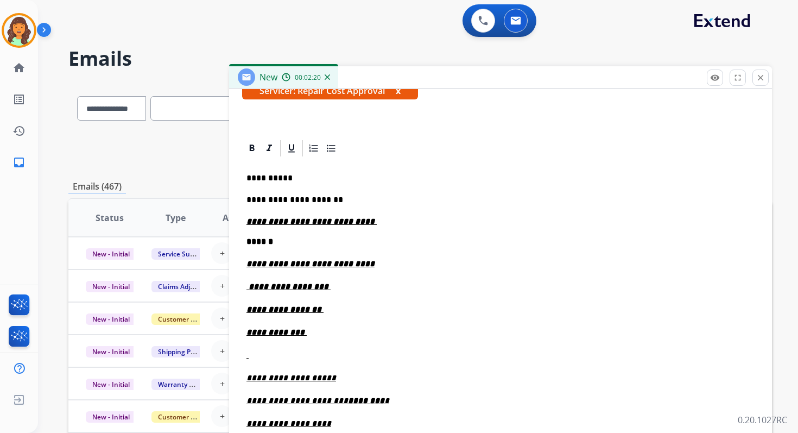
click at [247, 240] on strong "******" at bounding box center [259, 241] width 27 height 8
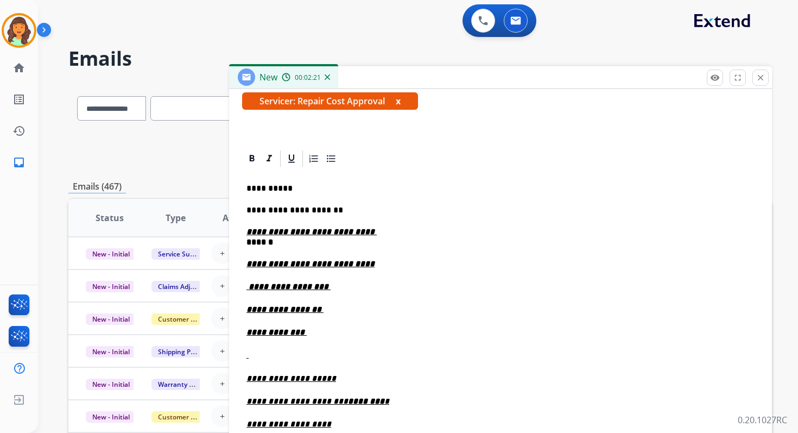
scroll to position [188, 0]
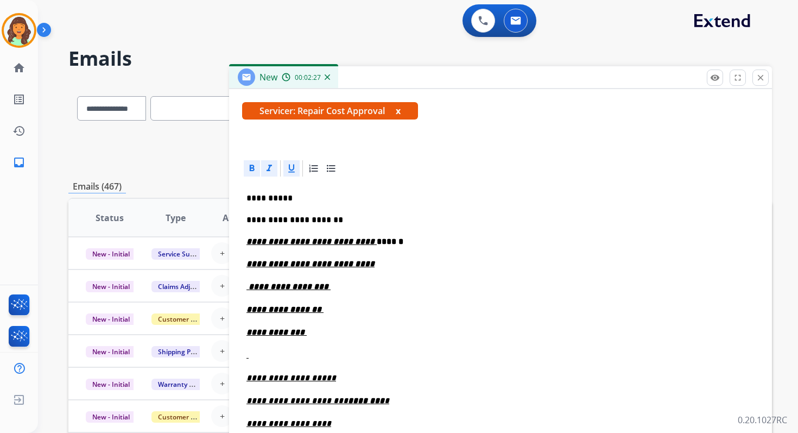
click at [345, 221] on p "**********" at bounding box center [495, 220] width 499 height 12
click at [336, 289] on p "**********" at bounding box center [500, 287] width 508 height 12
click at [375, 264] on p "**********" at bounding box center [500, 264] width 508 height 12
click at [322, 309] on p "**********" at bounding box center [500, 309] width 508 height 12
click at [314, 332] on p "**********" at bounding box center [500, 332] width 508 height 12
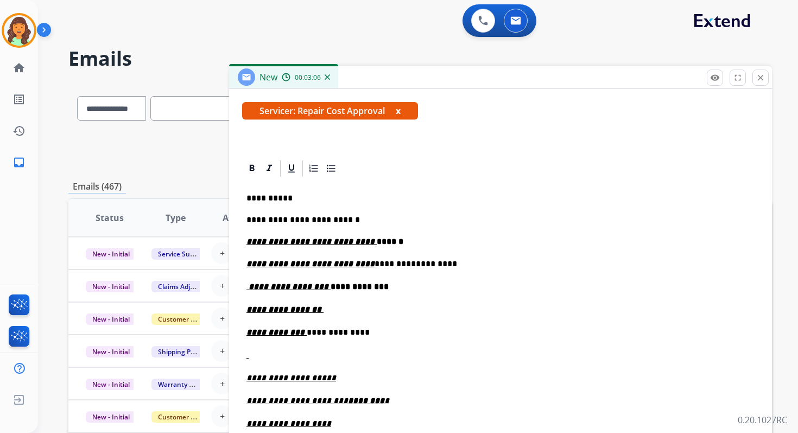
click at [326, 307] on p "**********" at bounding box center [500, 309] width 508 height 12
drag, startPoint x: 384, startPoint y: 289, endPoint x: 323, endPoint y: 289, distance: 61.3
click at [323, 289] on p "**********" at bounding box center [500, 287] width 508 height 12
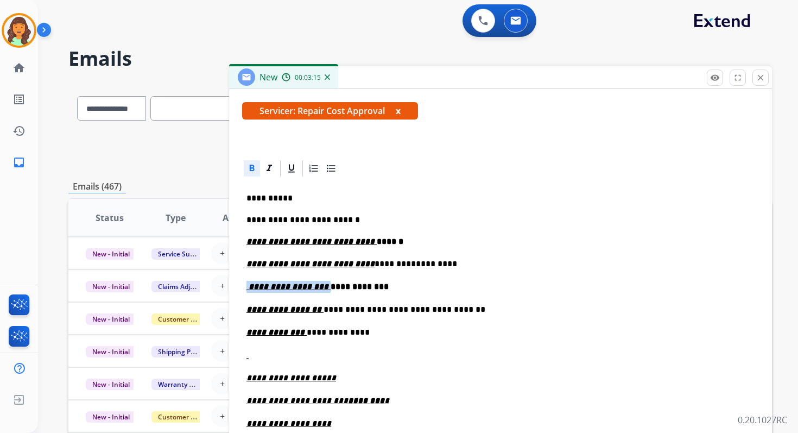
click at [251, 170] on icon at bounding box center [252, 167] width 5 height 7
drag, startPoint x: 389, startPoint y: 241, endPoint x: 357, endPoint y: 241, distance: 31.5
click at [357, 241] on p "**********" at bounding box center [500, 242] width 508 height 10
click at [250, 167] on icon at bounding box center [252, 167] width 5 height 7
click at [352, 264] on u "**********" at bounding box center [310, 263] width 128 height 8
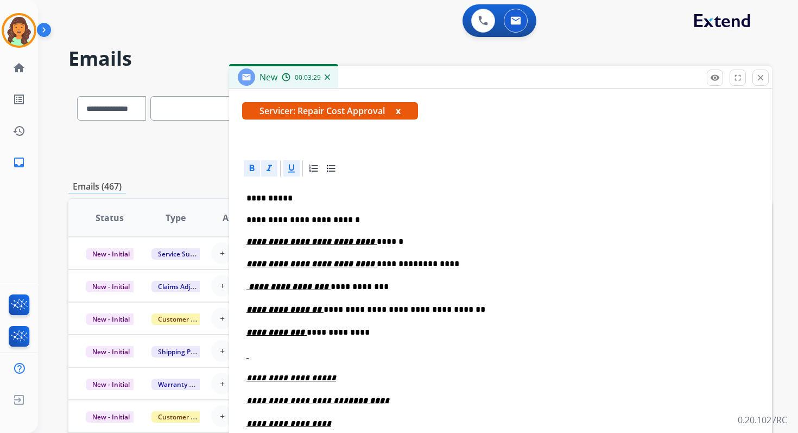
click at [388, 265] on p "**********" at bounding box center [495, 264] width 499 height 12
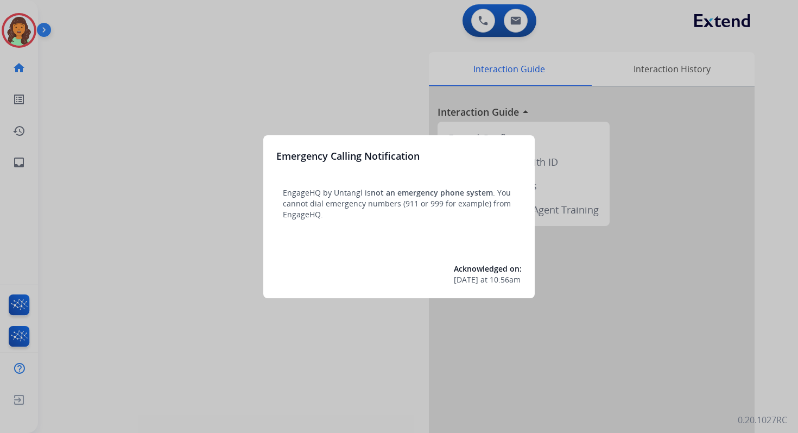
click at [21, 396] on div at bounding box center [399, 216] width 798 height 433
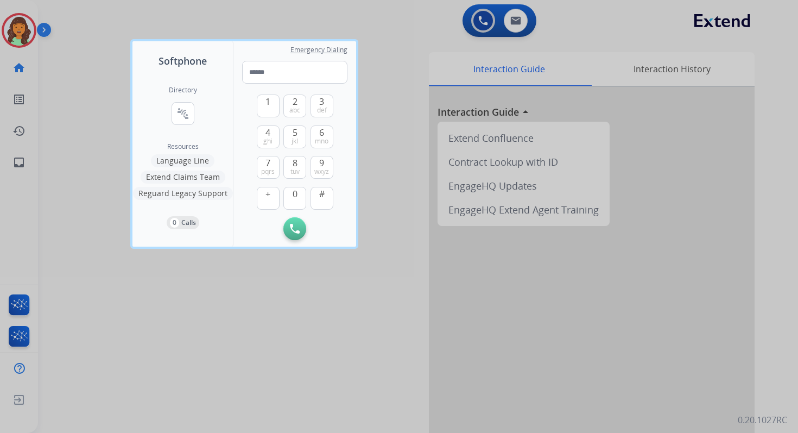
click at [21, 396] on div at bounding box center [399, 216] width 798 height 433
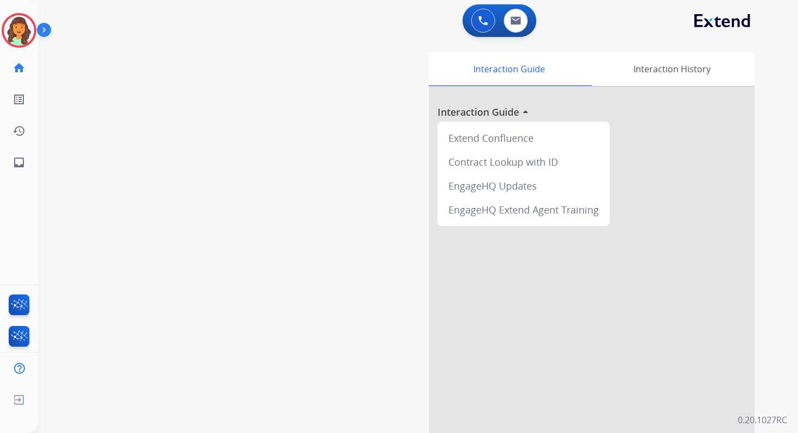
click at [21, 396] on img at bounding box center [19, 399] width 20 height 21
click at [63, 400] on span "Log out" at bounding box center [72, 401] width 26 height 10
